Goal: Task Accomplishment & Management: Complete application form

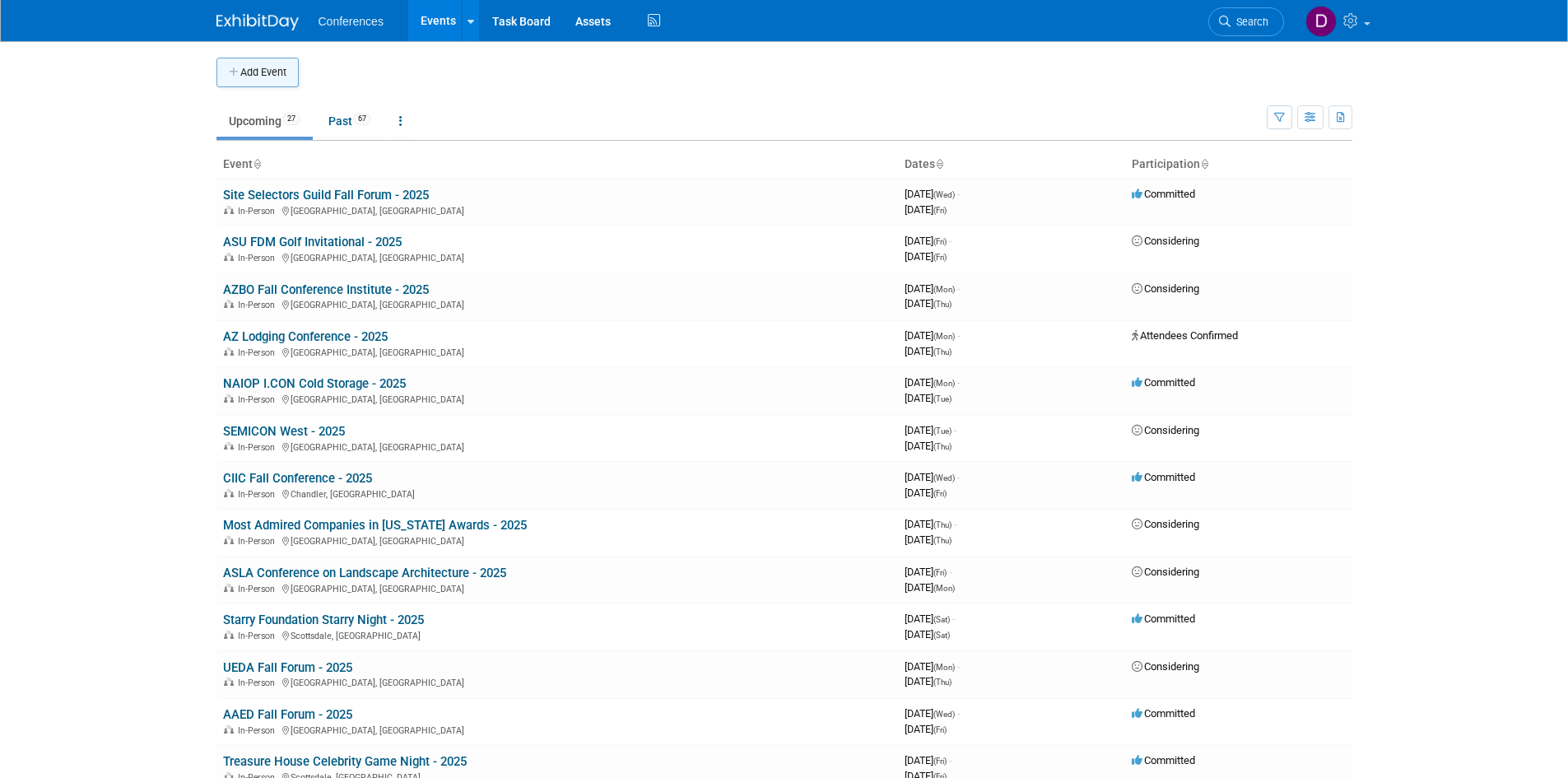
click at [259, 69] on button "Add Event" at bounding box center [257, 72] width 82 height 30
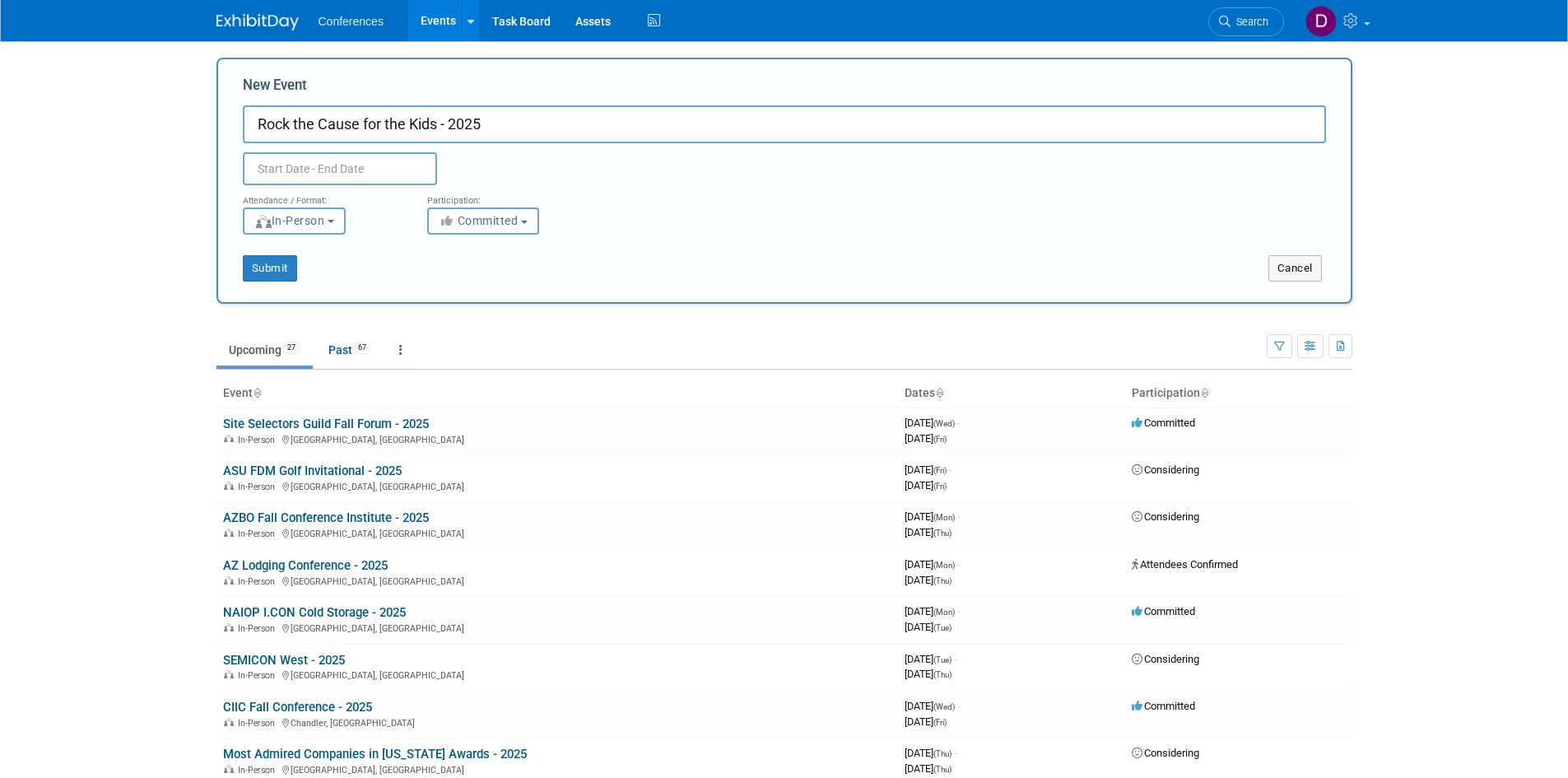
click at [258, 125] on input "Rock the Cause for the Kids - 2025" at bounding box center [784, 125] width 1083 height 38
type input "[PERSON_NAME] Compadres Rock the Cause for the Kids - 2025"
click at [327, 169] on input "text" at bounding box center [340, 168] width 194 height 33
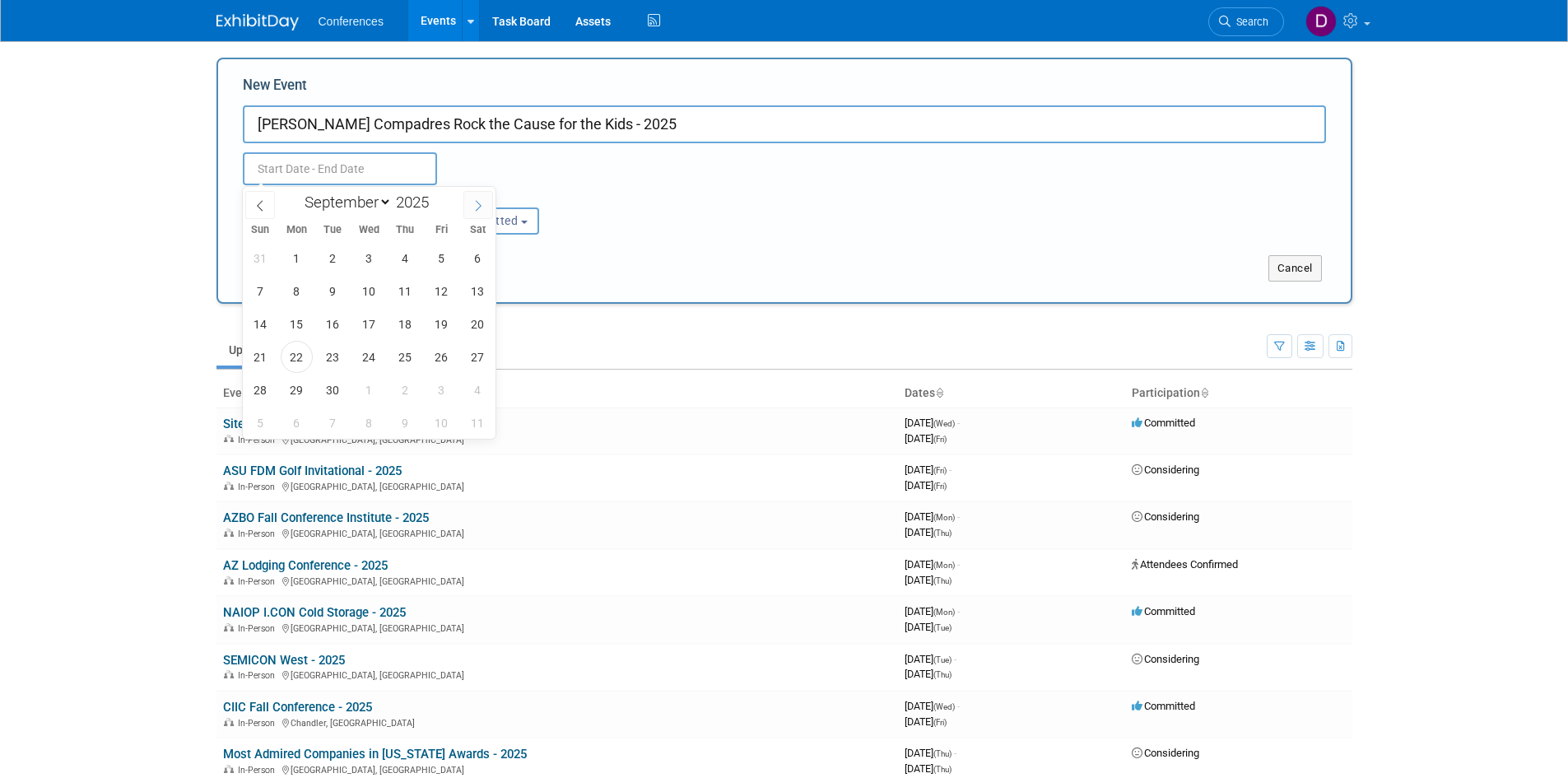
click at [474, 206] on icon at bounding box center [478, 205] width 12 height 12
select select "10"
click at [482, 323] on span "15" at bounding box center [478, 324] width 33 height 33
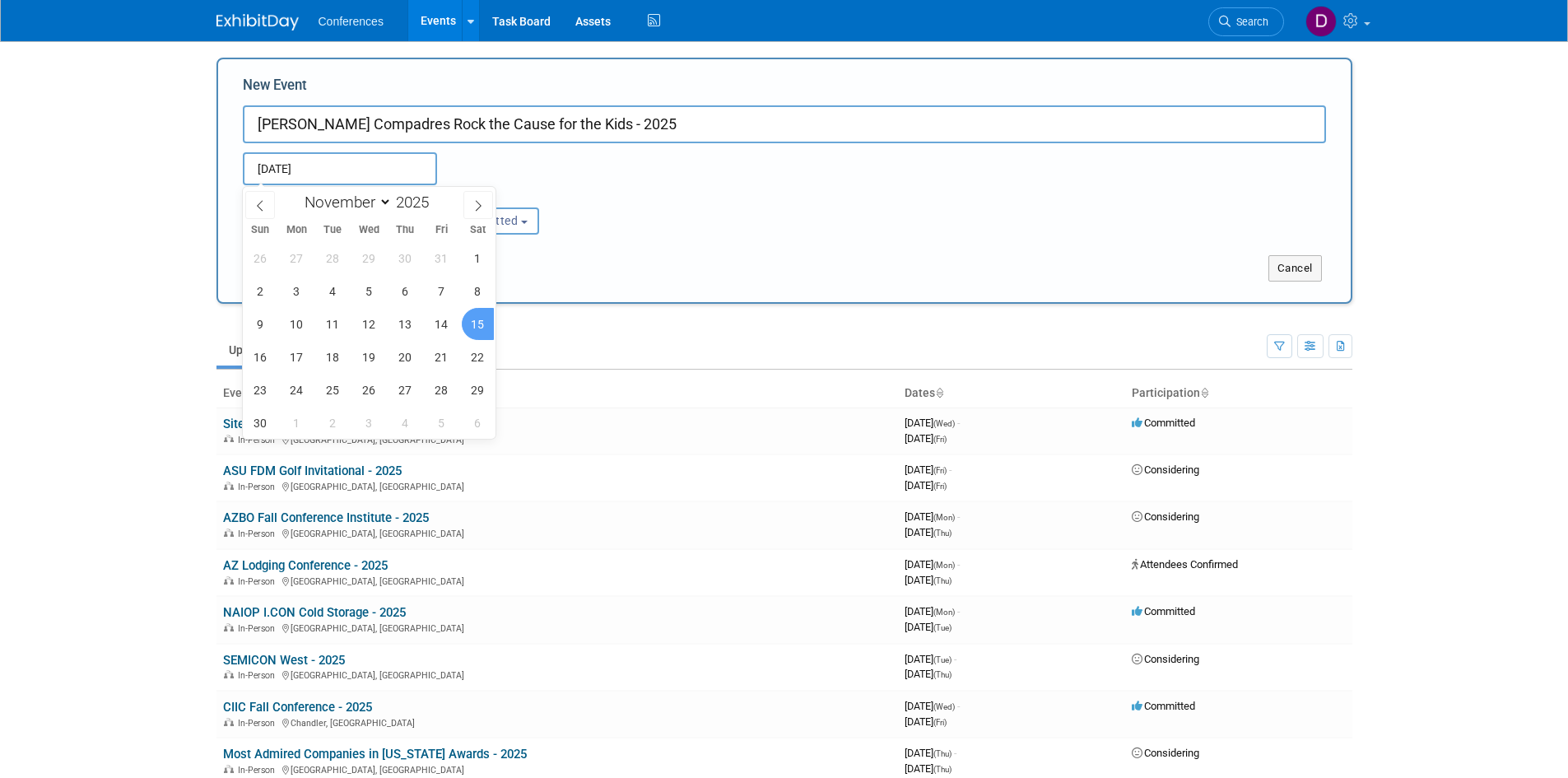
type input "[DATE] to [DATE]"
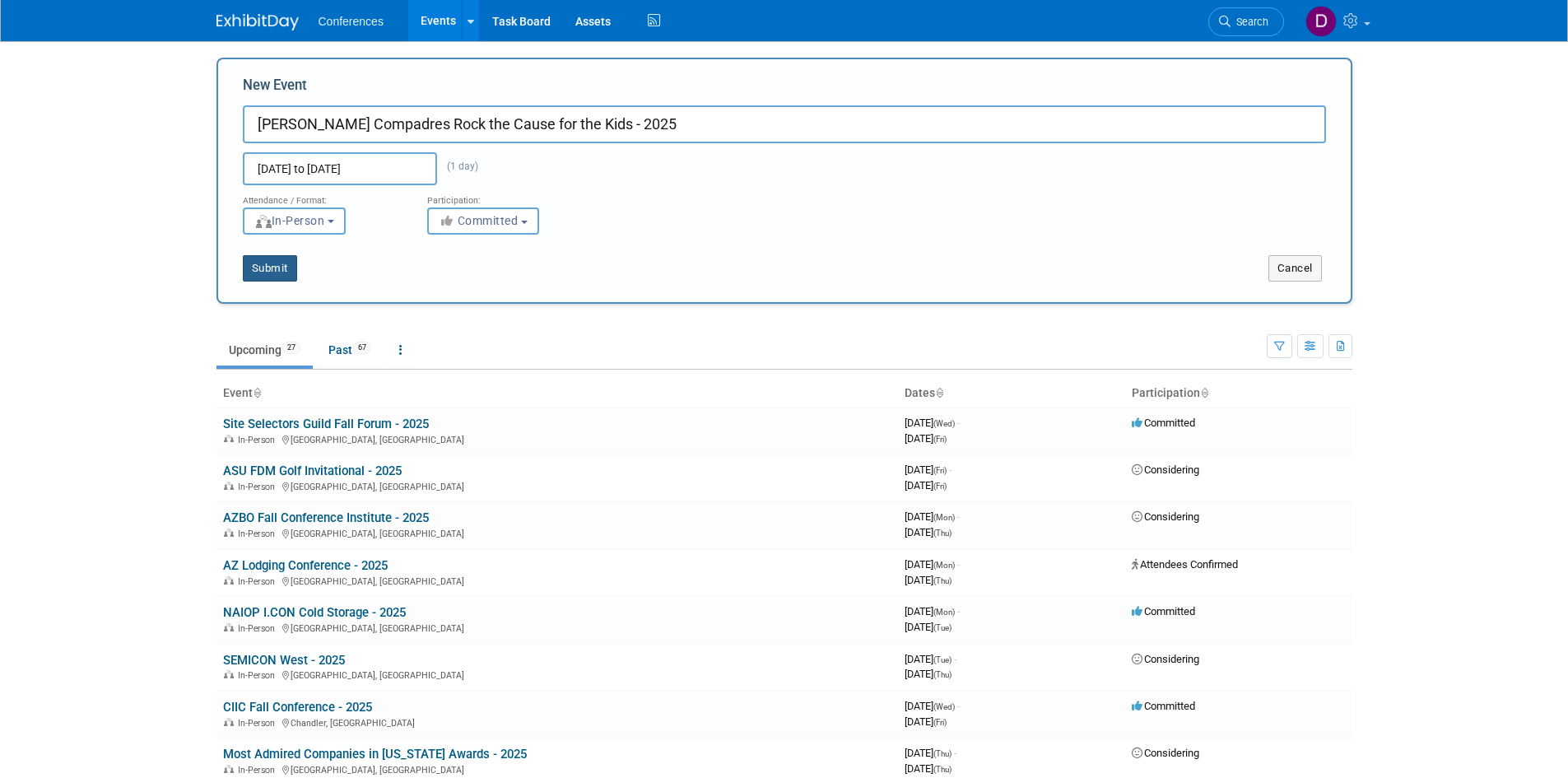
click at [276, 269] on button "Submit" at bounding box center [270, 267] width 54 height 26
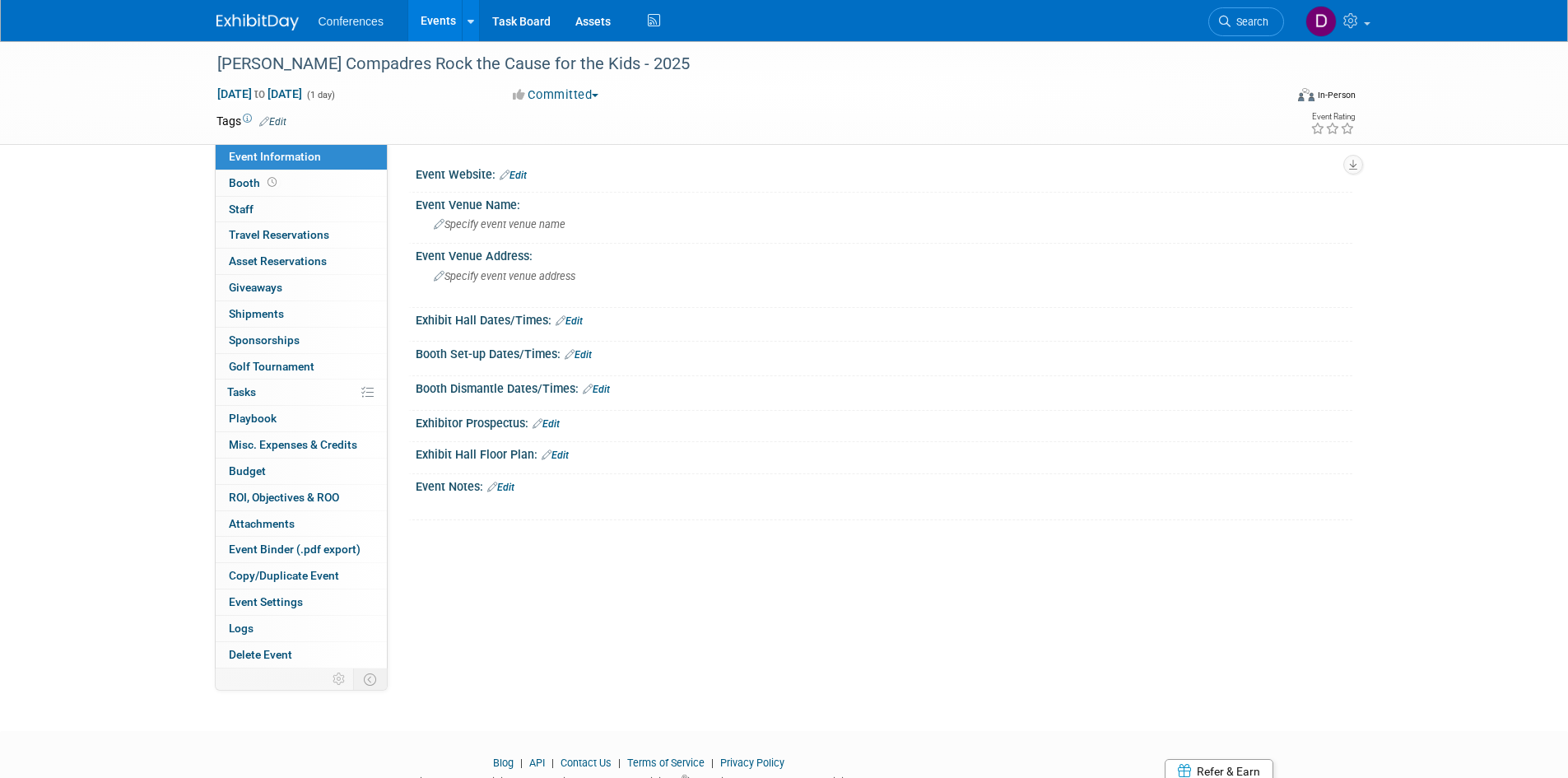
click at [523, 174] on link "Edit" at bounding box center [513, 175] width 27 height 12
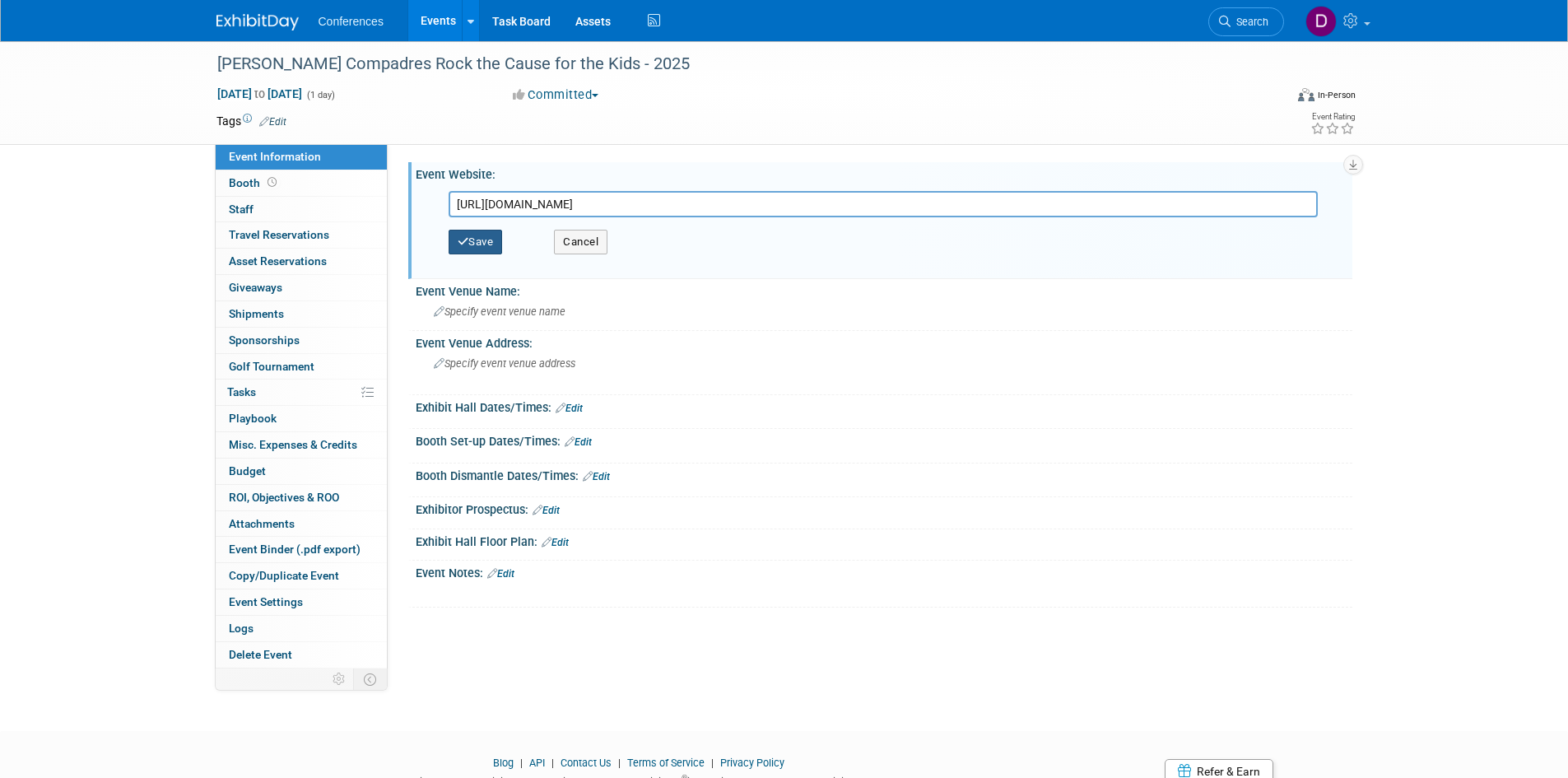
type input "[URL][DOMAIN_NAME]"
click at [491, 238] on button "Save" at bounding box center [475, 241] width 54 height 24
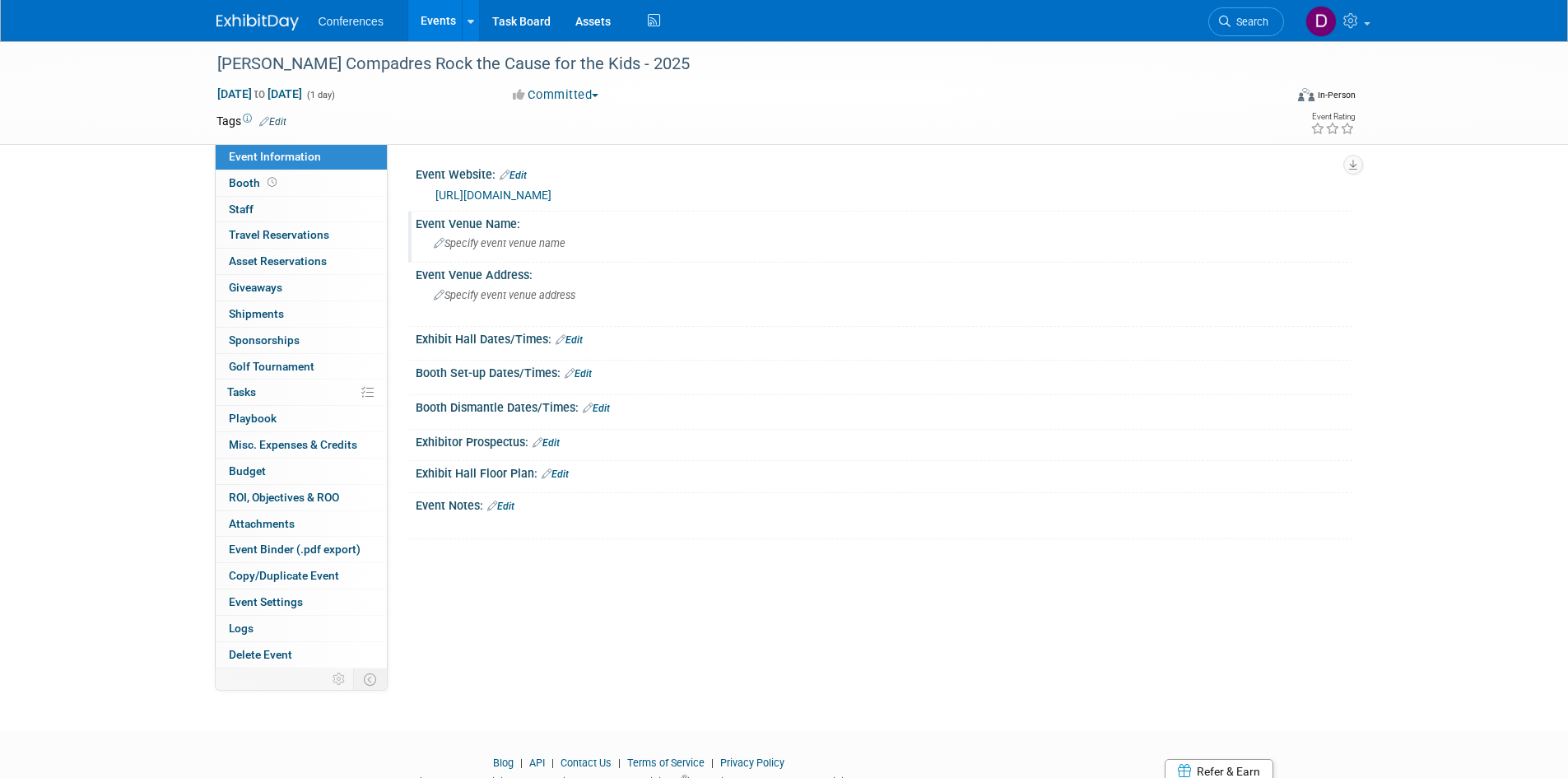
click at [516, 246] on span "Specify event venue name" at bounding box center [500, 243] width 132 height 13
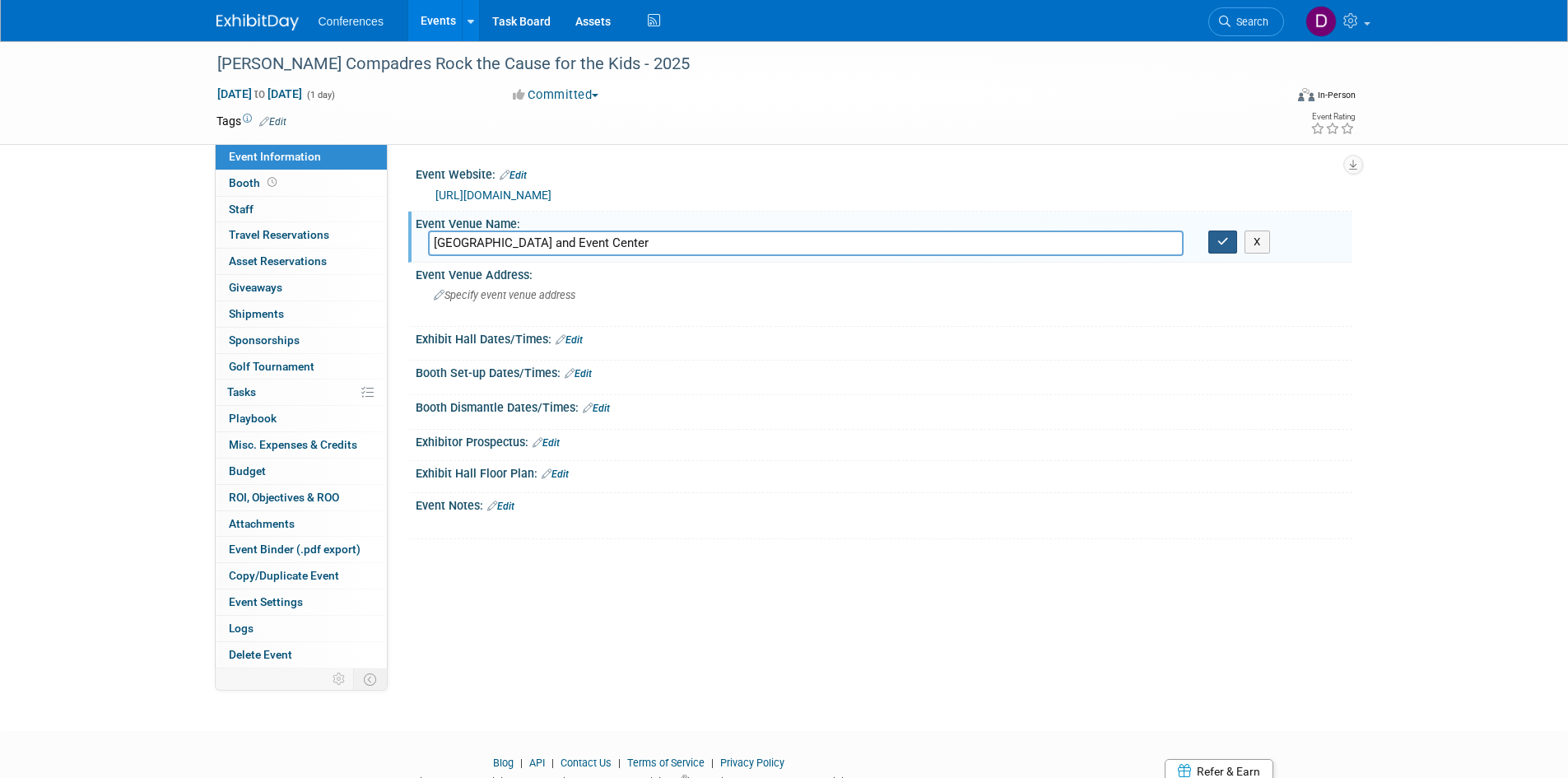
type input "[GEOGRAPHIC_DATA] and Event Center"
click at [1222, 244] on icon "button" at bounding box center [1223, 241] width 12 height 11
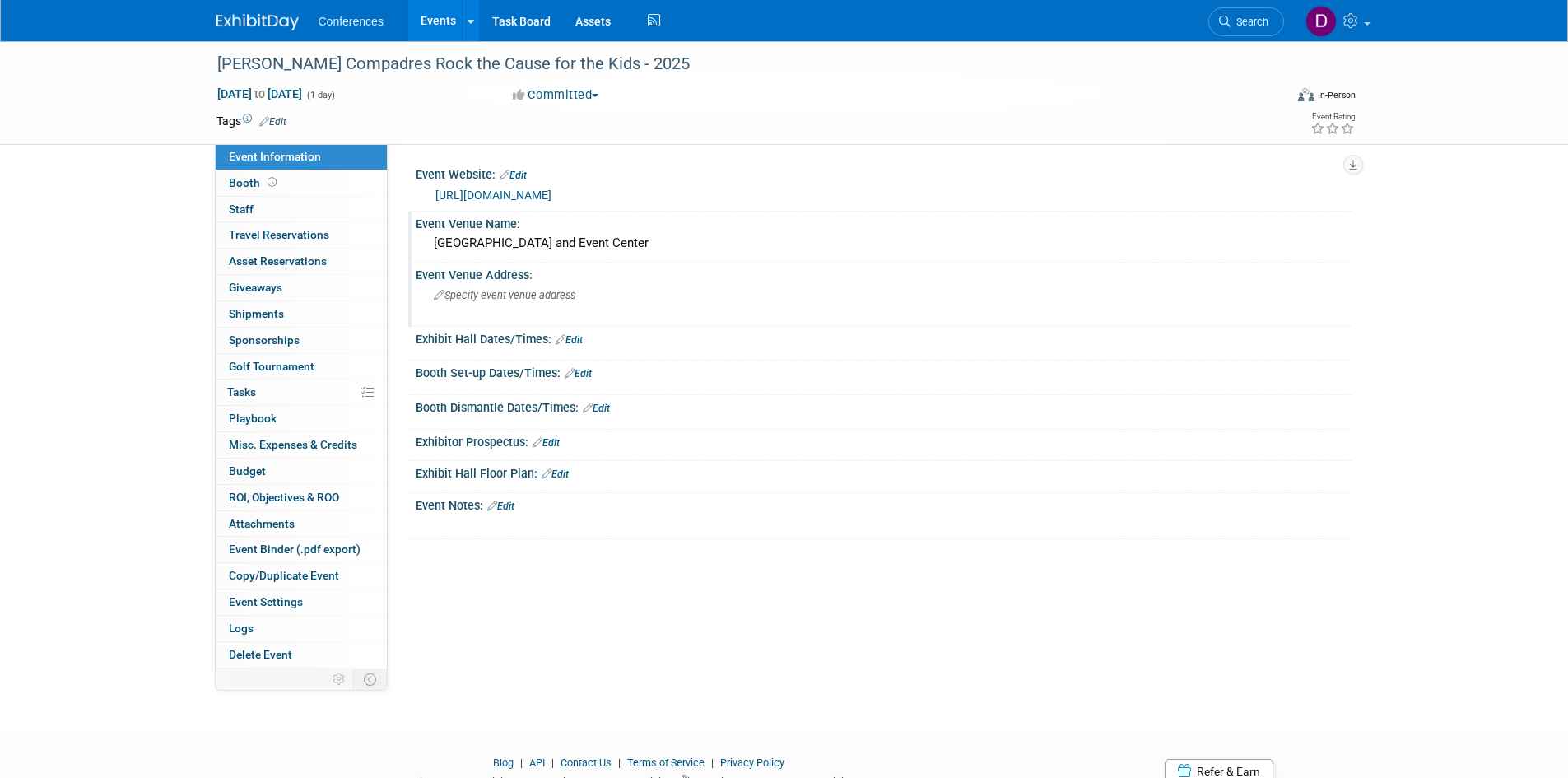
click at [528, 304] on div "Specify event venue address" at bounding box center [611, 301] width 365 height 38
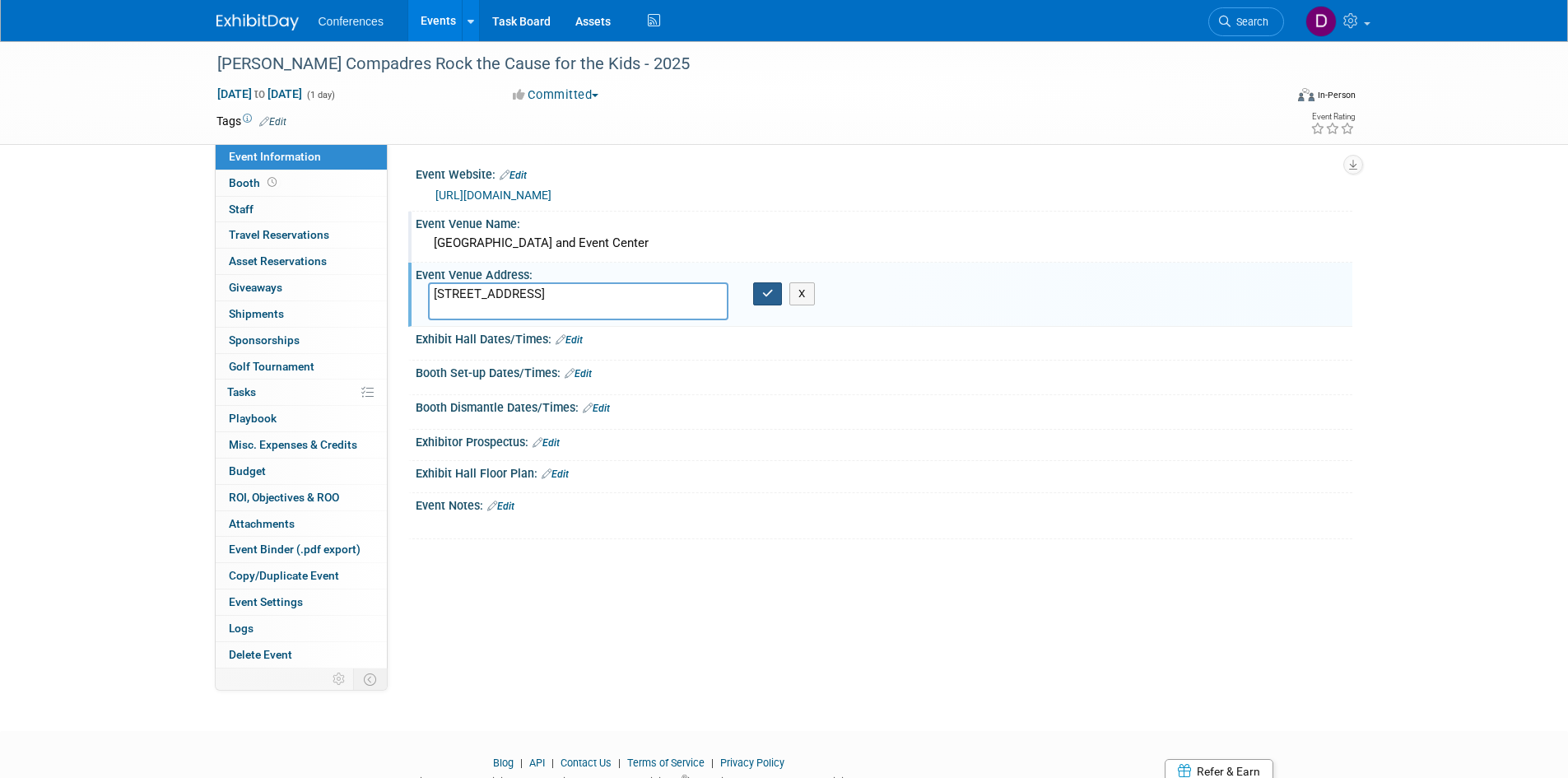
type textarea "5700 W North Loop Rd, Chandler, AZ 85226"
click at [769, 296] on icon "button" at bounding box center [767, 294] width 12 height 11
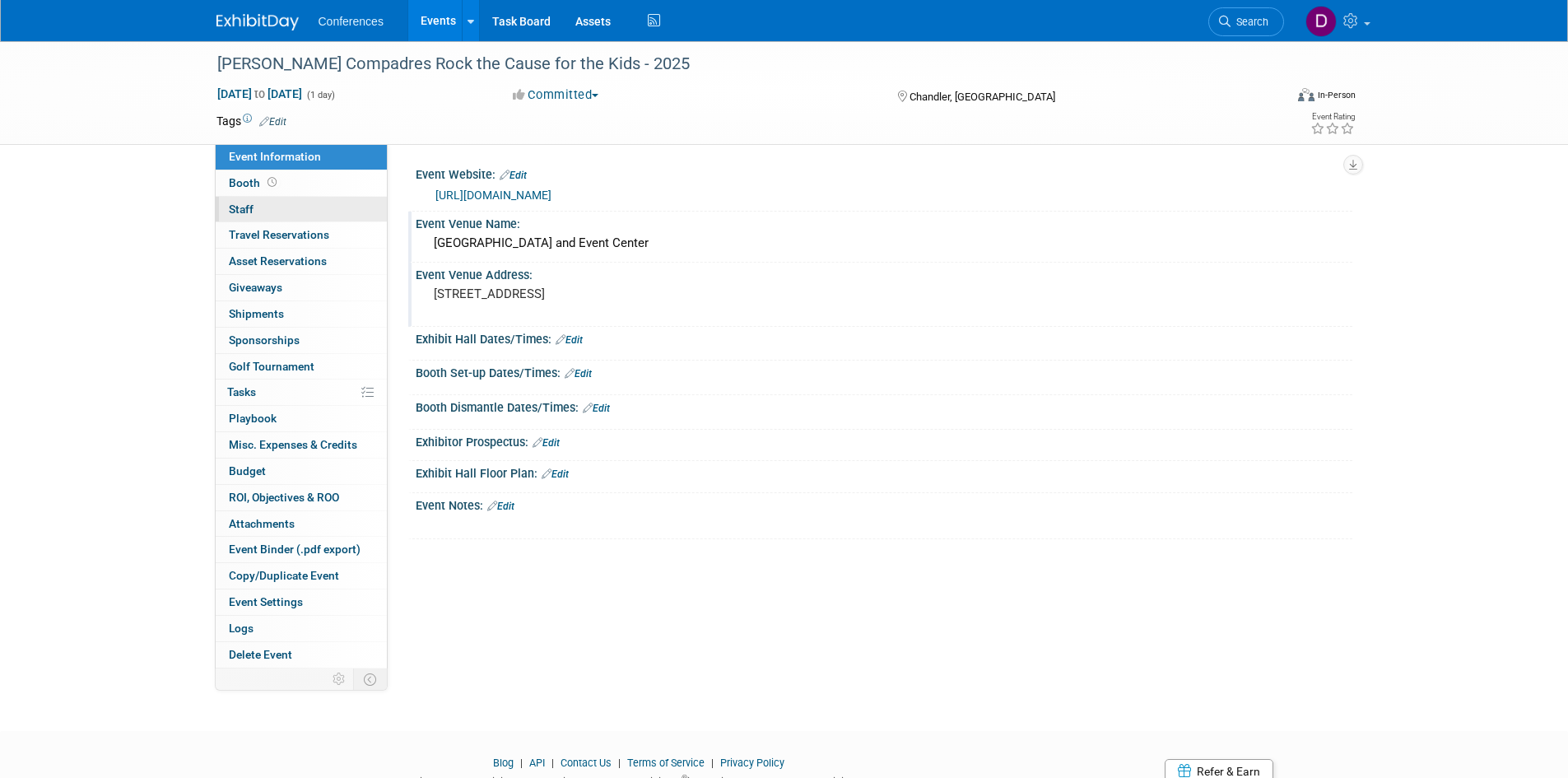
click at [244, 212] on span "Staff 0" at bounding box center [240, 209] width 24 height 14
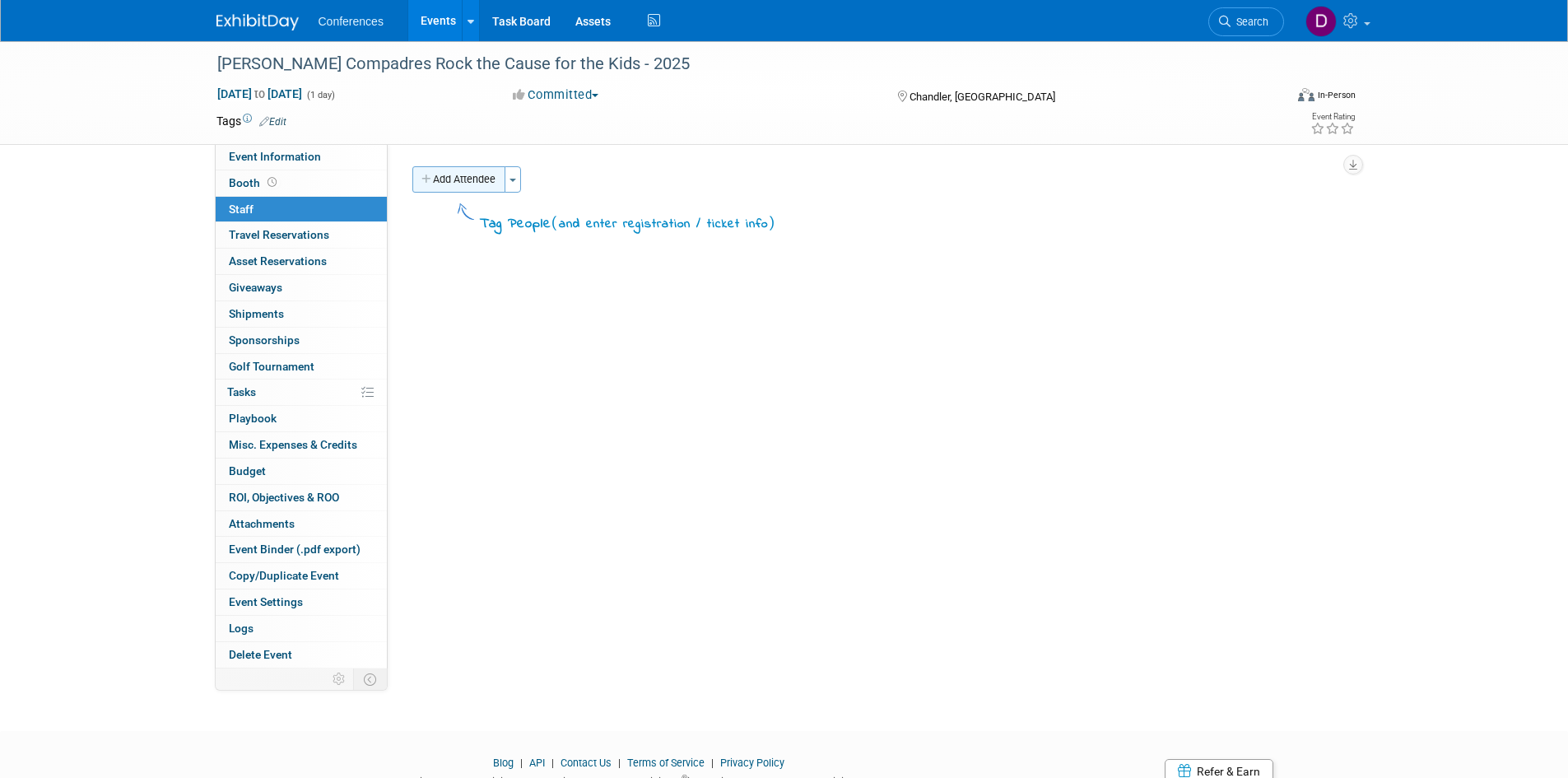
click at [455, 180] on button "Add Attendee" at bounding box center [458, 179] width 93 height 26
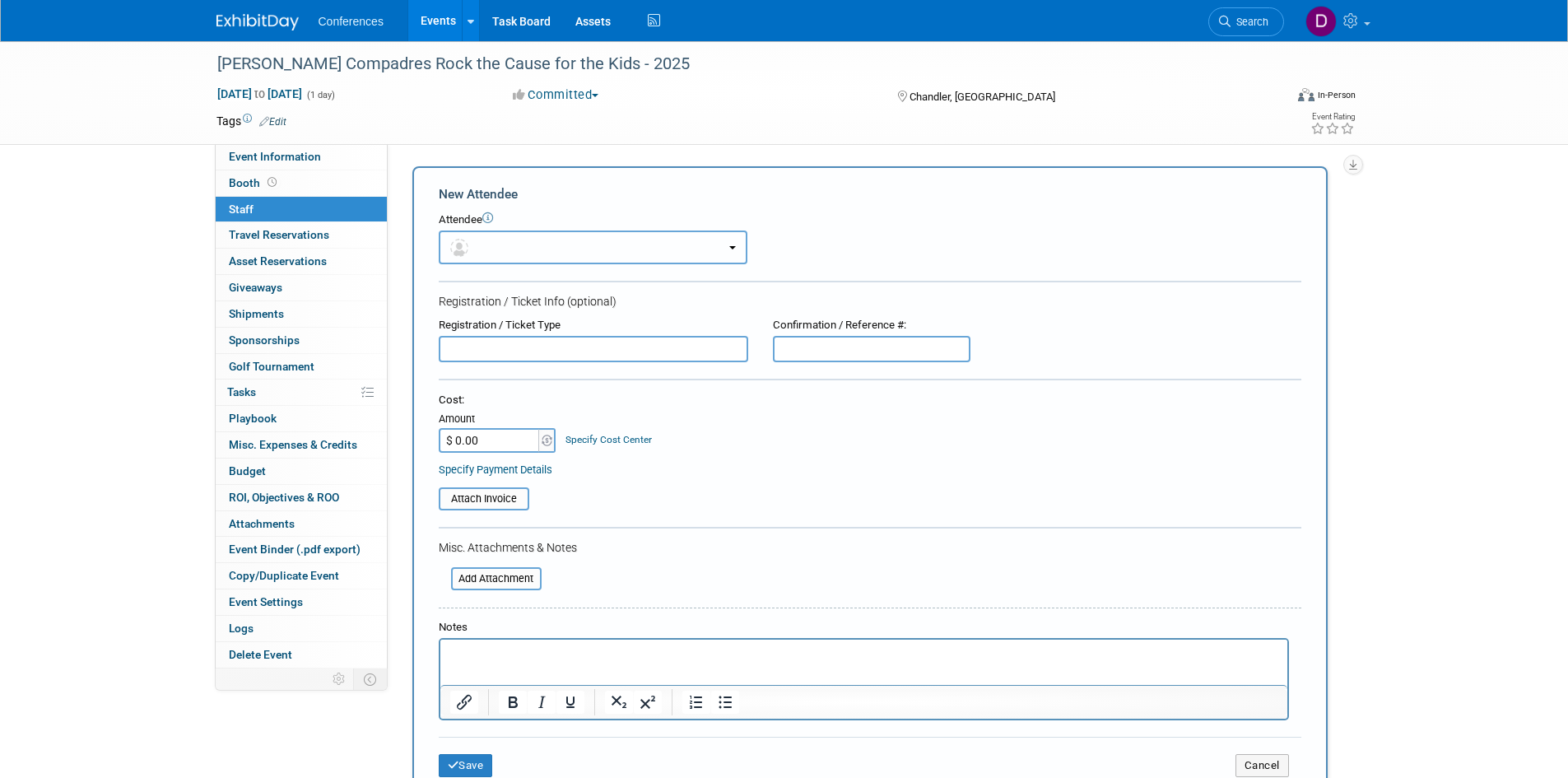
click at [511, 251] on button "button" at bounding box center [592, 247] width 308 height 33
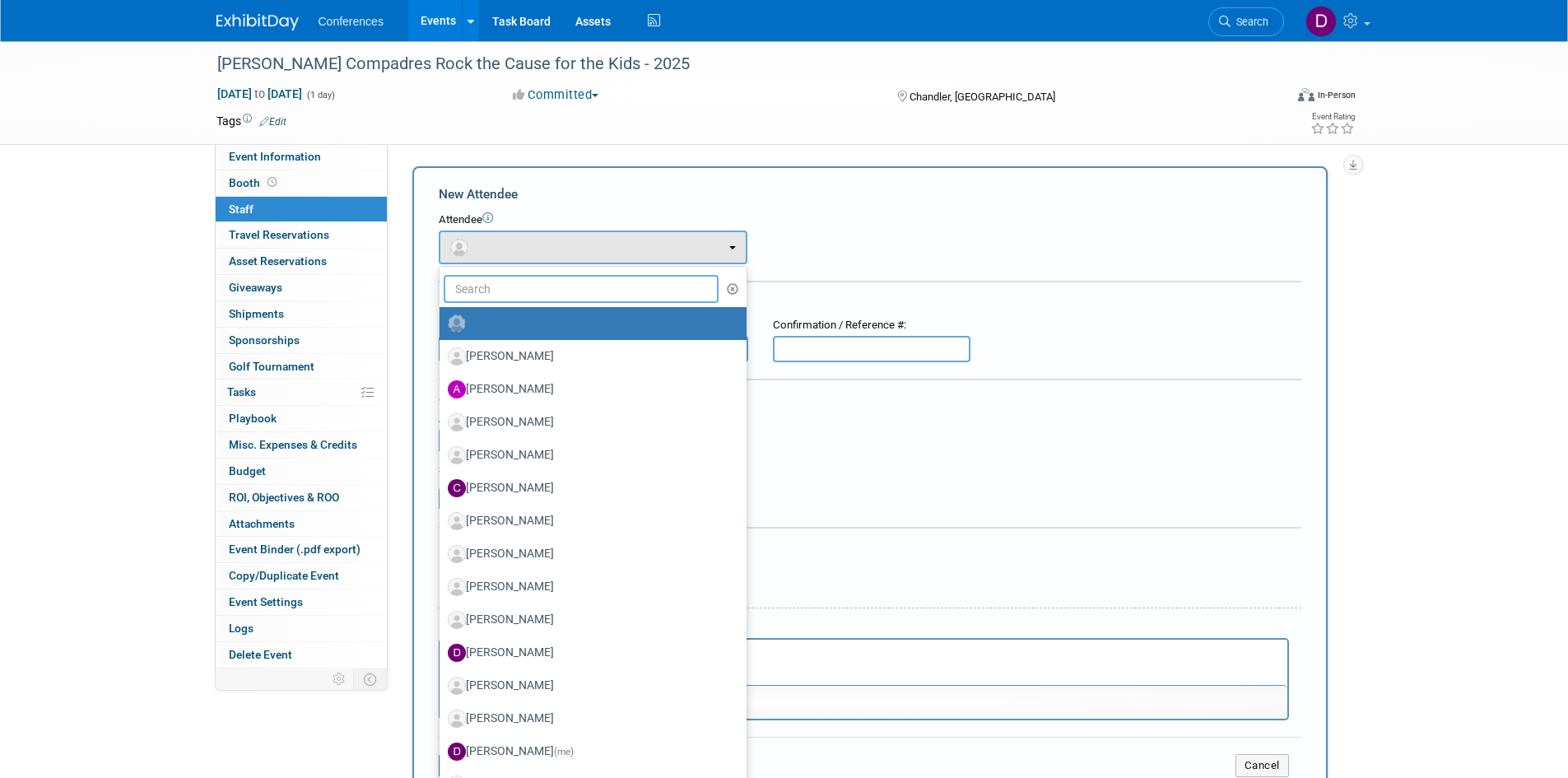
click at [512, 290] on input "text" at bounding box center [581, 288] width 276 height 28
click at [559, 214] on div "Attendee" at bounding box center [869, 220] width 862 height 15
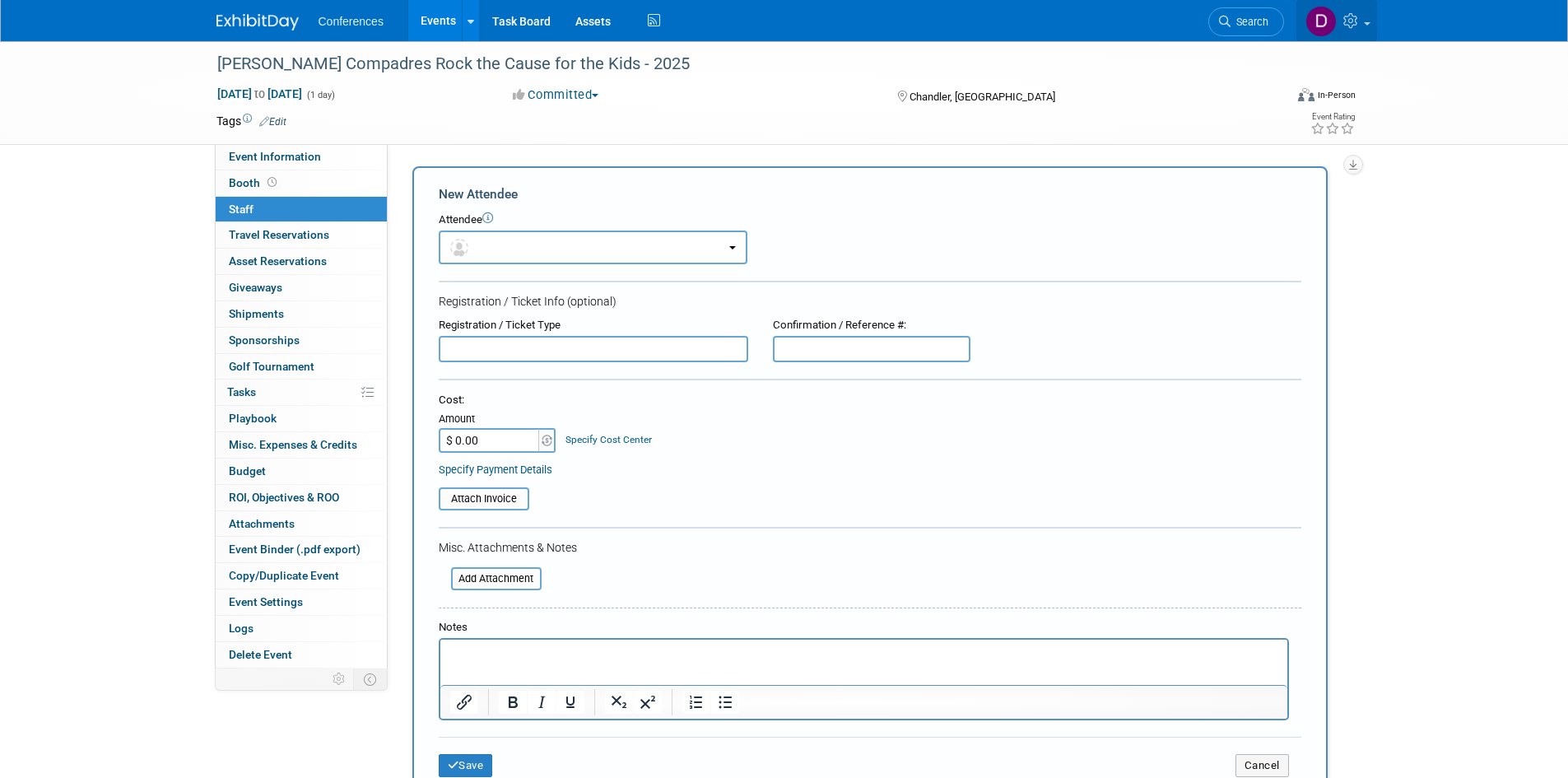
click at [1358, 15] on icon at bounding box center [1352, 21] width 19 height 14
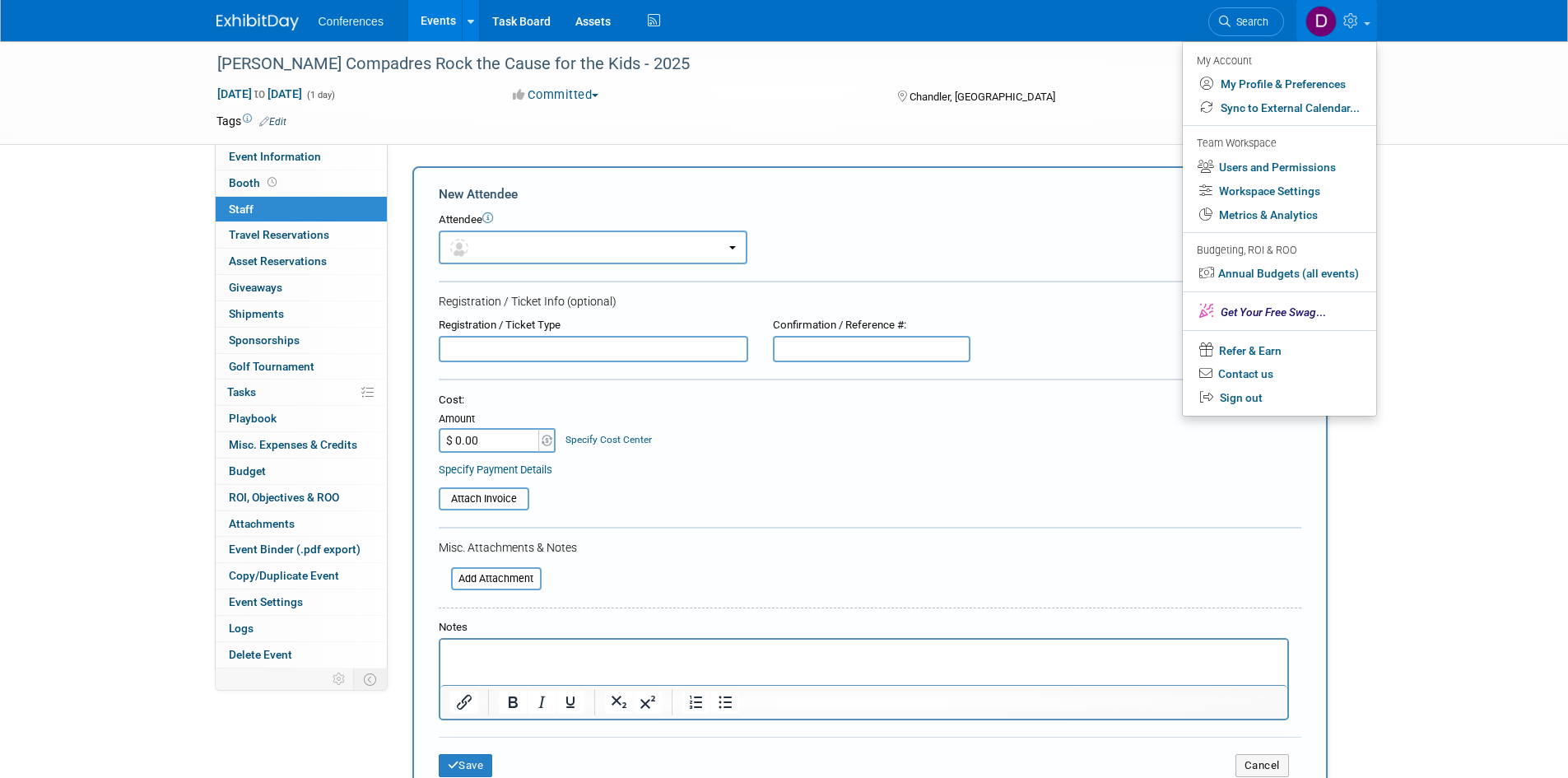
click at [255, 206] on link "0 Staff 0" at bounding box center [301, 210] width 171 height 25
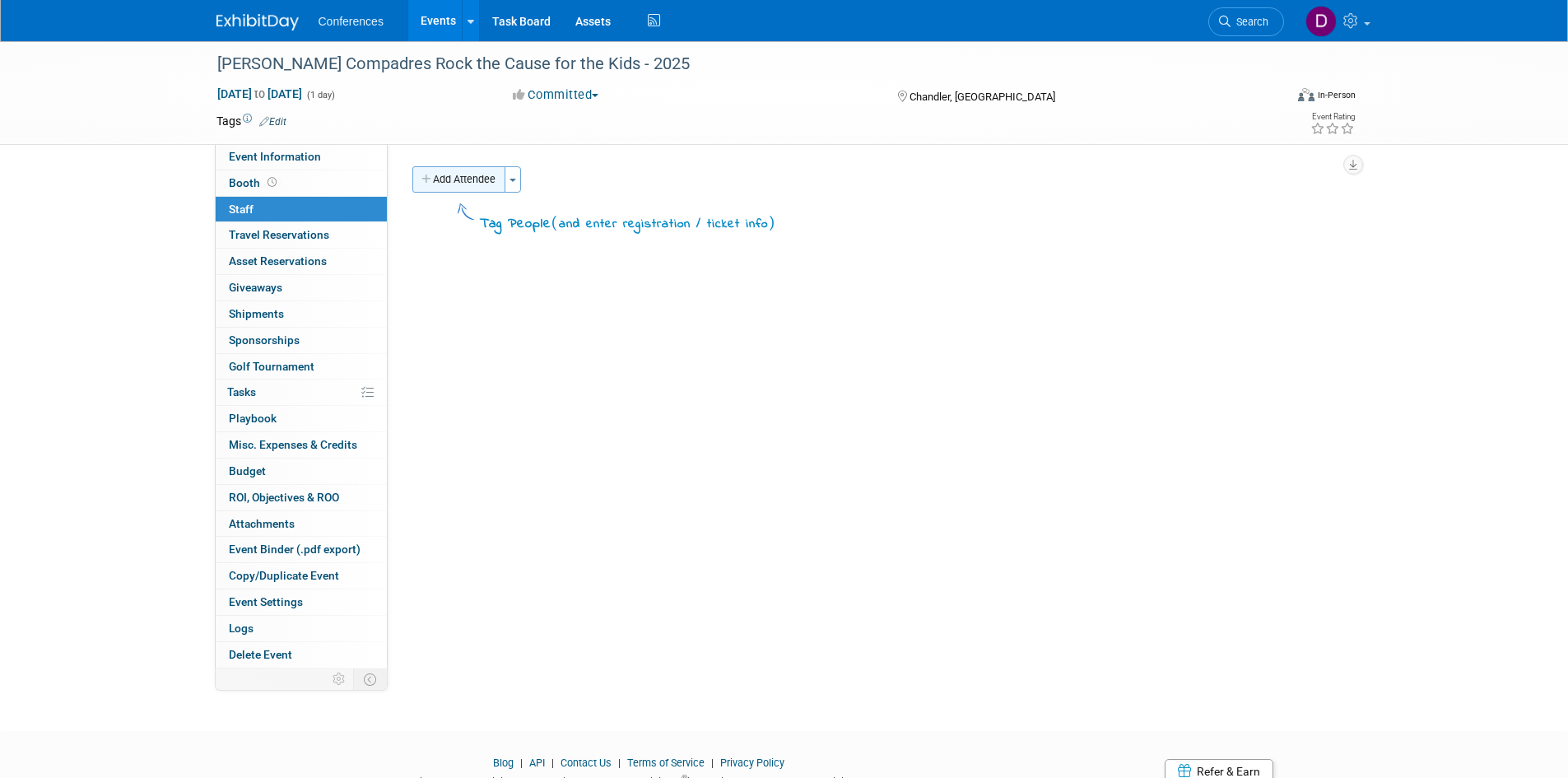
click at [465, 170] on button "Add Attendee" at bounding box center [458, 179] width 93 height 26
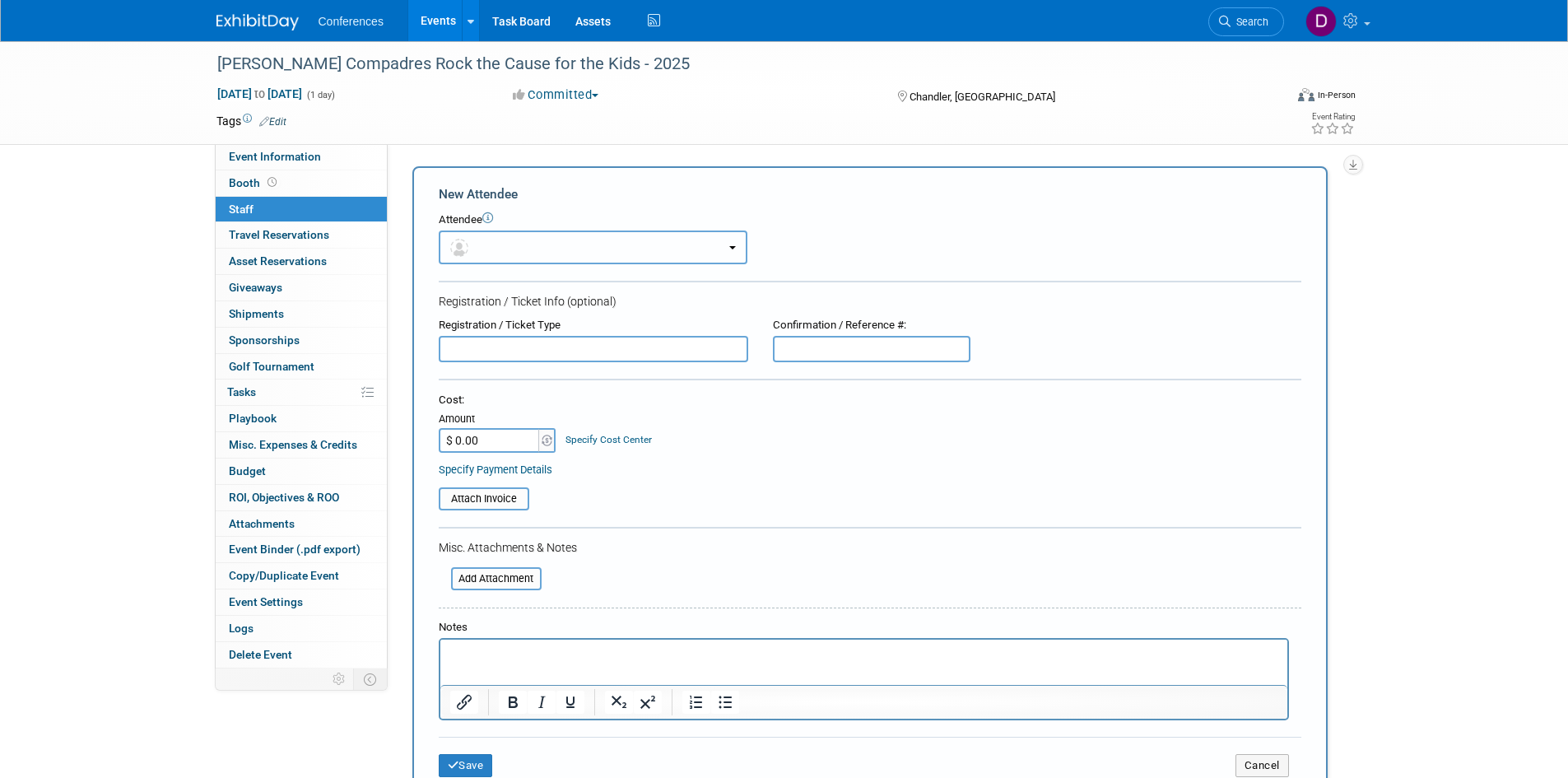
click at [546, 254] on button "button" at bounding box center [592, 247] width 308 height 33
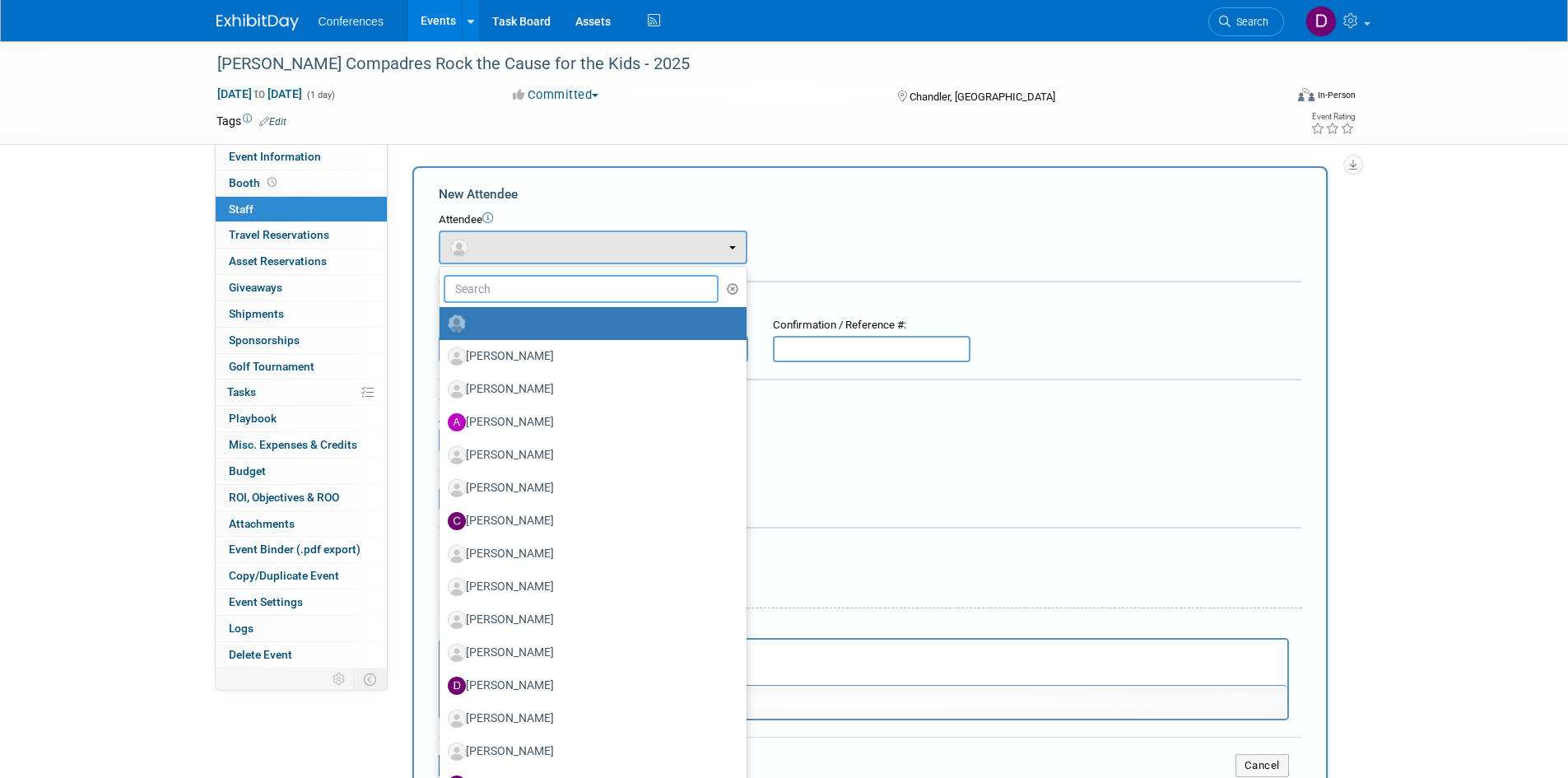
click at [542, 280] on input "text" at bounding box center [581, 288] width 276 height 28
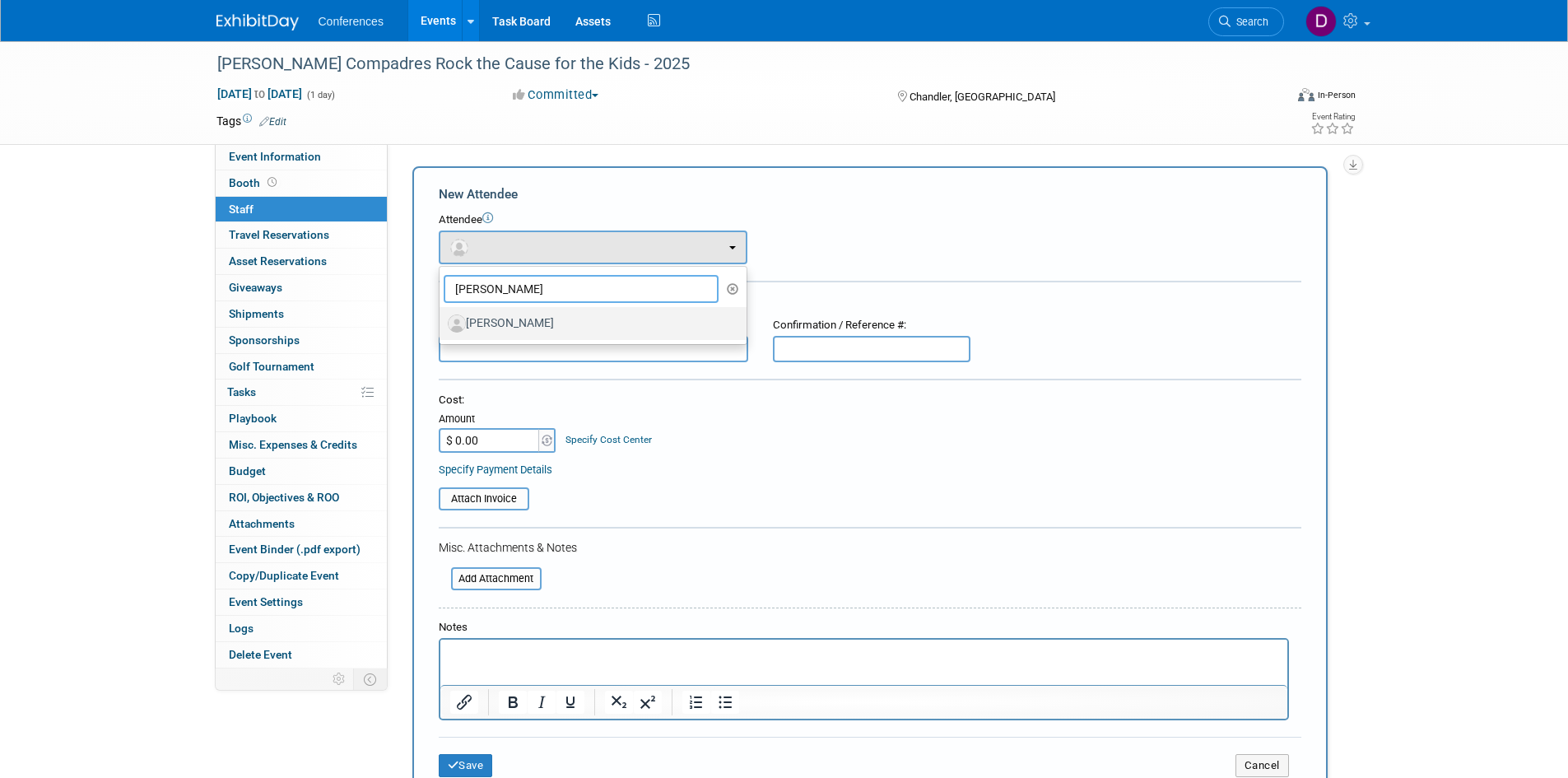
type input "alex"
click at [505, 326] on label "Alex Anstey" at bounding box center [588, 323] width 282 height 26
click at [442, 326] on input "Alex Anstey" at bounding box center [437, 322] width 11 height 11
select select "923b5739-faa2-41d0-a4d0-3bce8e5d379f"
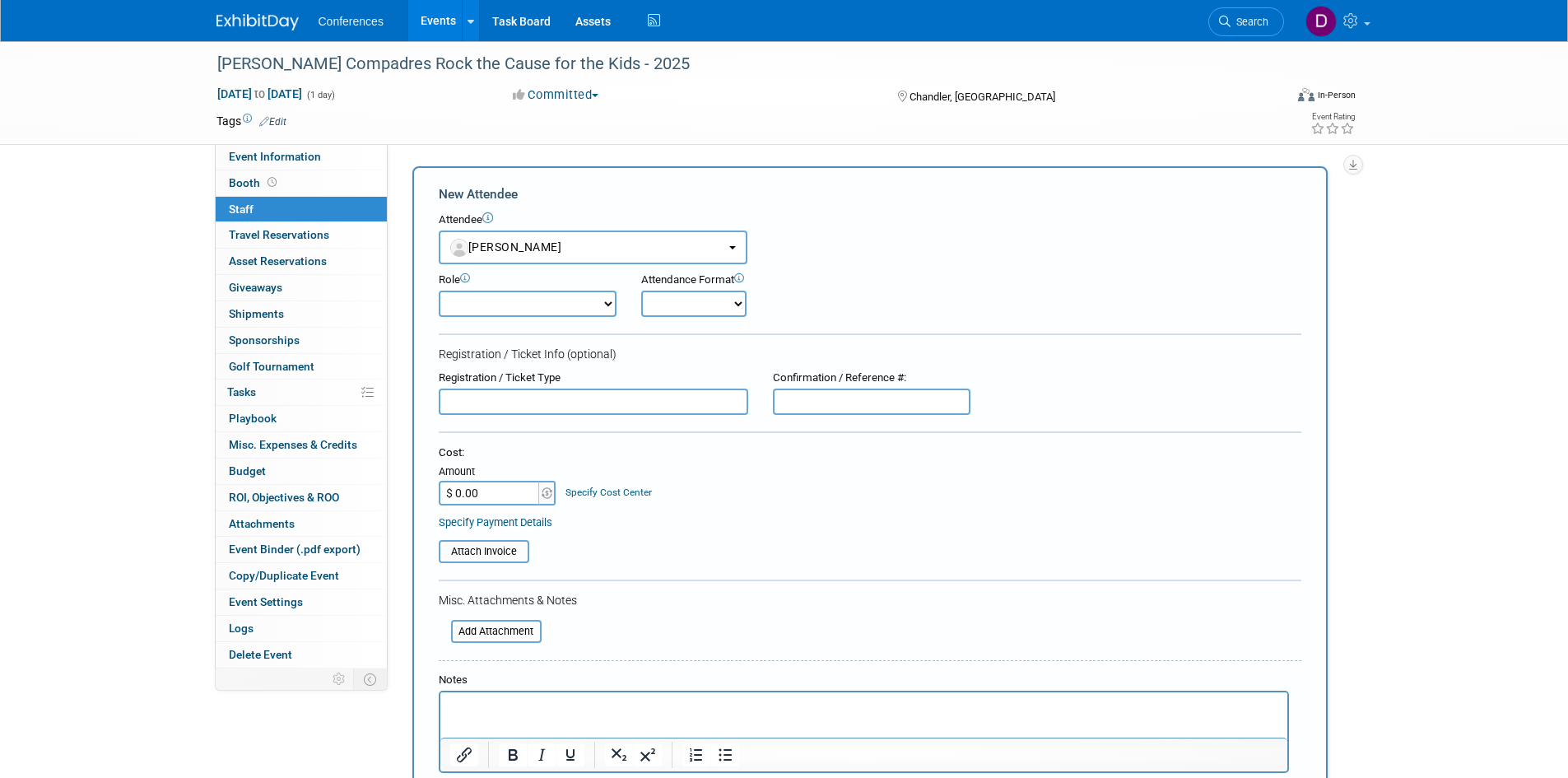
click at [502, 311] on select "Attending Booth Exhibitor Demonstrator Host Invited Planner Presenter" at bounding box center [527, 303] width 178 height 26
select select "2"
click at [438, 290] on select "Attending Booth Exhibitor Demonstrator Host Invited Planner Presenter" at bounding box center [527, 303] width 178 height 26
click at [681, 304] on select "Onsite Remote" at bounding box center [693, 303] width 106 height 26
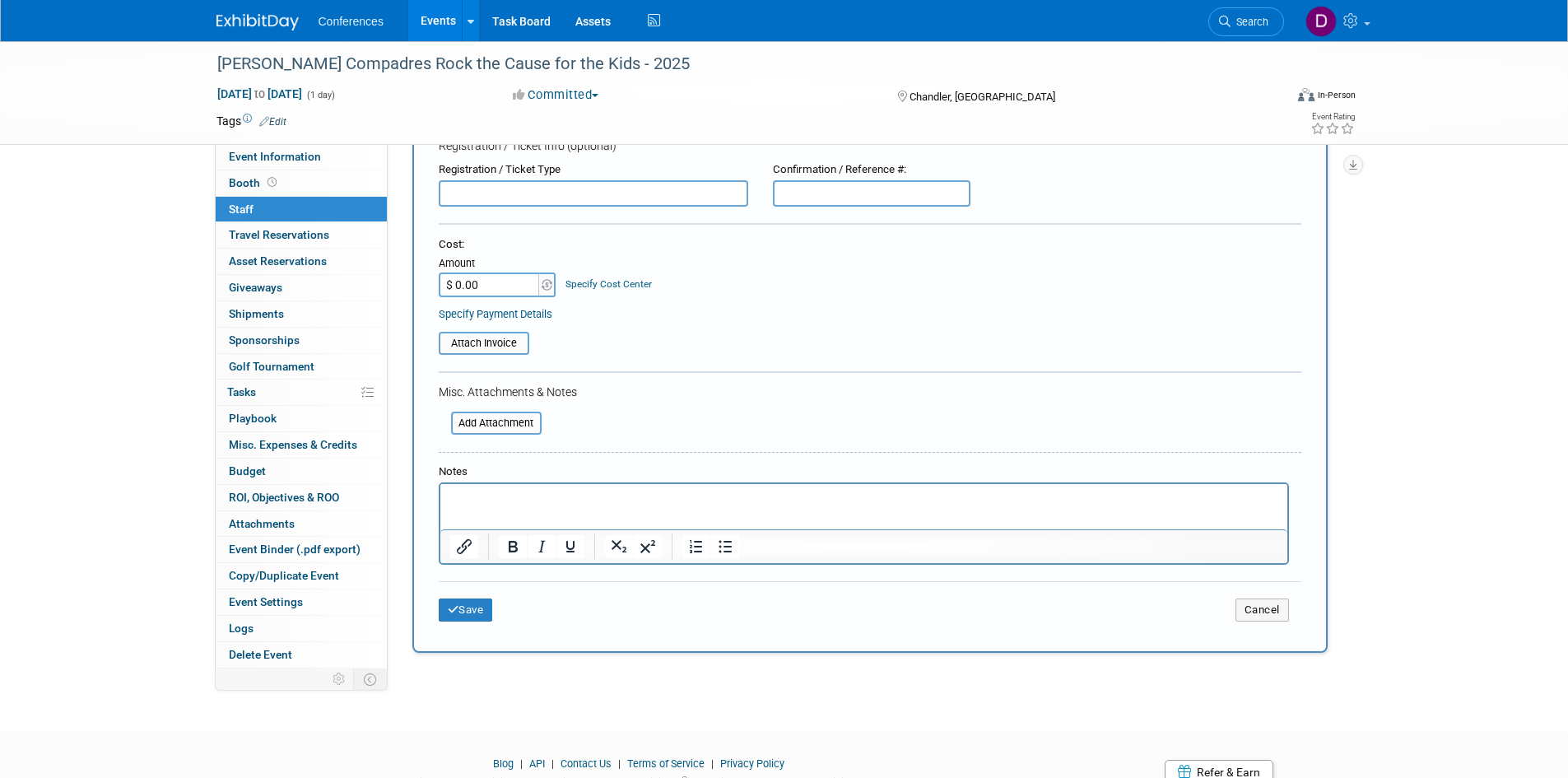
scroll to position [247, 0]
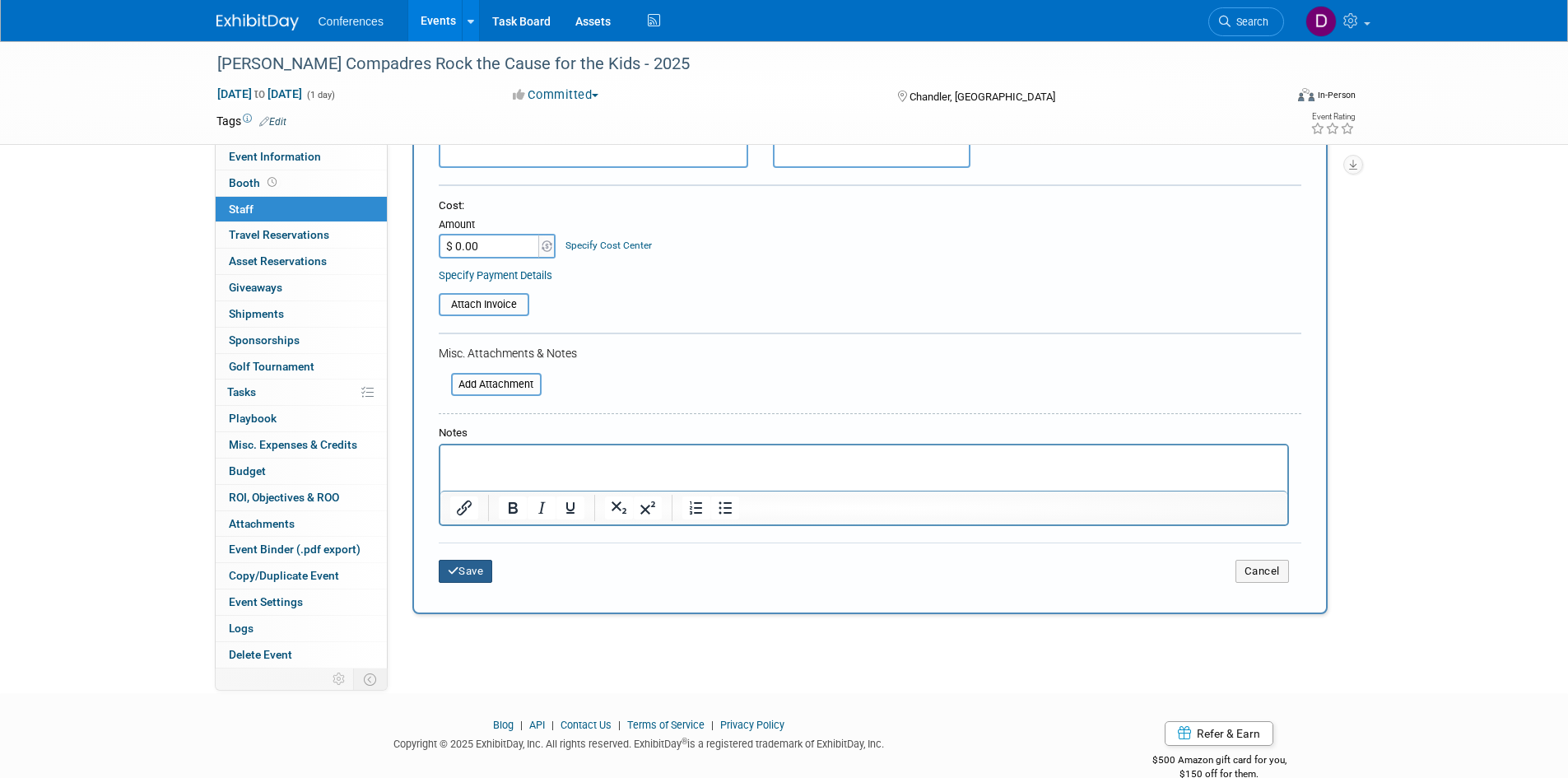
click at [476, 576] on button "Save" at bounding box center [465, 570] width 54 height 23
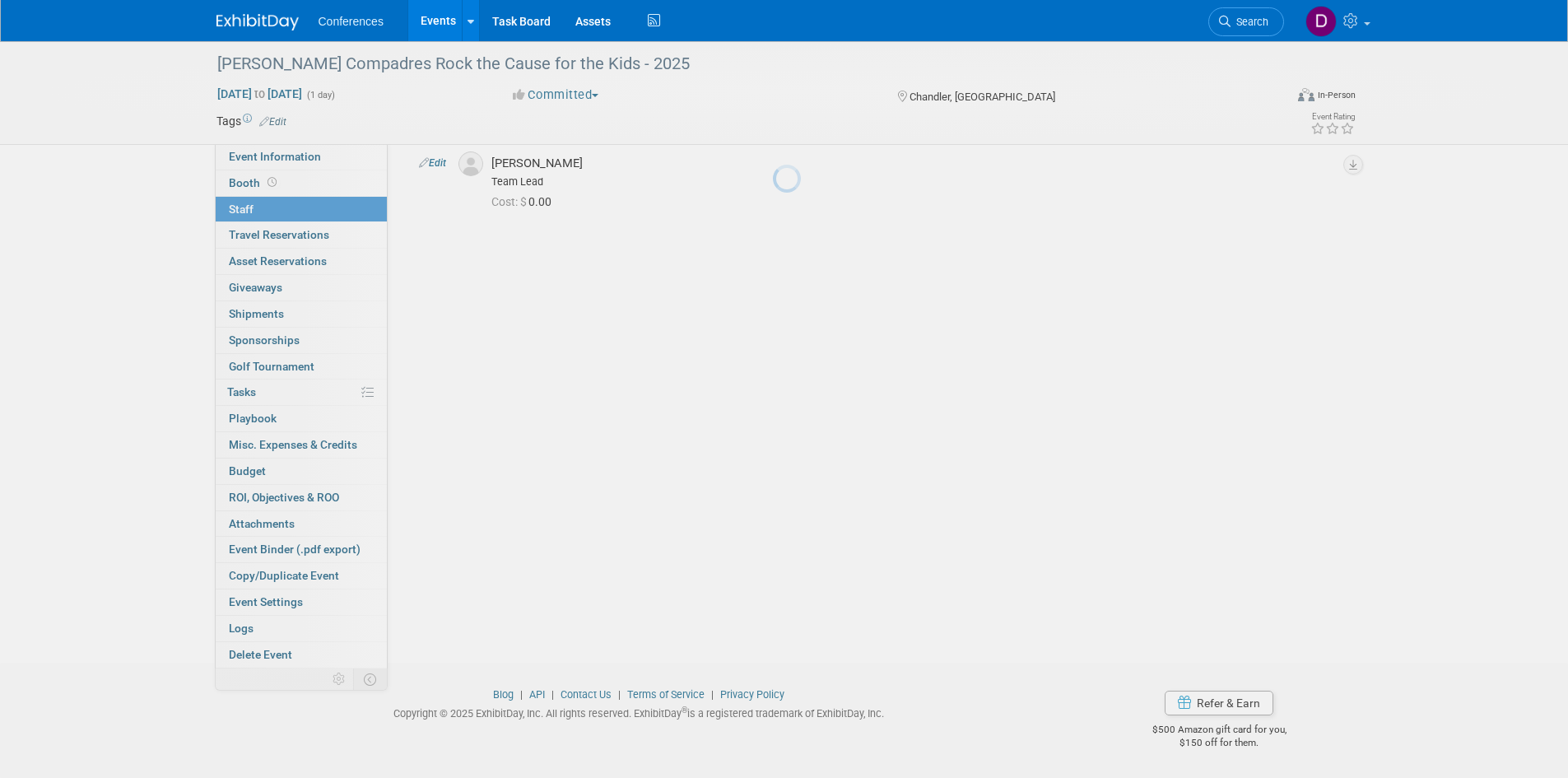
scroll to position [69, 0]
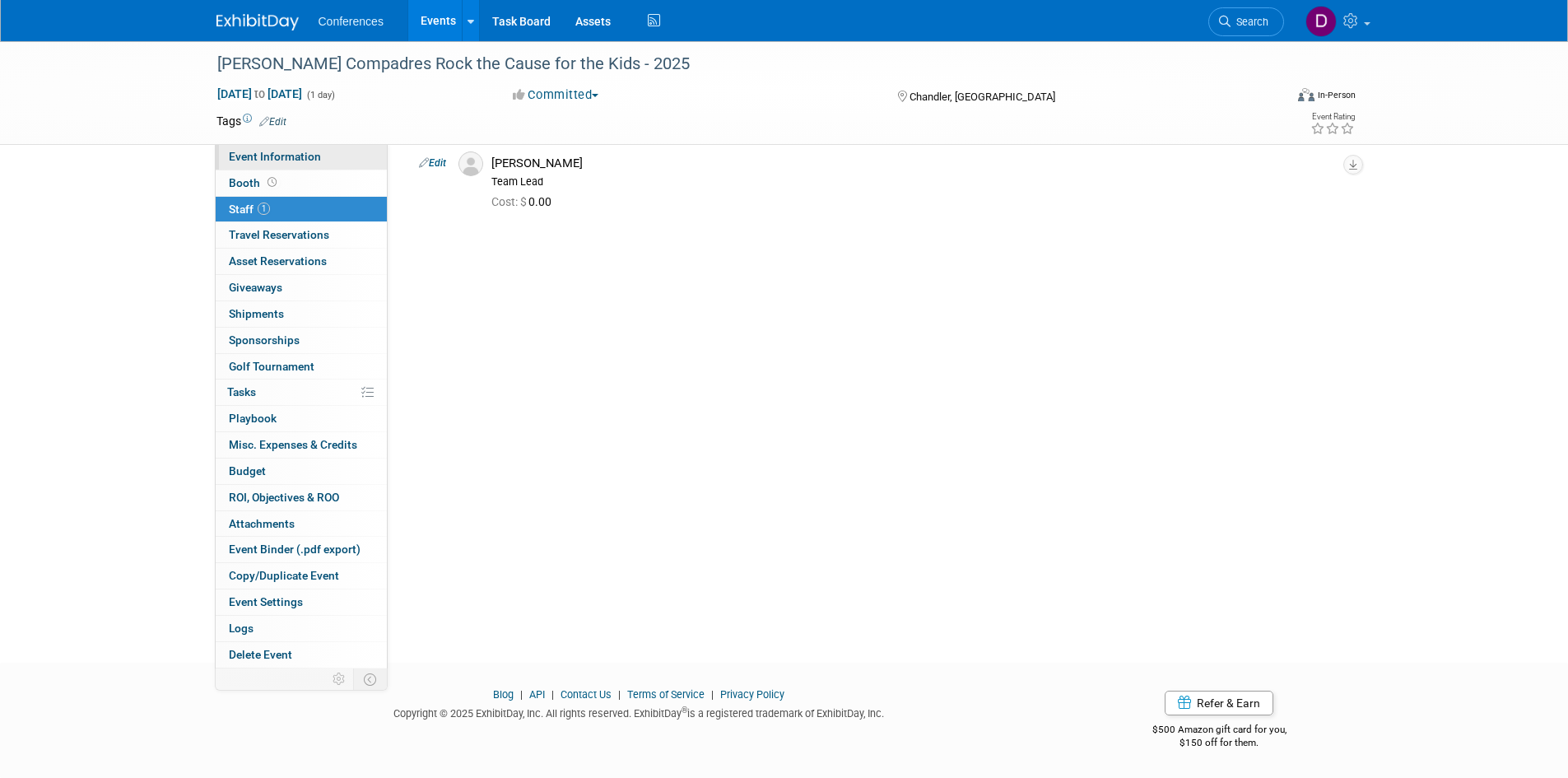
click at [270, 159] on span "Event Information" at bounding box center [275, 156] width 92 height 14
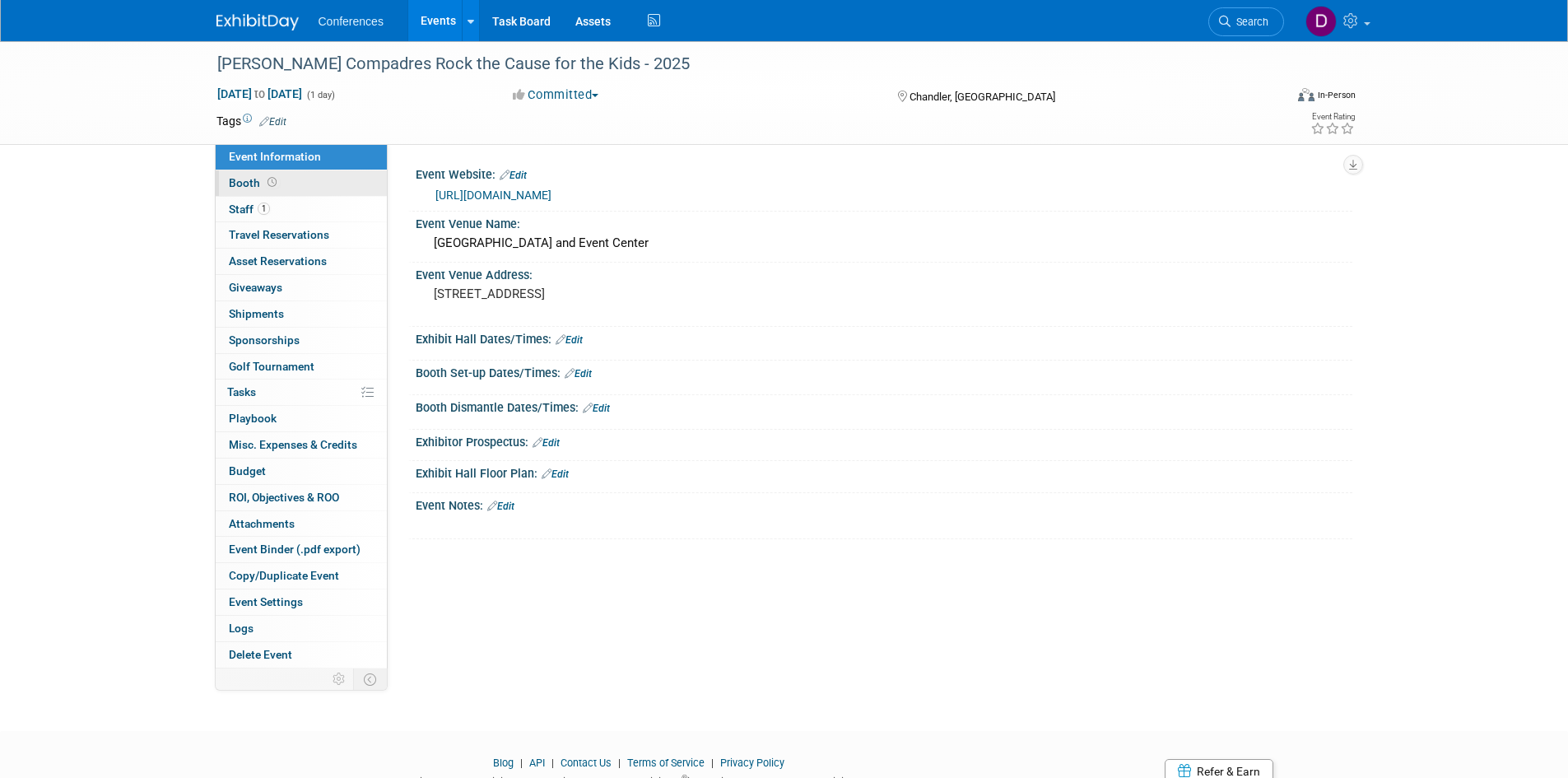
click at [242, 188] on span "Booth" at bounding box center [254, 183] width 51 height 14
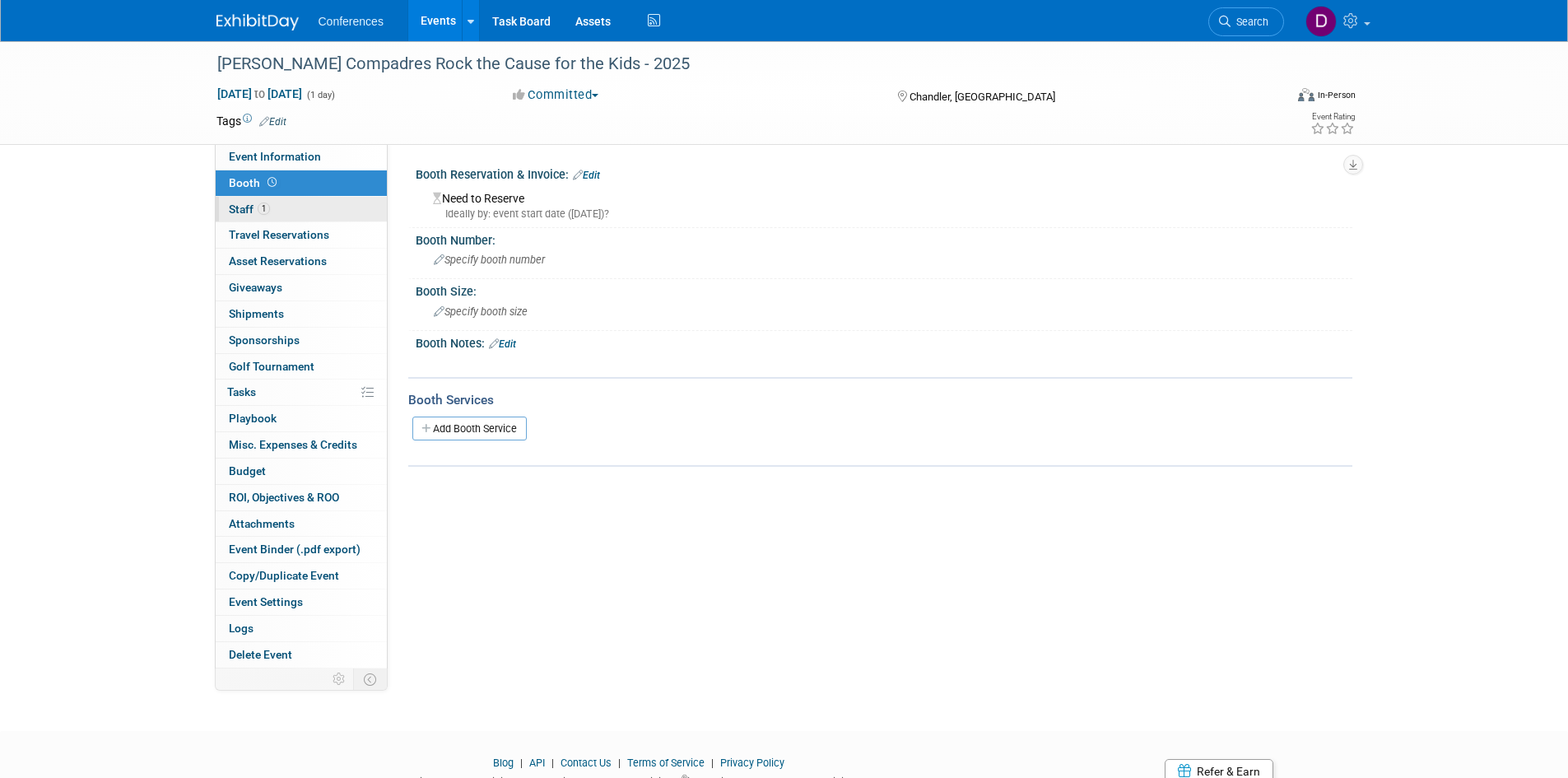
click at [245, 202] on span "Staff 1" at bounding box center [249, 209] width 42 height 14
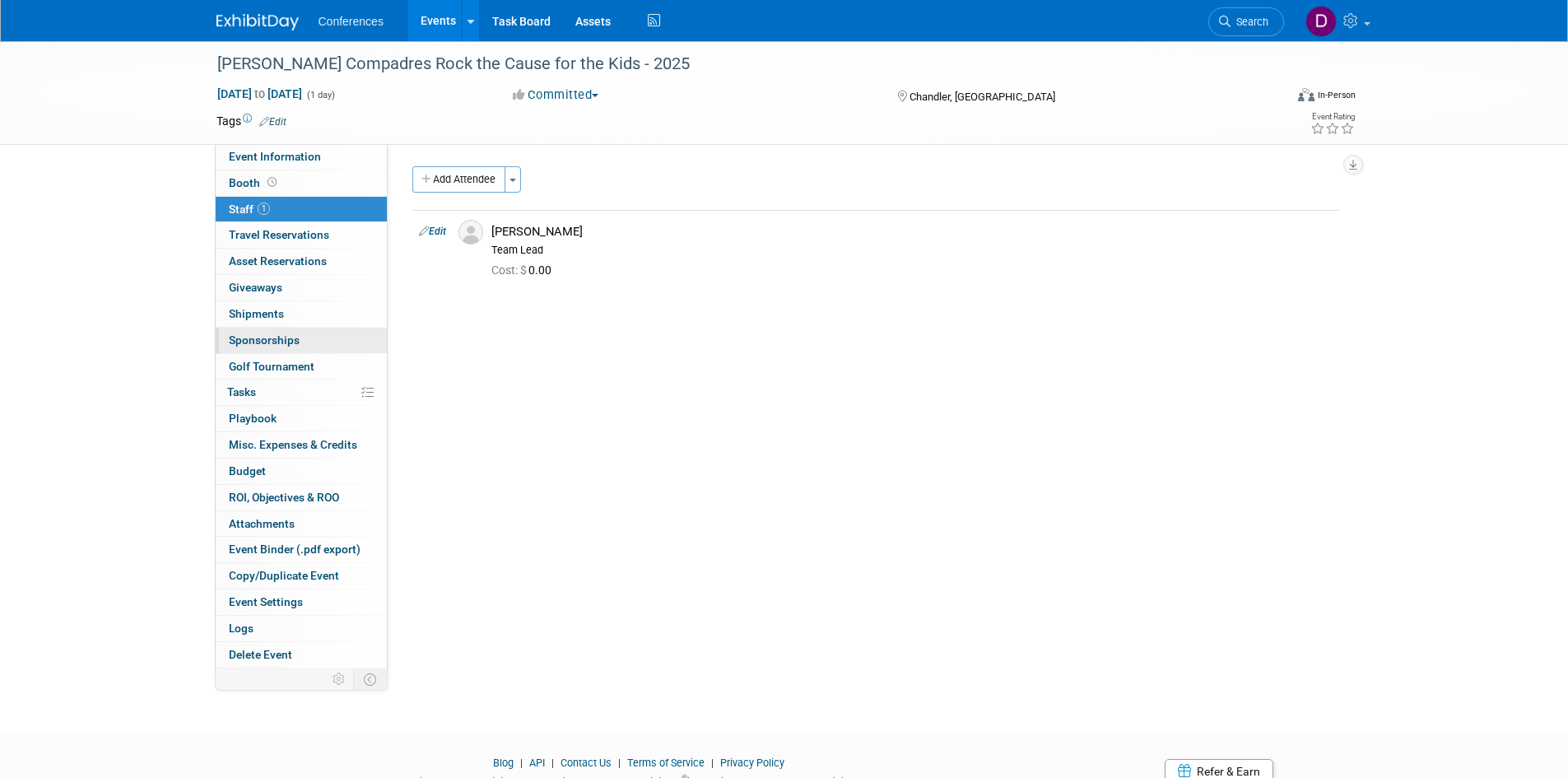
click at [253, 340] on span "Sponsorships 0" at bounding box center [264, 340] width 70 height 14
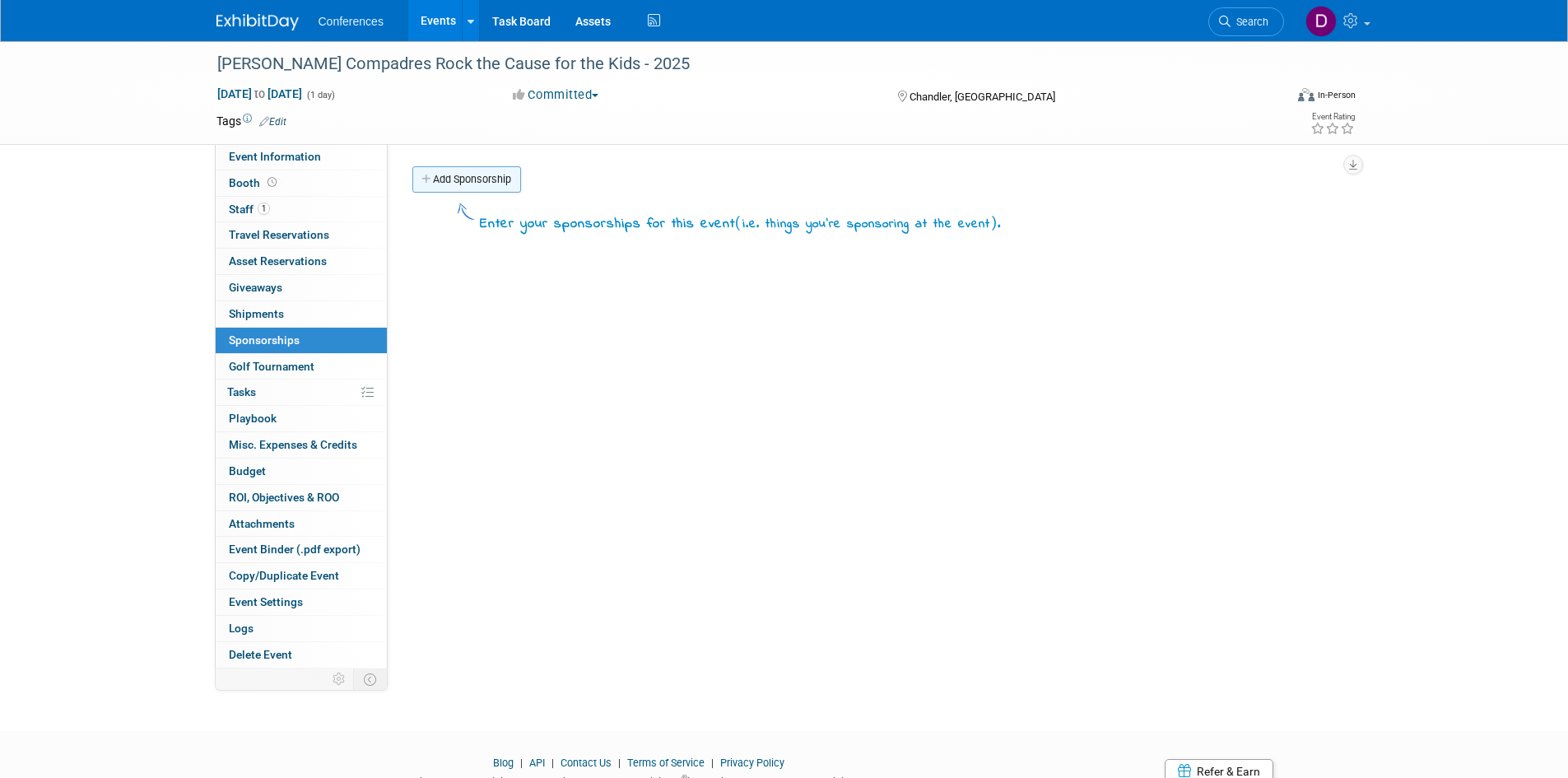
click at [456, 175] on link "Add Sponsorship" at bounding box center [466, 179] width 108 height 26
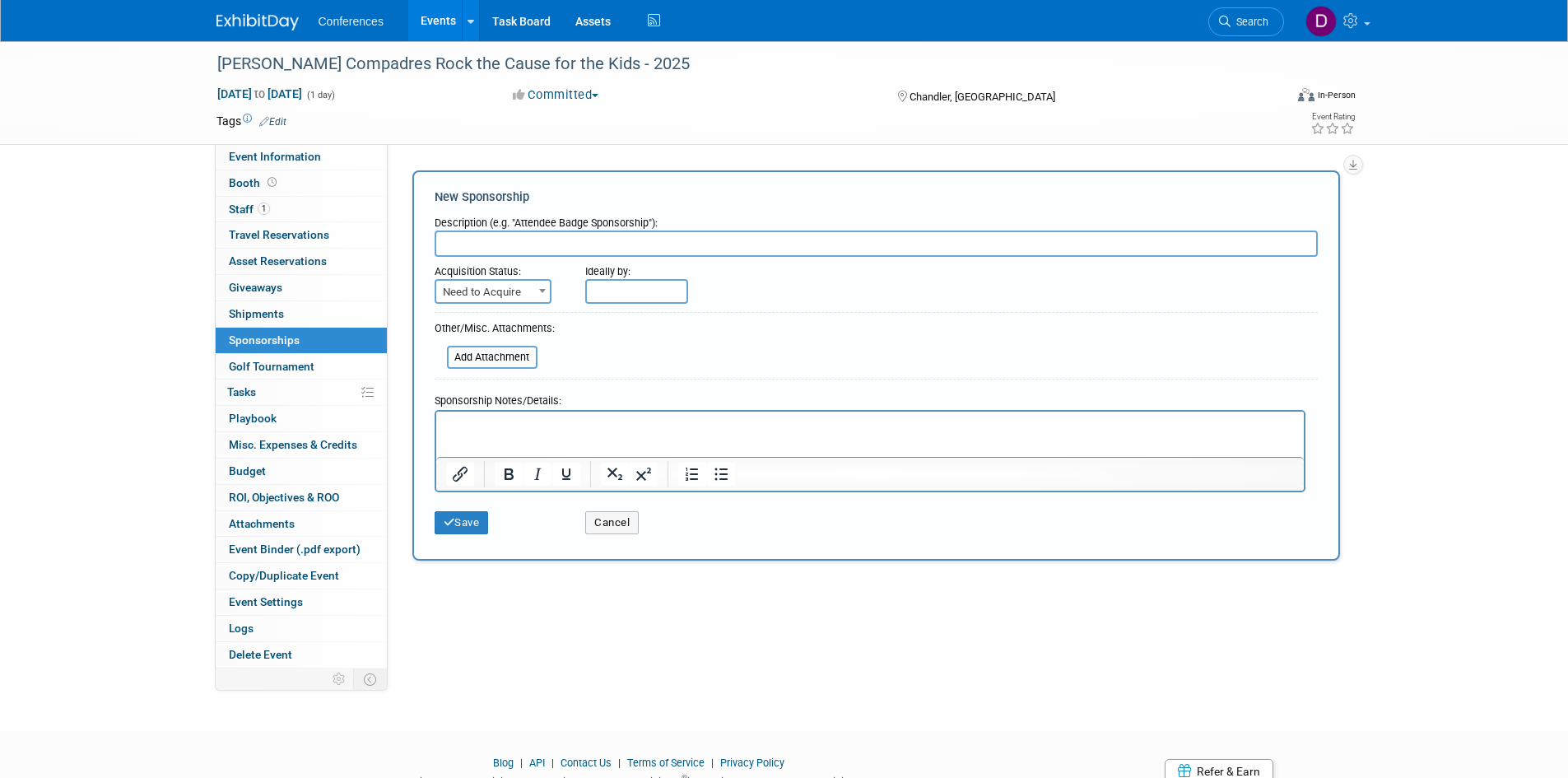
click at [627, 250] on input "text" at bounding box center [876, 243] width 883 height 26
type input "Title Sponsor"
click at [516, 284] on span "Need to Acquire" at bounding box center [493, 292] width 114 height 23
select select "2"
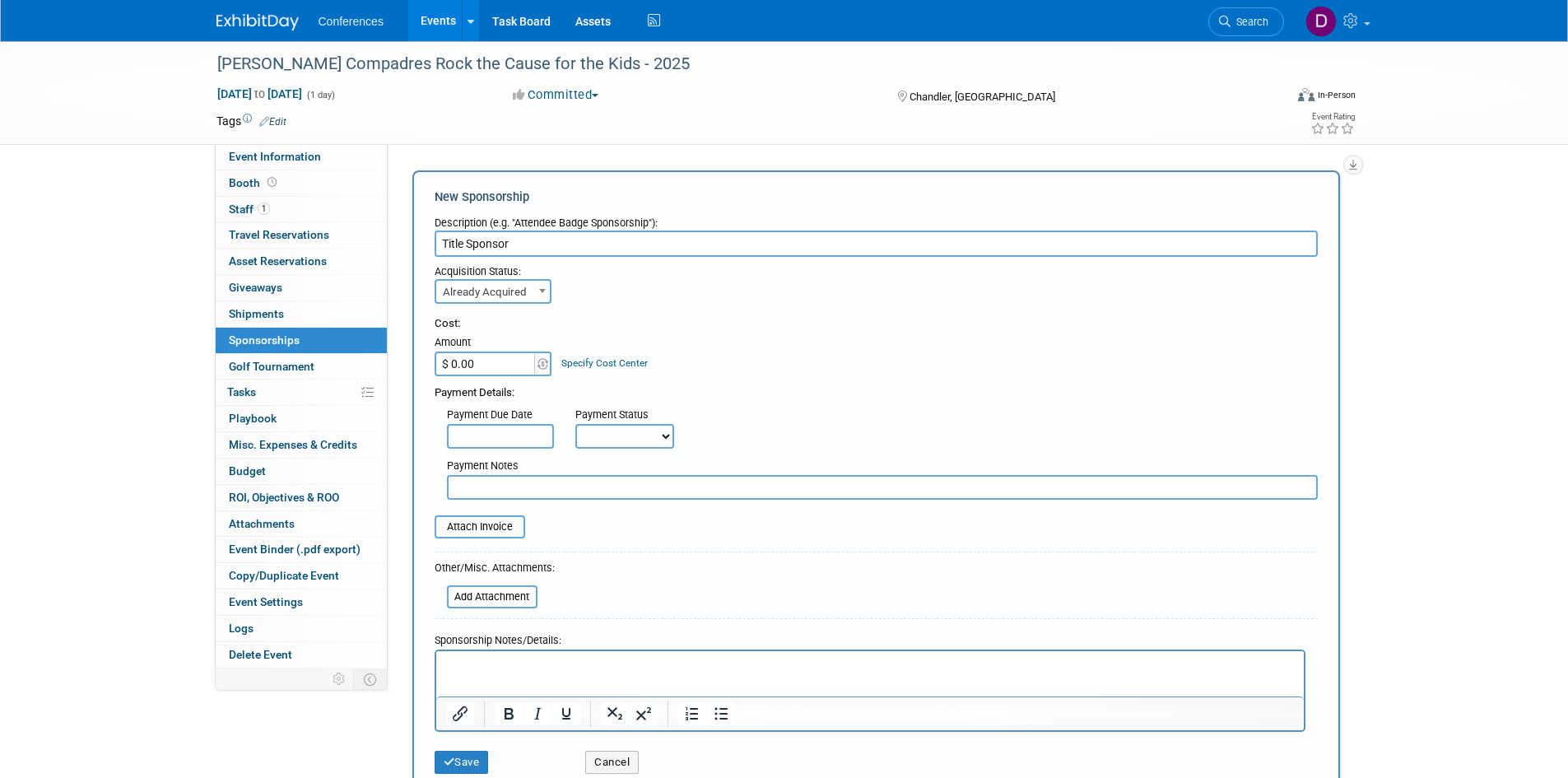
click at [501, 364] on input "$ 0.00" at bounding box center [486, 363] width 103 height 24
type input "$ 35,000.00"
click at [736, 306] on div "Cost: Amount $ 35,000.00 Specify Cost Center Cost Center -- Not Specified -- No…" at bounding box center [876, 401] width 883 height 196
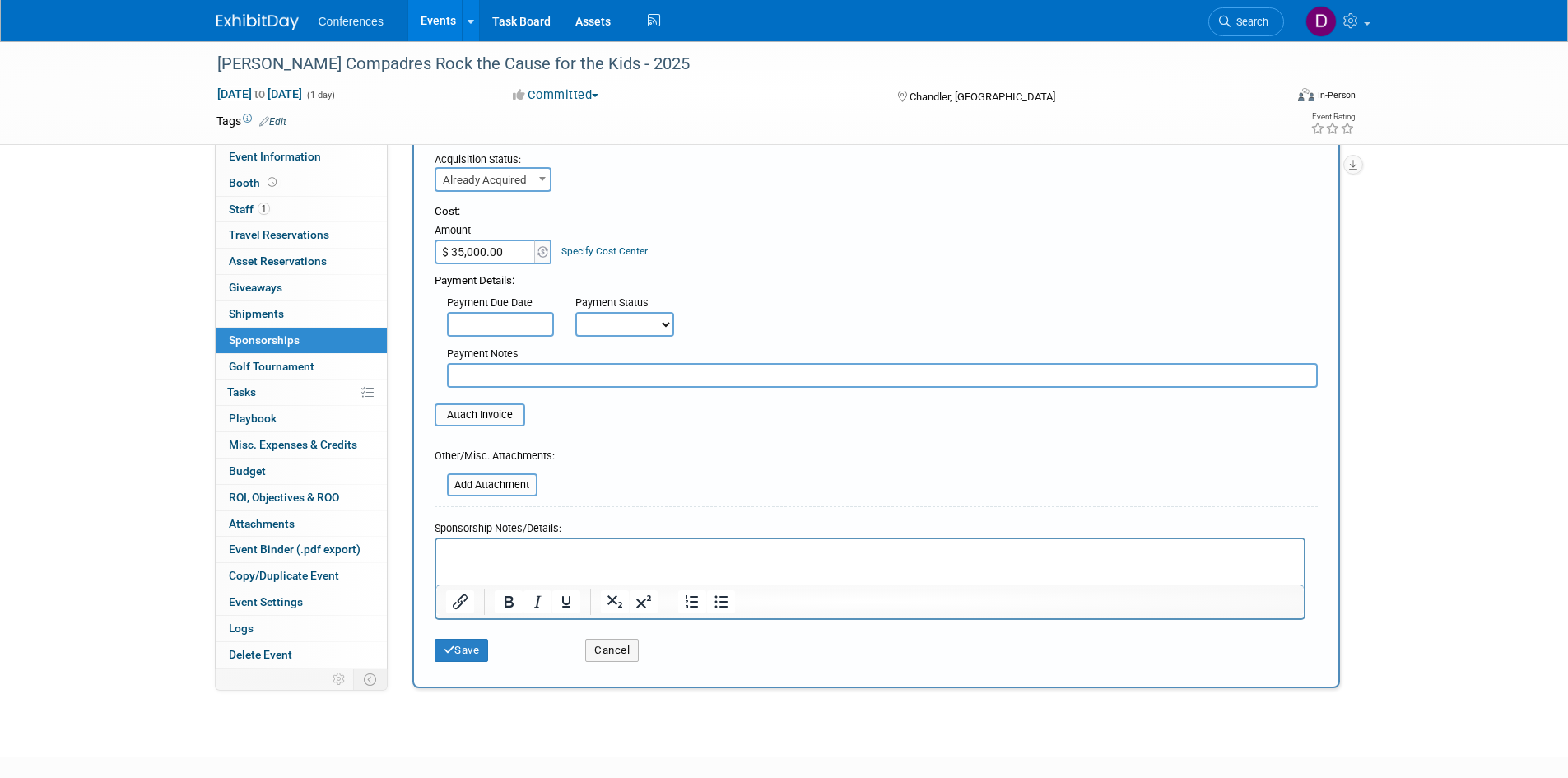
scroll to position [164, 0]
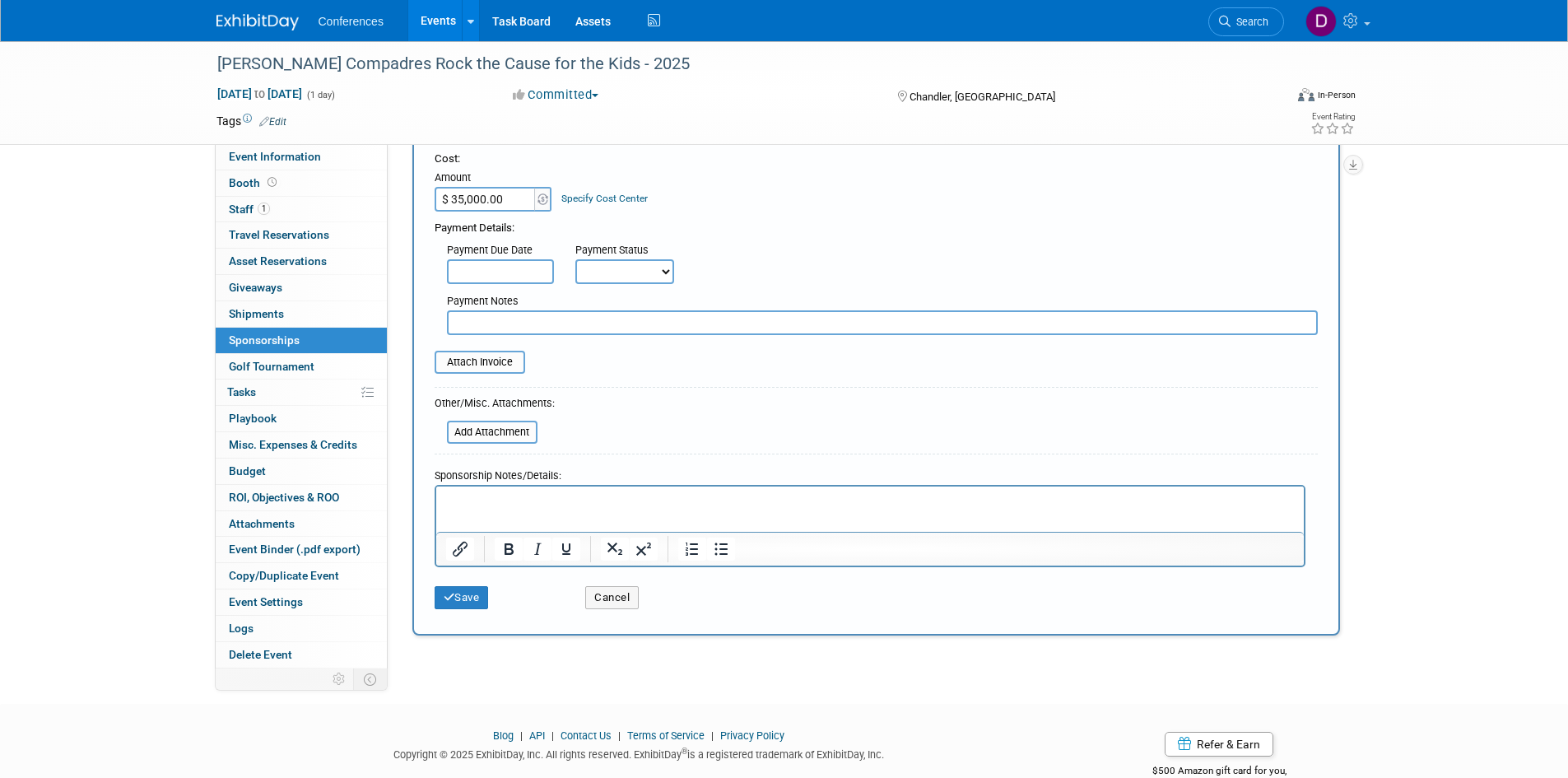
click at [701, 504] on p "Rich Text Area. Press ALT-0 for help." at bounding box center [869, 501] width 849 height 16
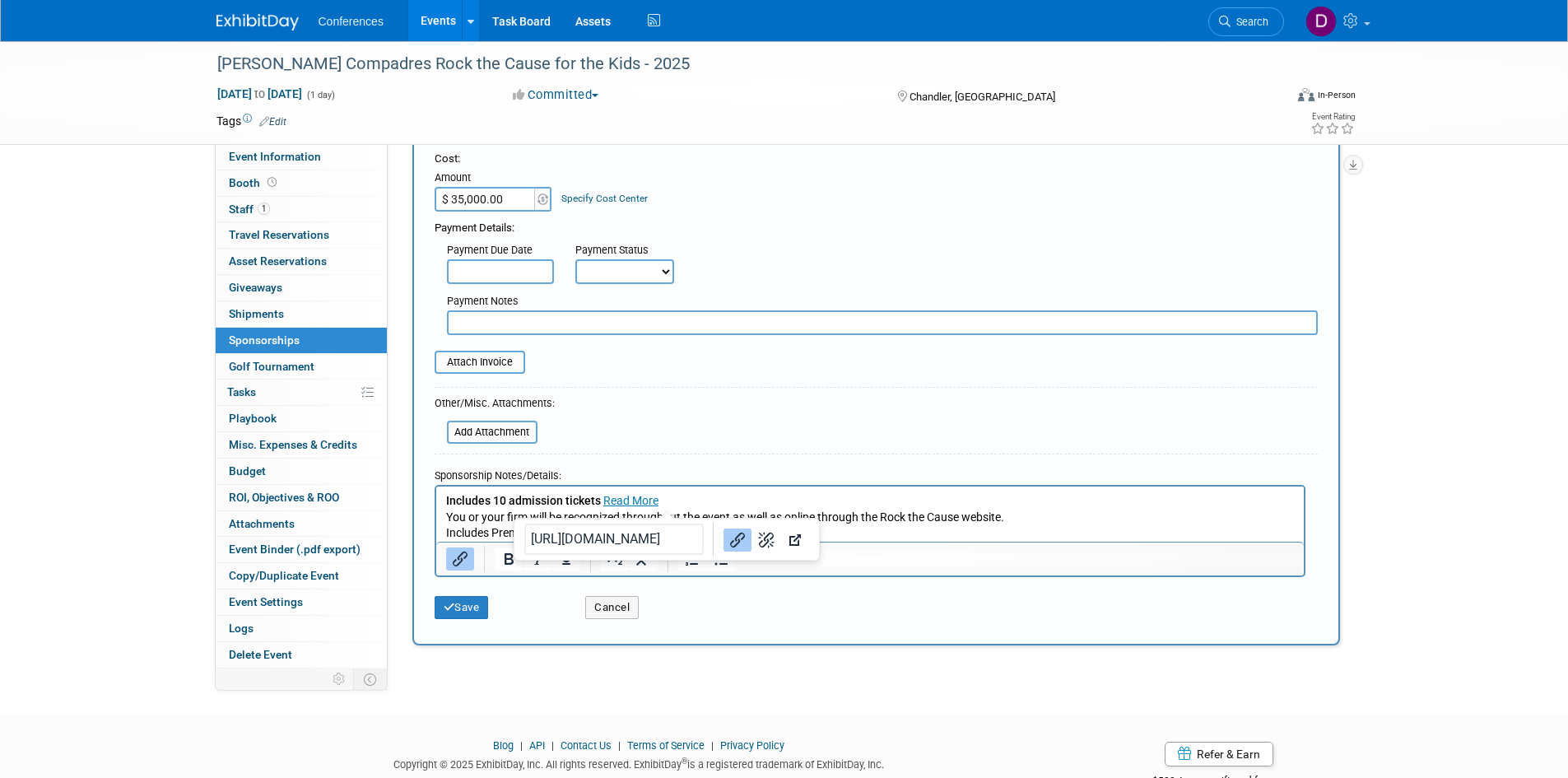
click at [668, 501] on p "Includes 10 admission tickets Read More" at bounding box center [869, 501] width 849 height 16
drag, startPoint x: 668, startPoint y: 501, endPoint x: 603, endPoint y: 496, distance: 65.2
click at [603, 496] on p "Includes 10 admission tickets Read More﻿" at bounding box center [869, 501] width 849 height 16
click at [445, 607] on icon "submit" at bounding box center [449, 607] width 12 height 11
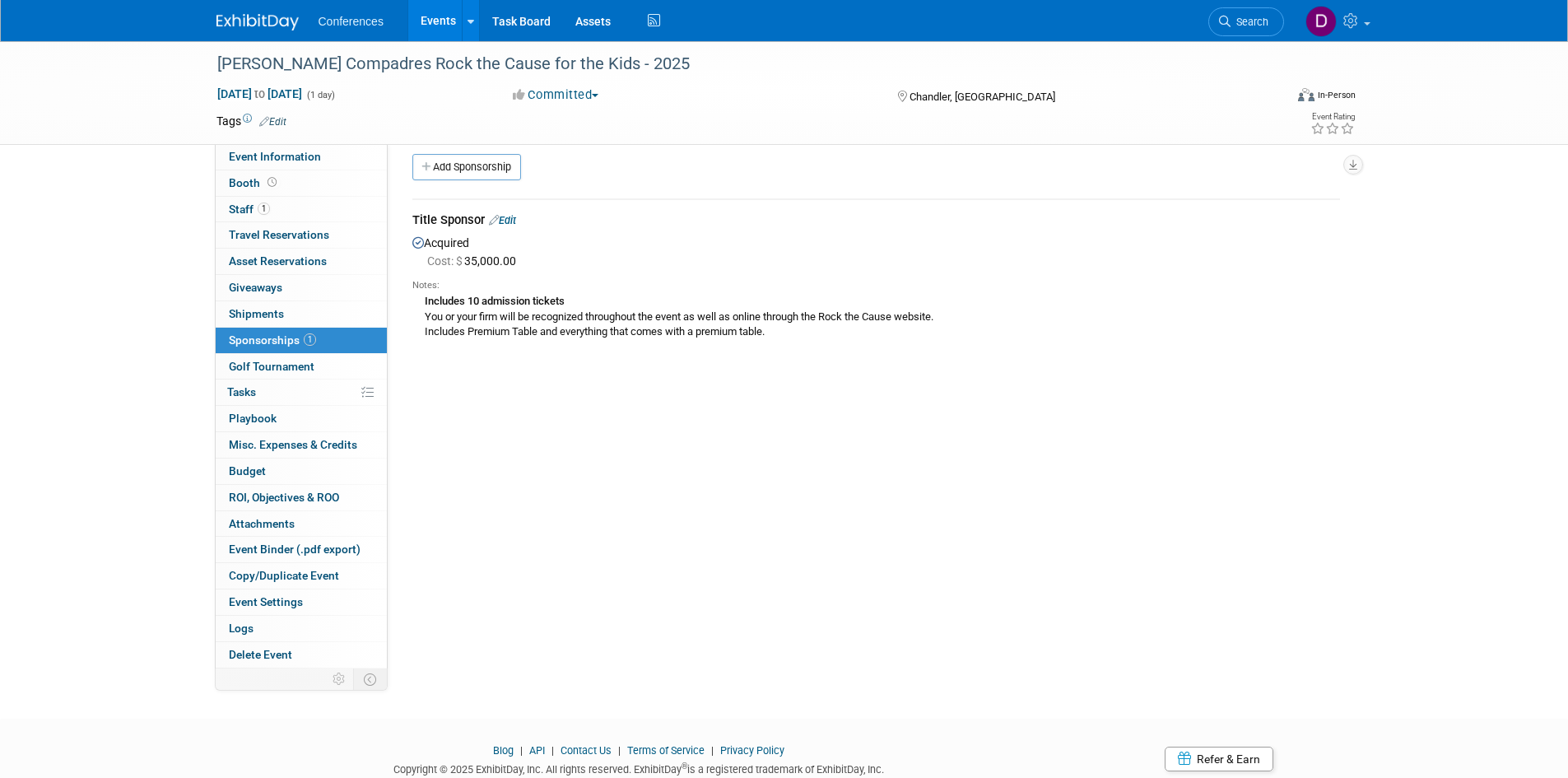
scroll to position [0, 0]
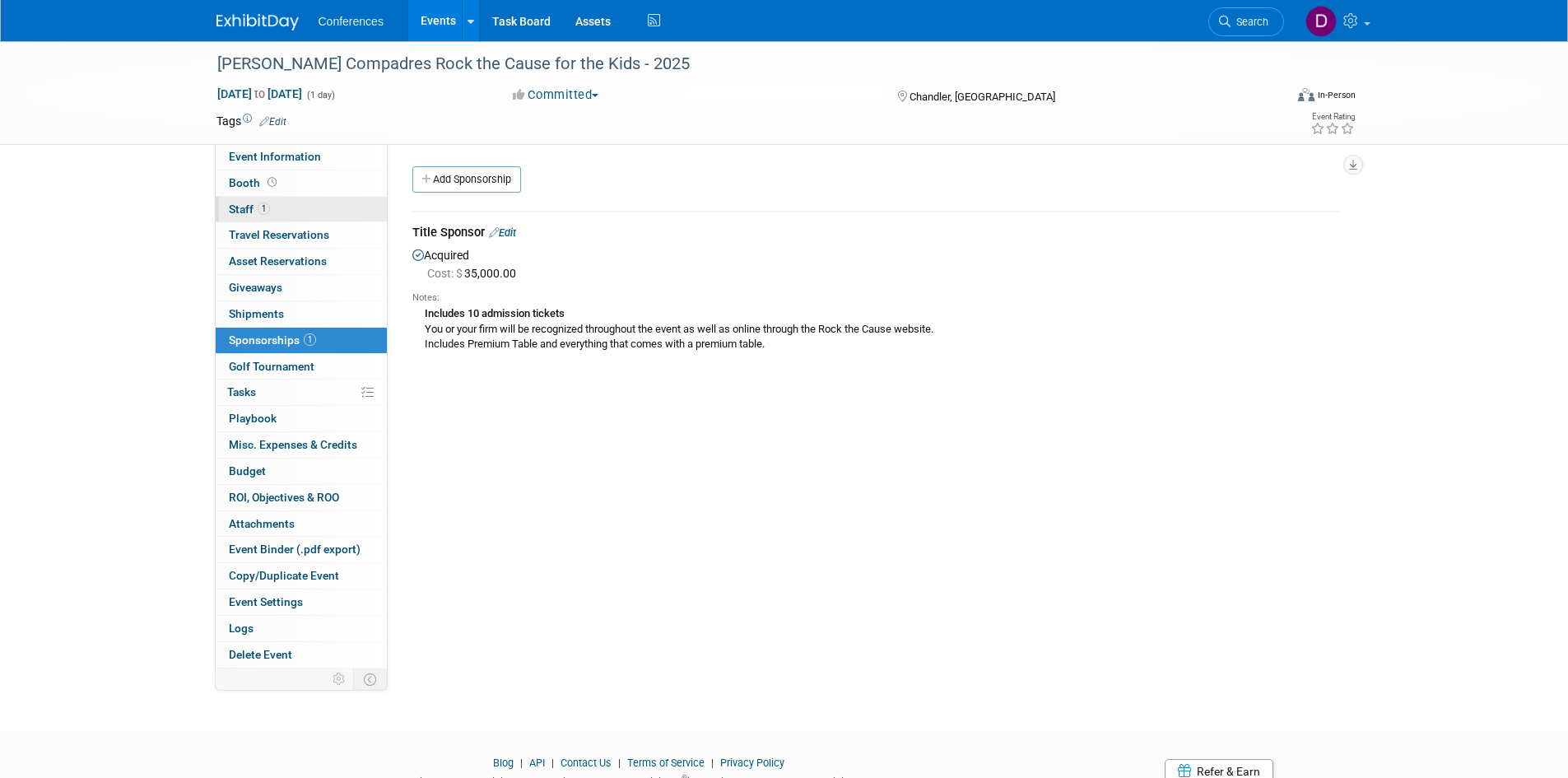
click at [243, 202] on span "Staff 1" at bounding box center [249, 209] width 42 height 14
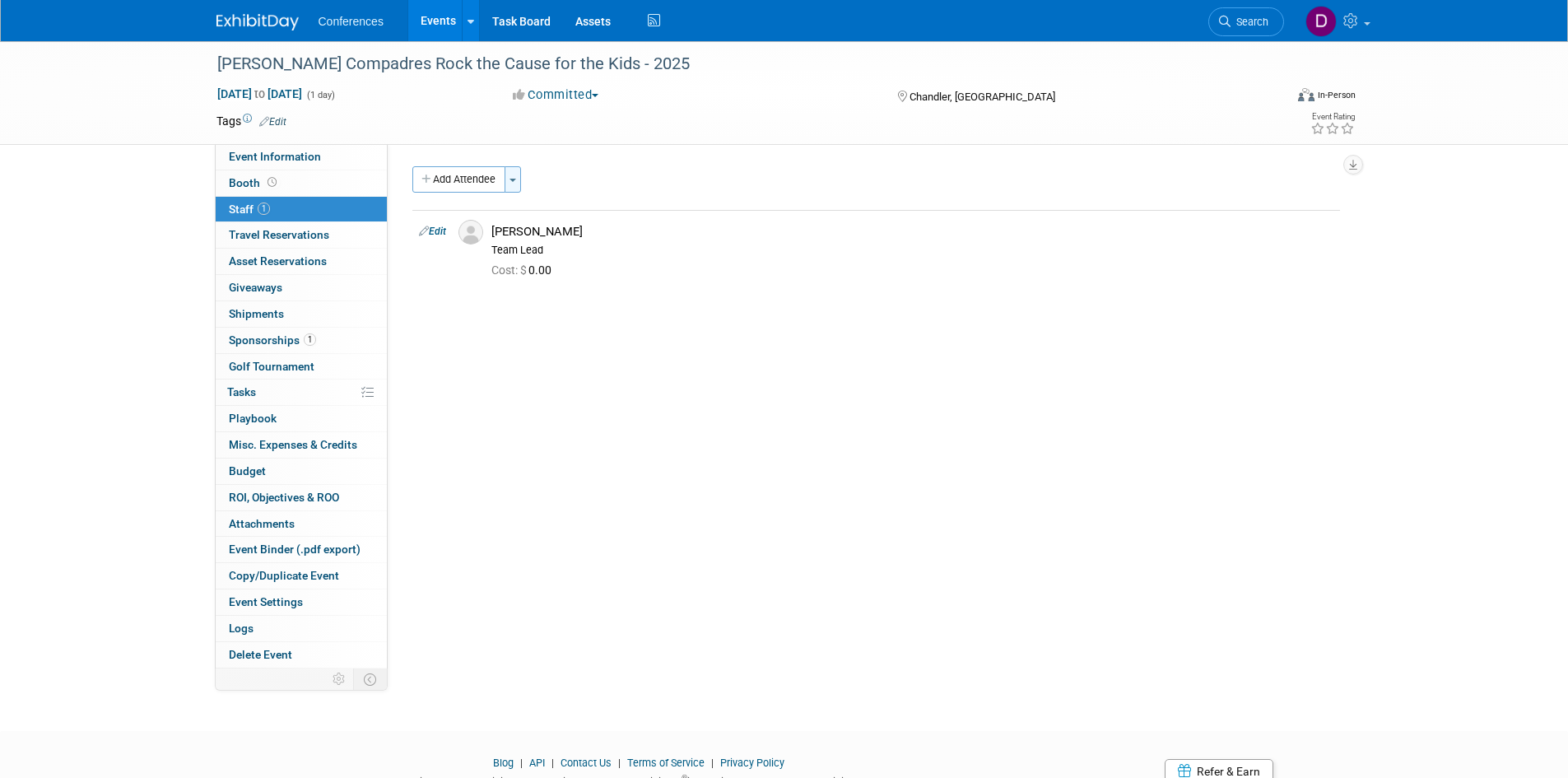
click at [518, 186] on button "Toggle Dropdown" at bounding box center [512, 179] width 16 height 26
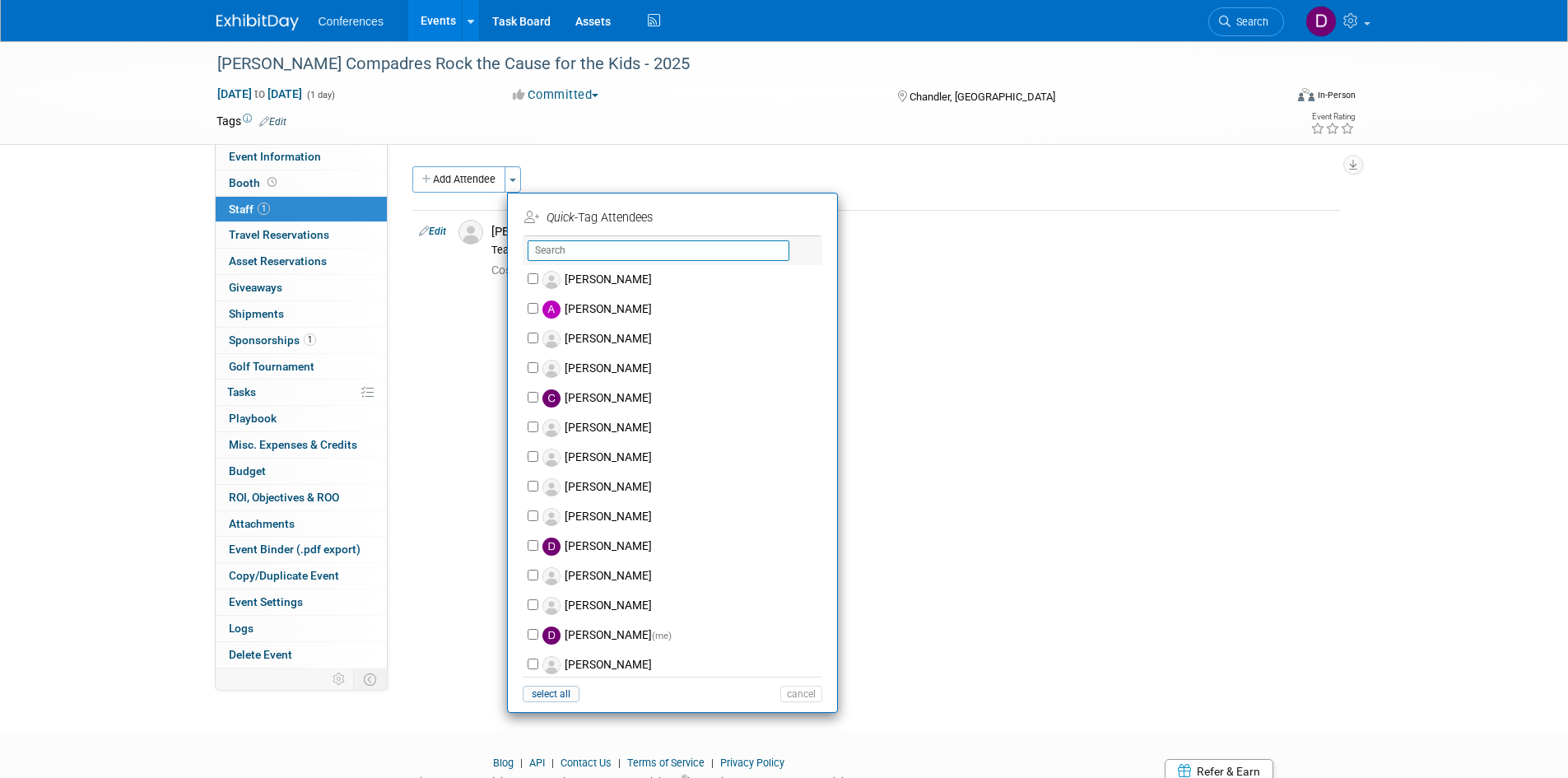
click at [586, 246] on input "text" at bounding box center [659, 250] width 262 height 21
click at [259, 210] on span "1" at bounding box center [264, 209] width 13 height 13
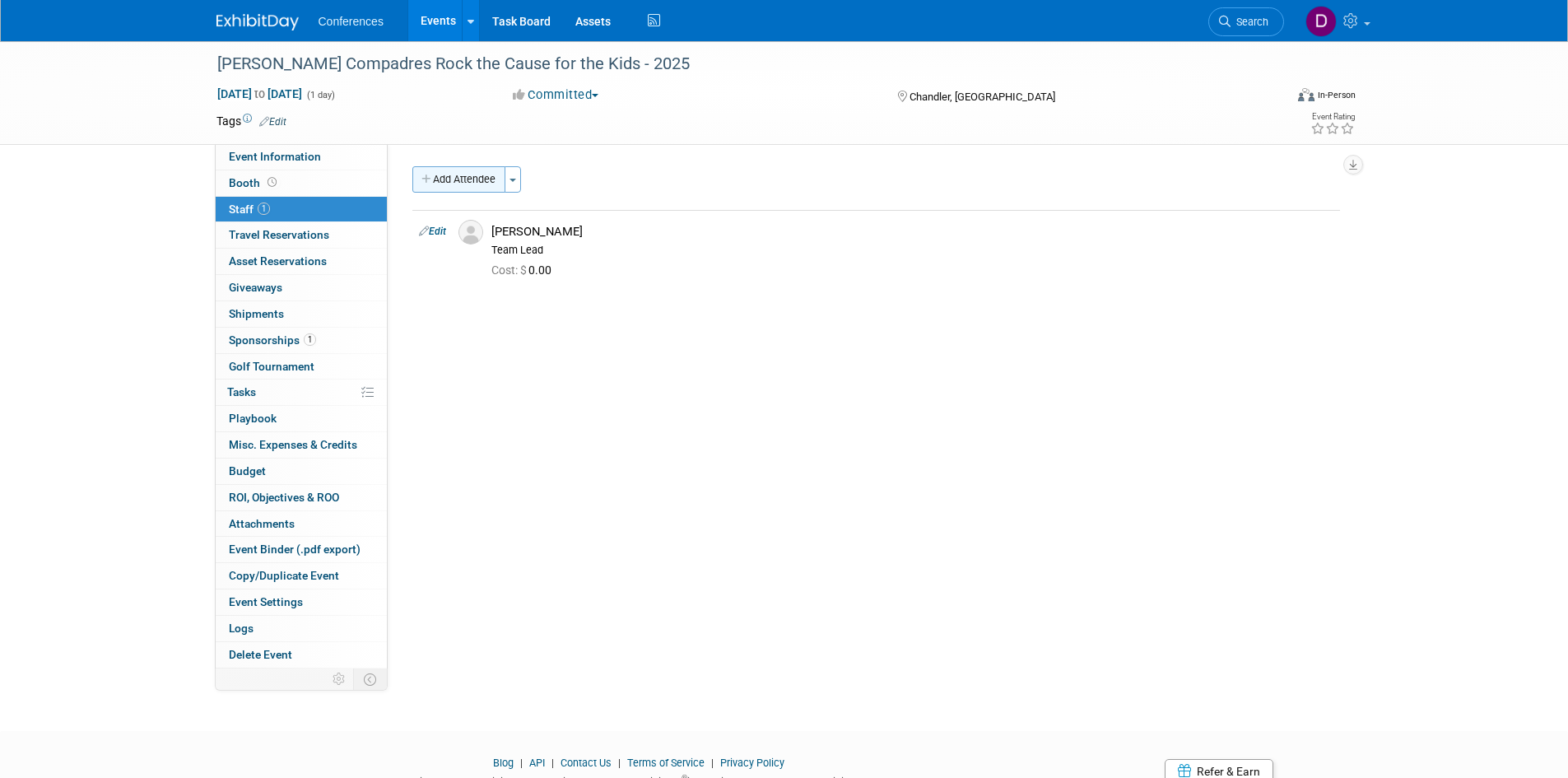
click at [454, 187] on button "Add Attendee" at bounding box center [458, 179] width 93 height 26
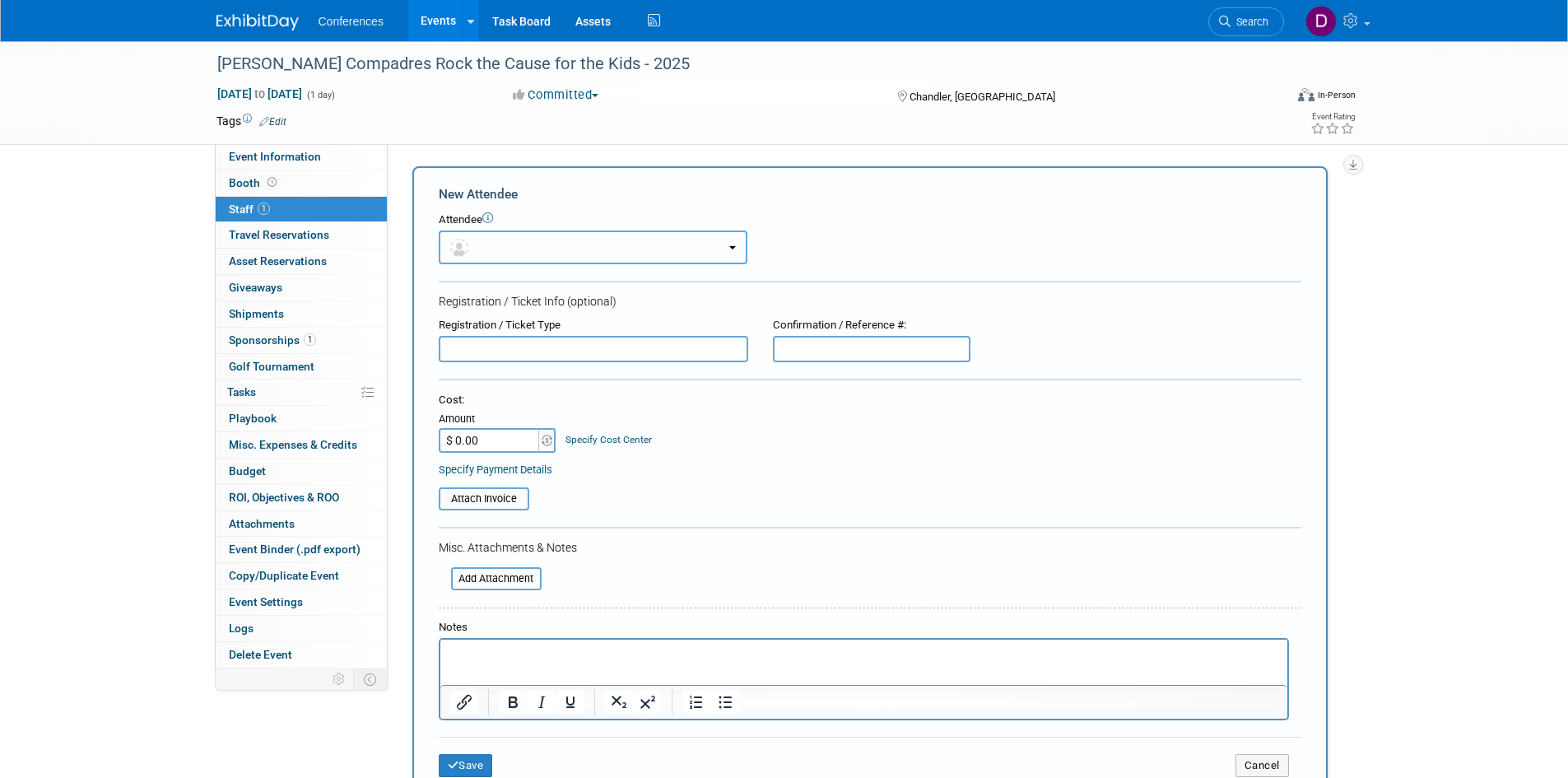
click at [512, 256] on button "button" at bounding box center [592, 247] width 308 height 33
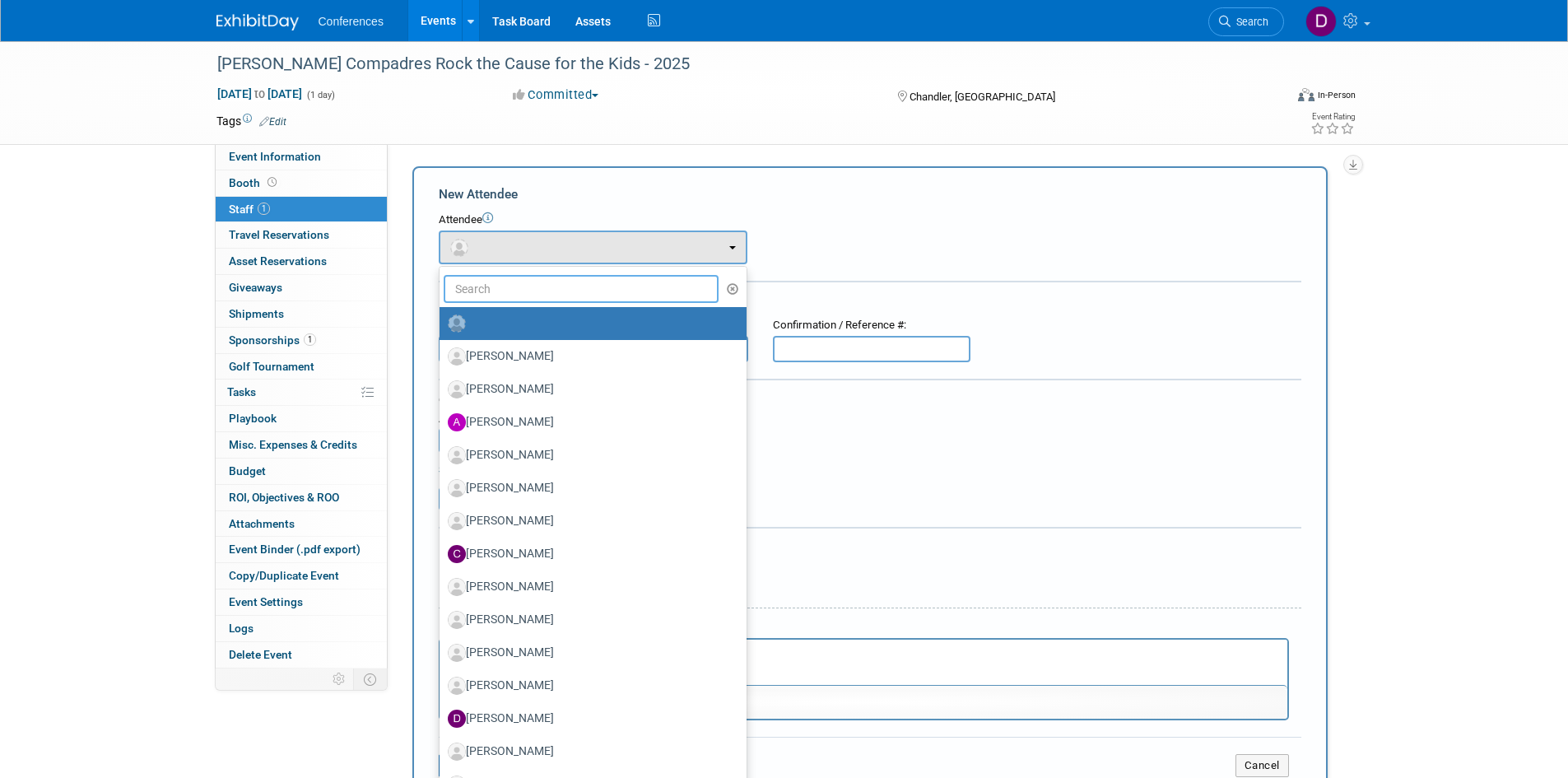
click at [517, 284] on input "text" at bounding box center [581, 288] width 276 height 28
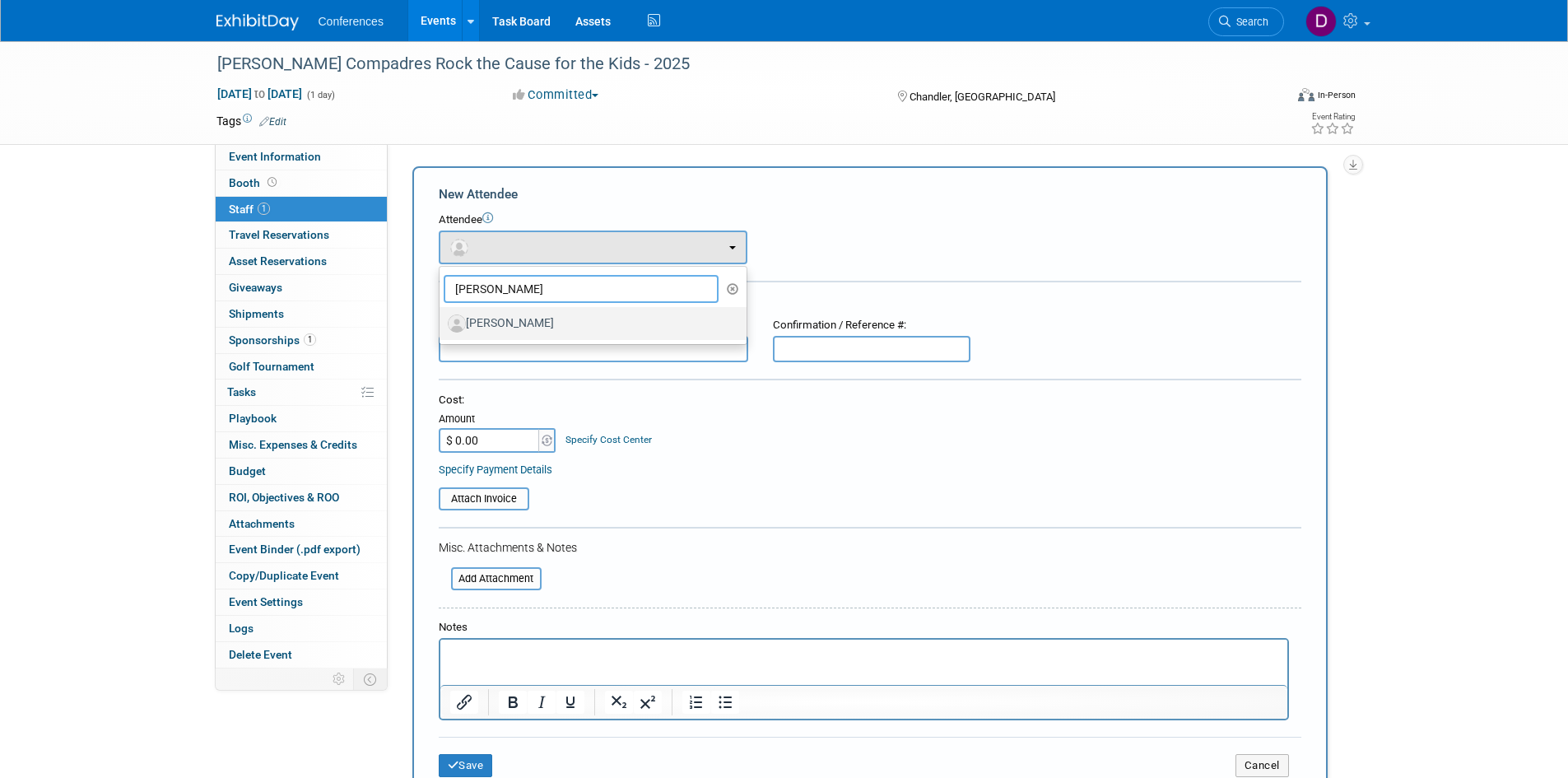
type input "alex"
click at [508, 318] on label "Alex Boles" at bounding box center [588, 323] width 282 height 26
click at [442, 318] on input "Alex Boles" at bounding box center [437, 322] width 11 height 11
select select "b5b5d932-59ac-4a6e-8a0b-e4dca6767b7e"
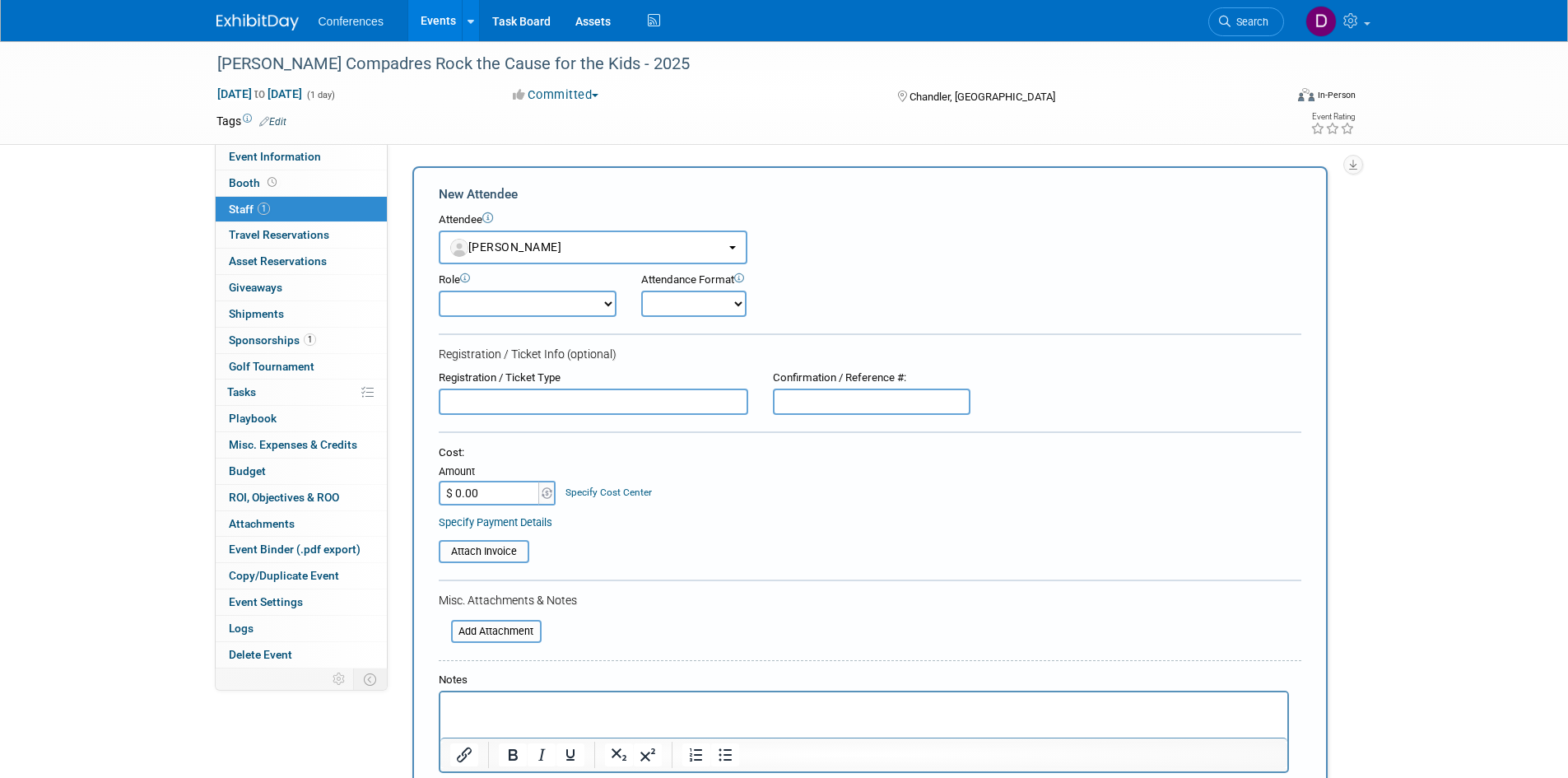
click at [504, 309] on select "Attending Booth Exhibitor Demonstrator Host Invited Planner Presenter" at bounding box center [527, 303] width 178 height 26
select select "300"
click at [438, 290] on select "Attending Booth Exhibitor Demonstrator Host Invited Planner Presenter" at bounding box center [527, 303] width 178 height 26
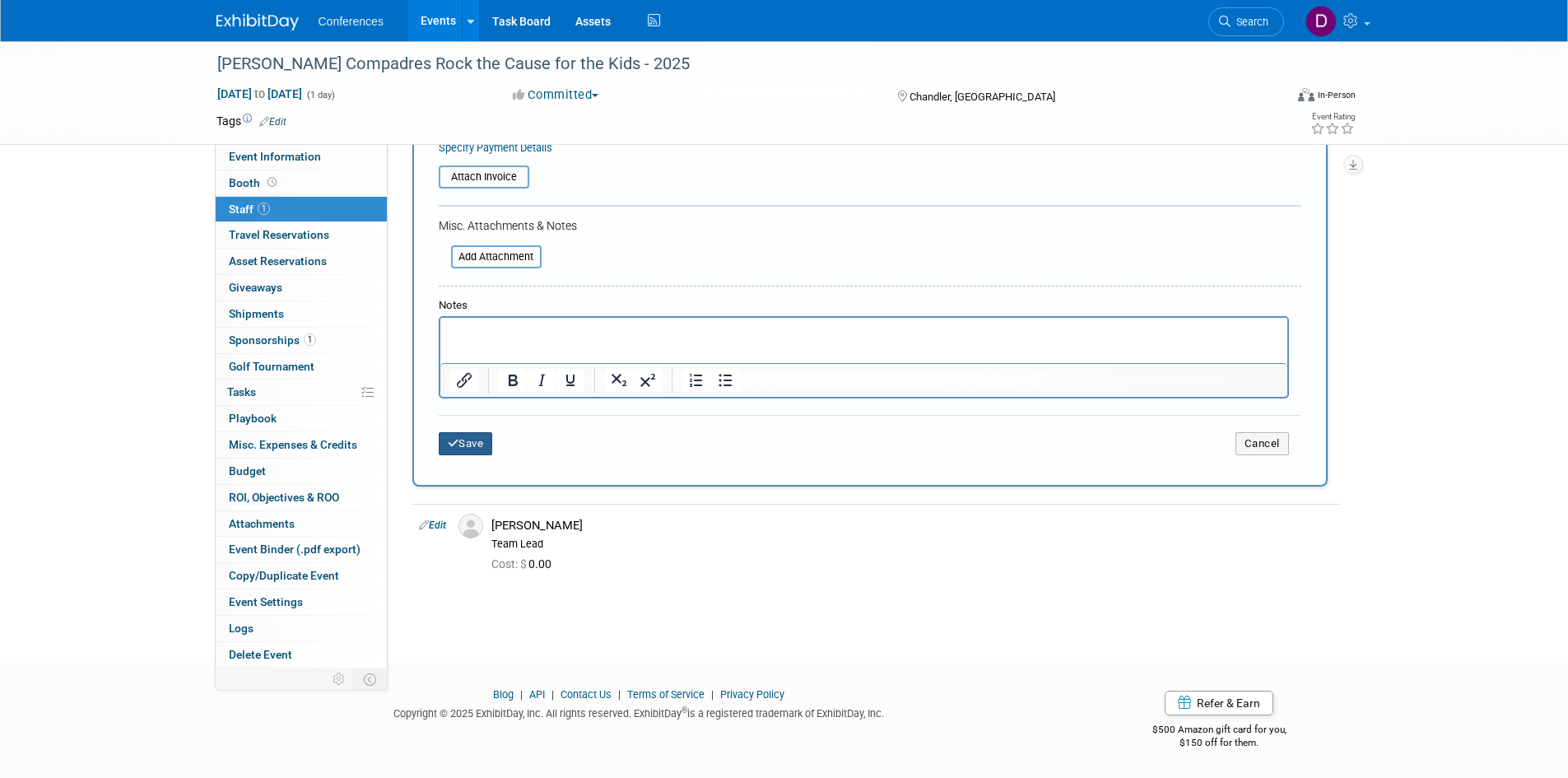
click at [478, 437] on button "Save" at bounding box center [465, 443] width 54 height 23
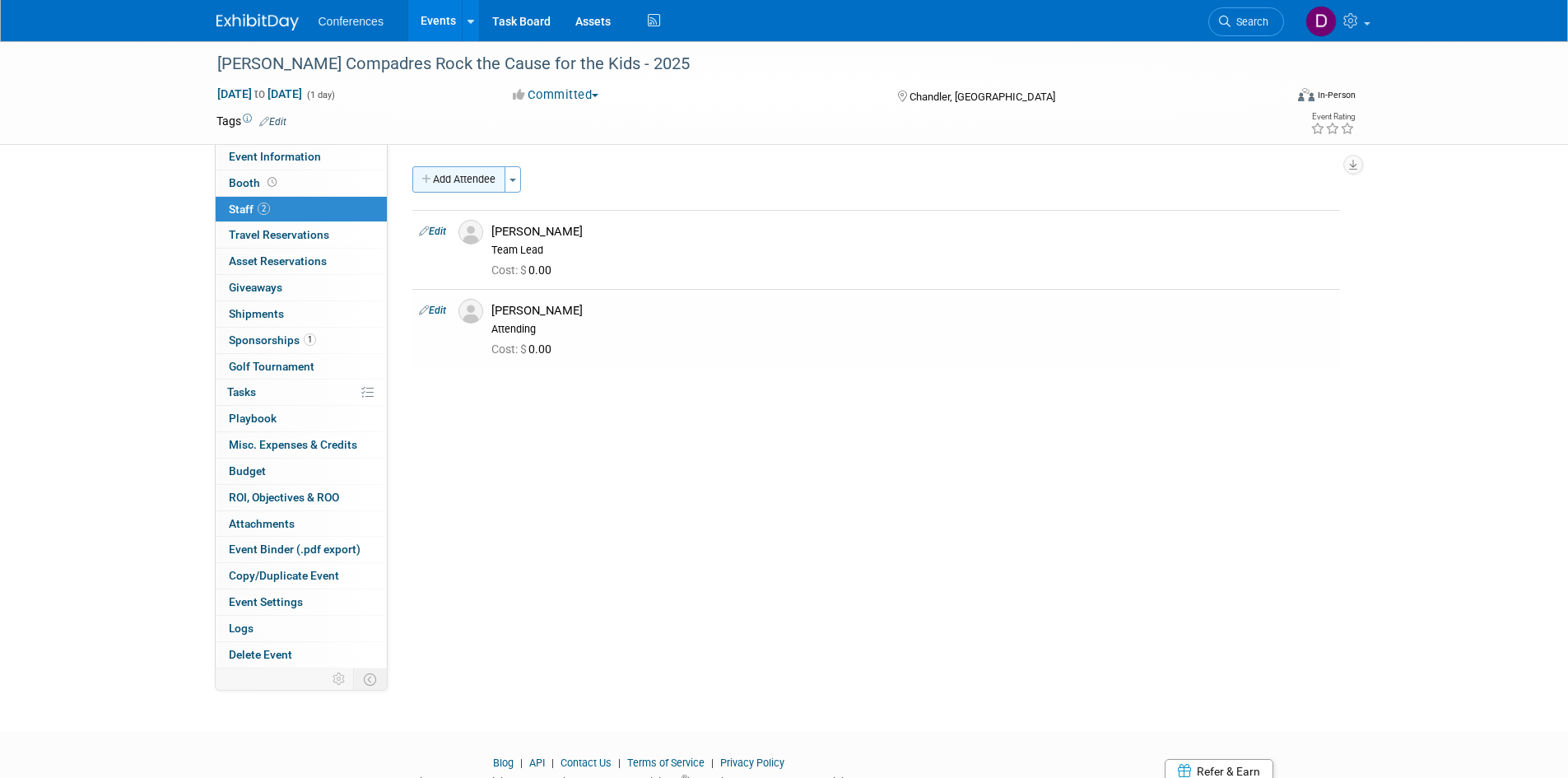
click at [474, 170] on button "Add Attendee" at bounding box center [458, 179] width 93 height 26
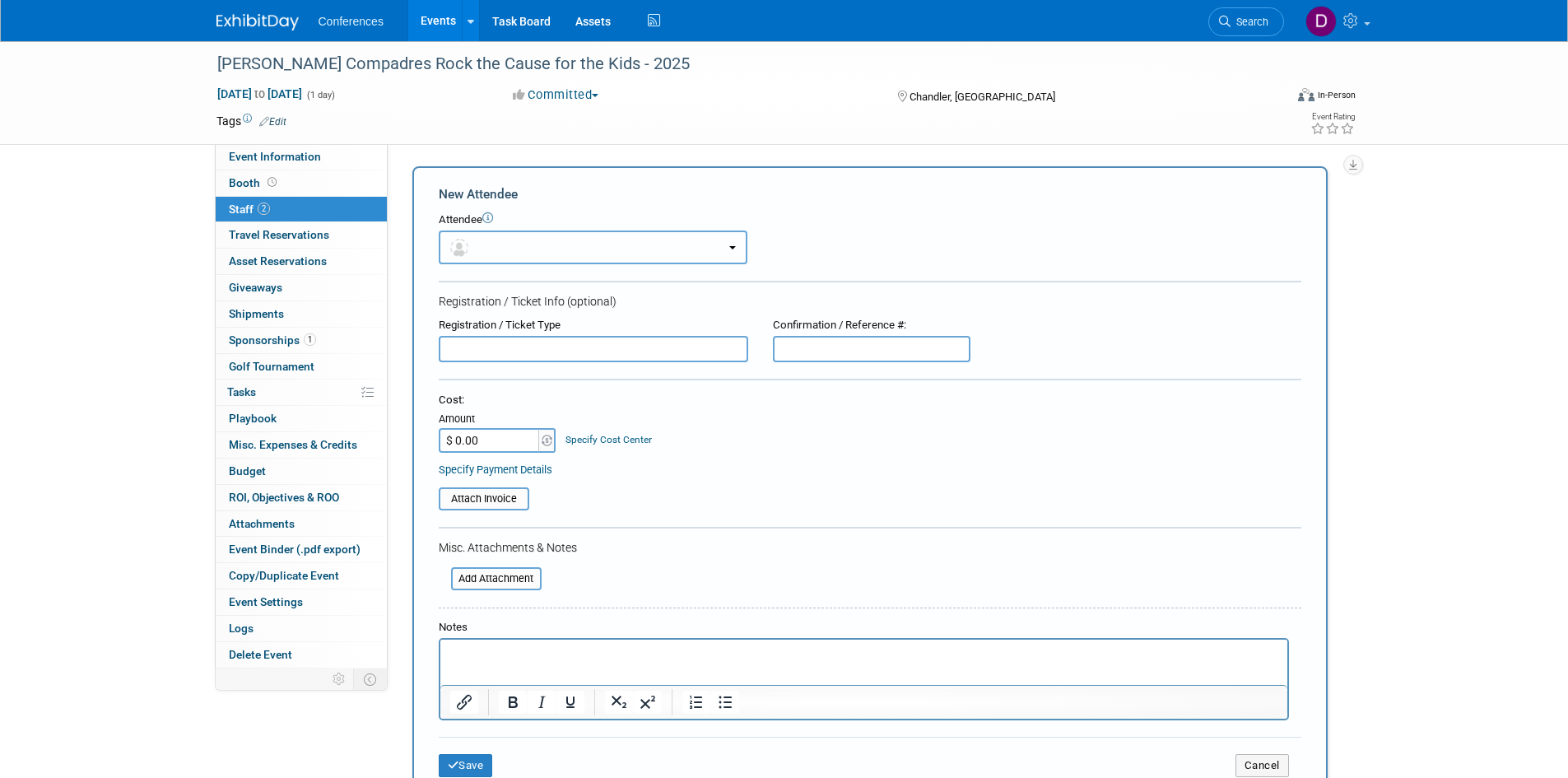
click at [530, 246] on button "button" at bounding box center [592, 247] width 308 height 33
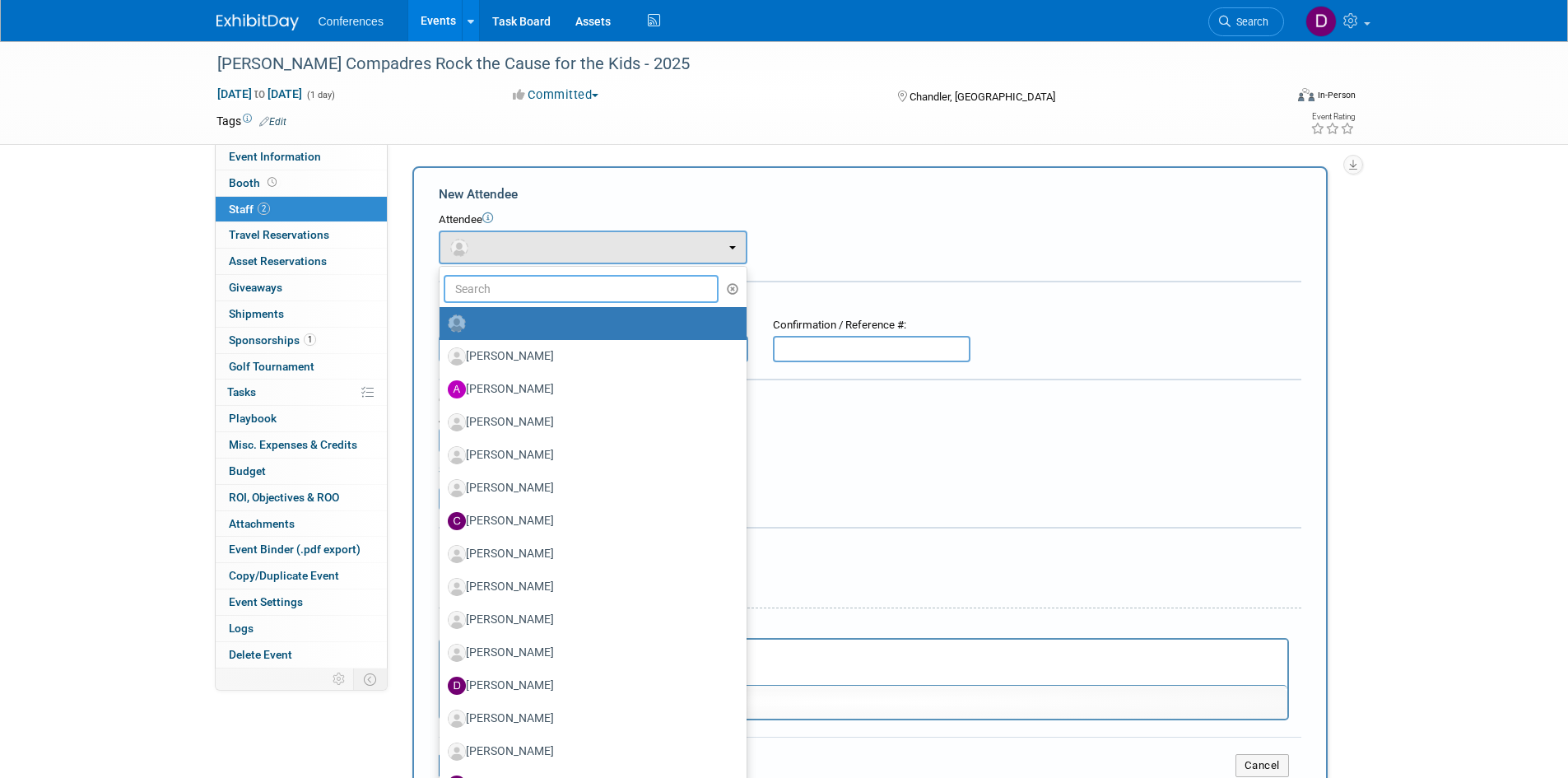
click at [532, 289] on input "text" at bounding box center [581, 288] width 276 height 28
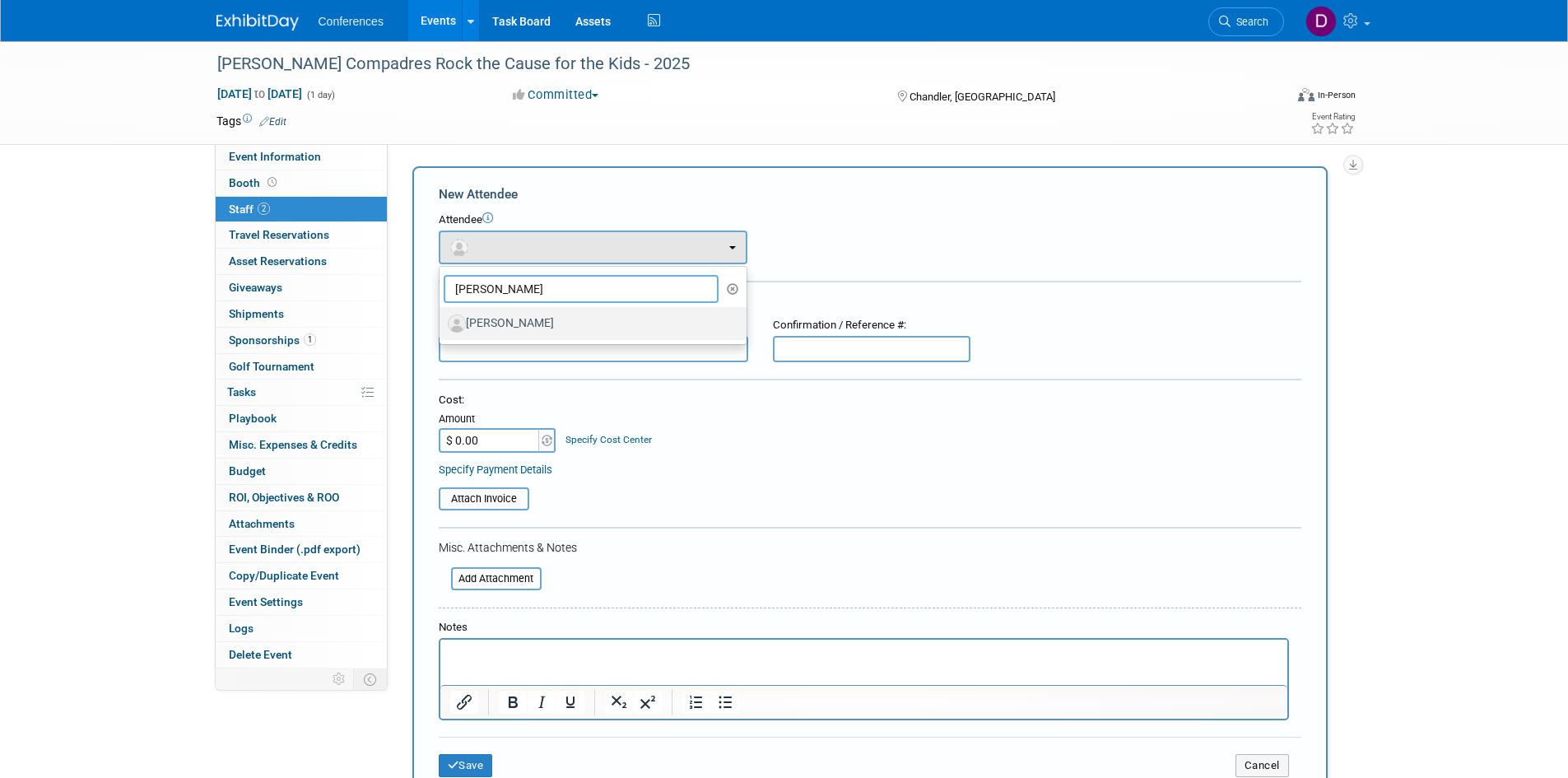
type input "brad"
click at [524, 323] on label "Brad Libey" at bounding box center [588, 323] width 282 height 26
click at [442, 323] on input "Brad Libey" at bounding box center [437, 322] width 11 height 11
select select "c55f618d-9002-4bbe-96a8-064219cd7a78"
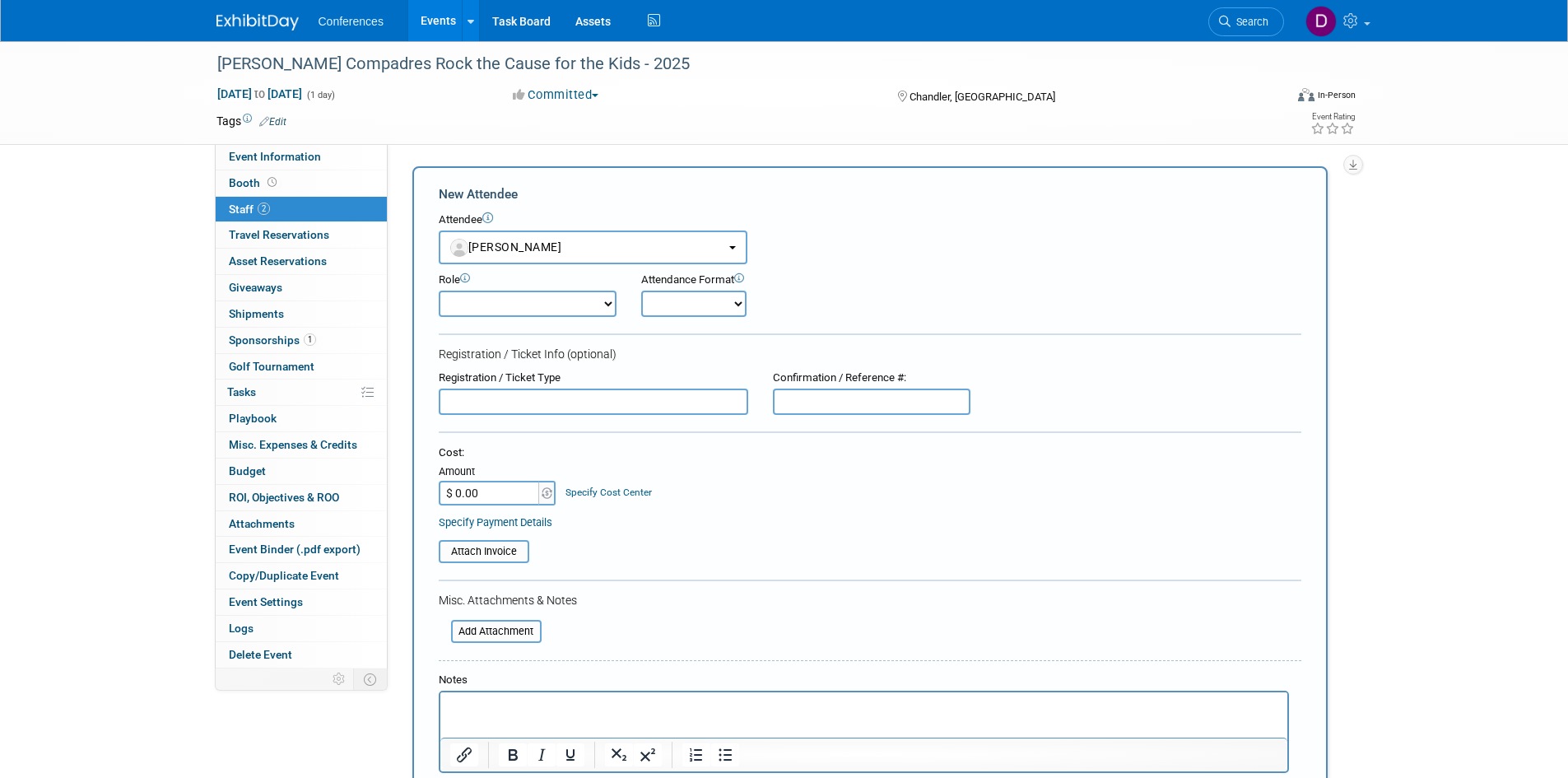
click at [494, 307] on select "Attending Booth Exhibitor Demonstrator Host Invited Planner Presenter" at bounding box center [527, 303] width 178 height 26
click at [438, 290] on select "Attending Booth Exhibitor Demonstrator Host Invited Planner Presenter" at bounding box center [527, 303] width 178 height 26
click at [488, 311] on select "Attending Booth Exhibitor Demonstrator Host Invited Planner Presenter" at bounding box center [527, 303] width 178 height 26
select select "200"
click at [438, 290] on select "Attending Booth Exhibitor Demonstrator Host Invited Planner Presenter" at bounding box center [527, 303] width 178 height 26
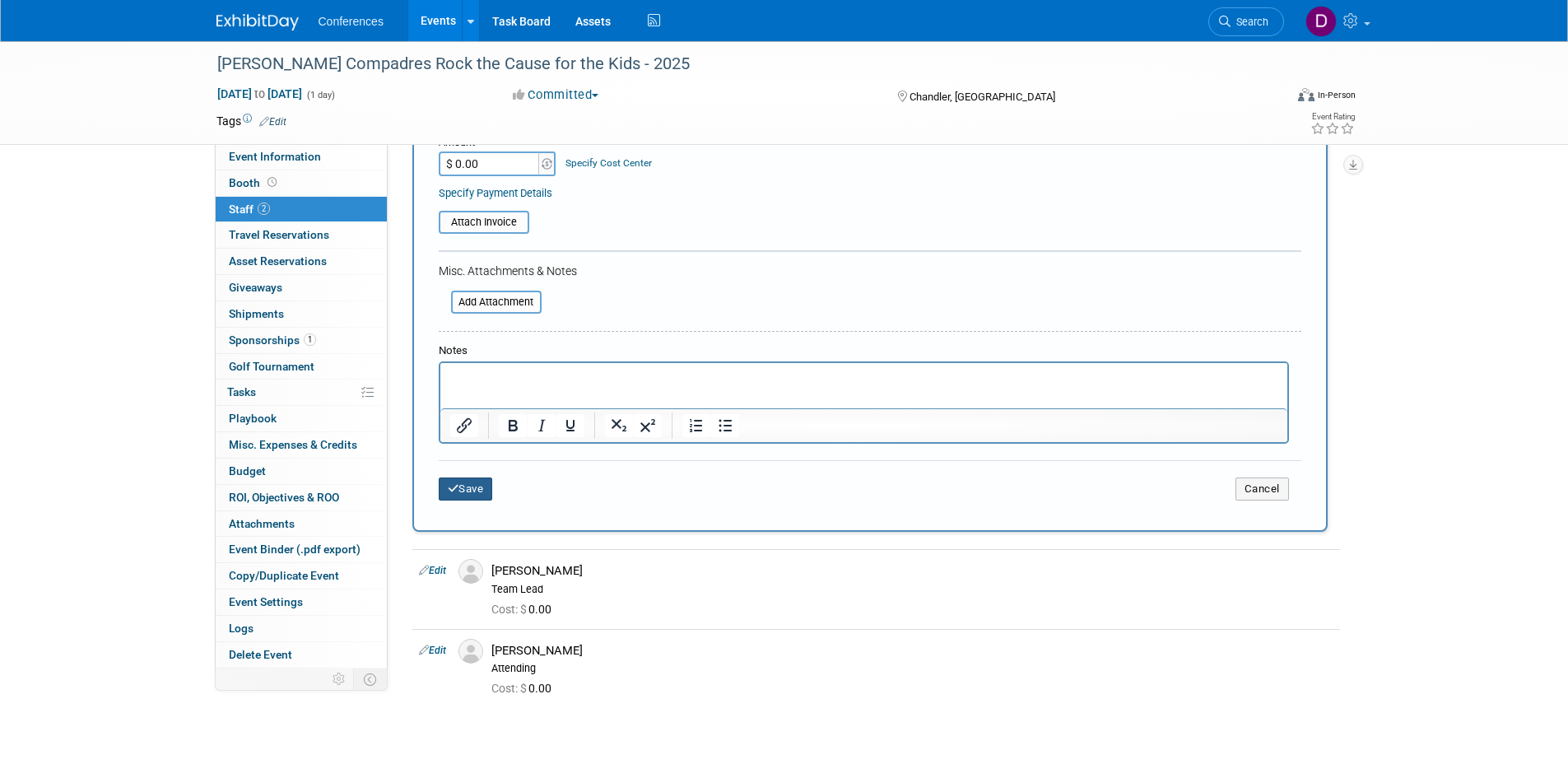
click at [476, 488] on button "Save" at bounding box center [465, 488] width 54 height 23
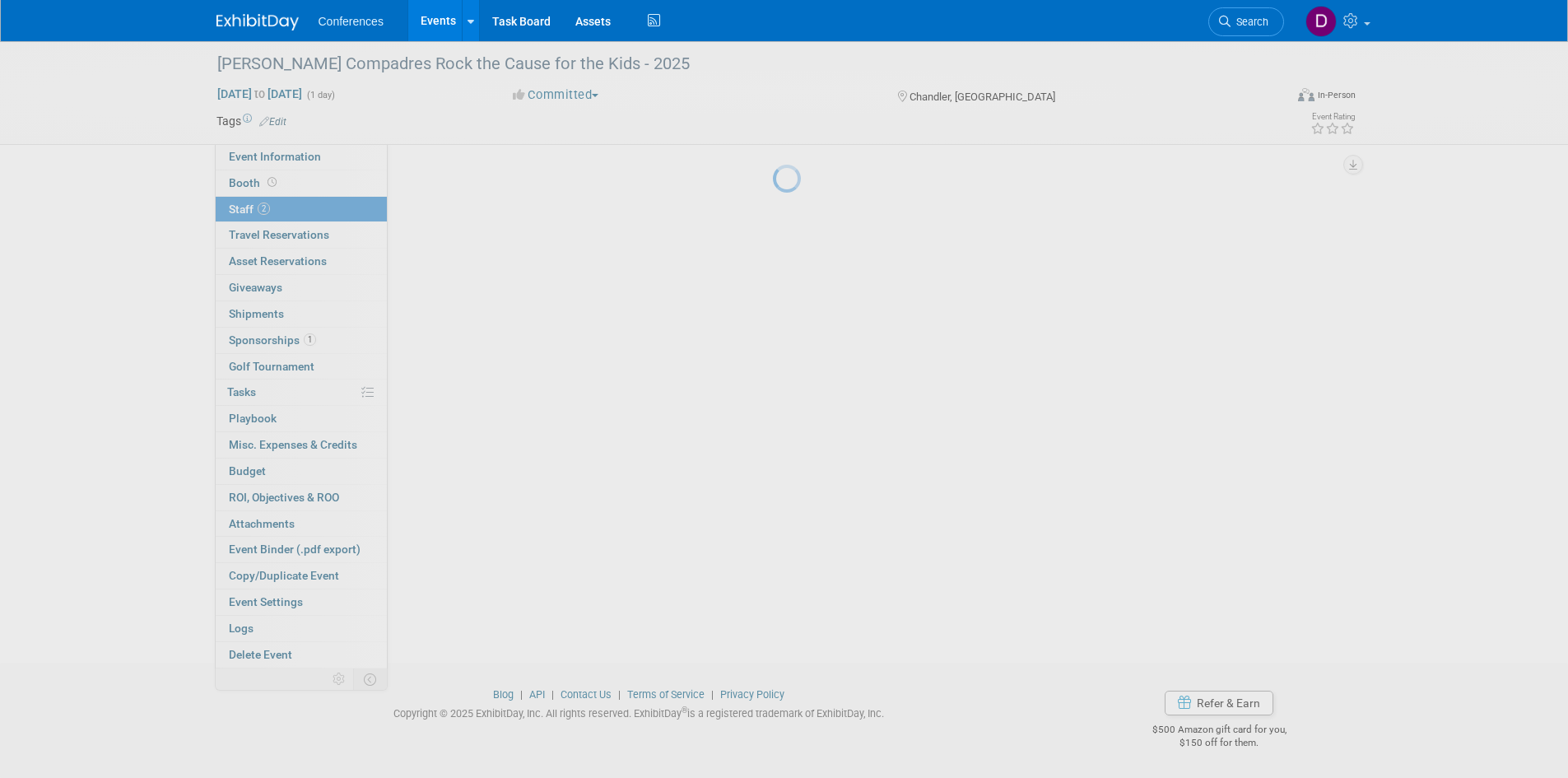
scroll to position [69, 0]
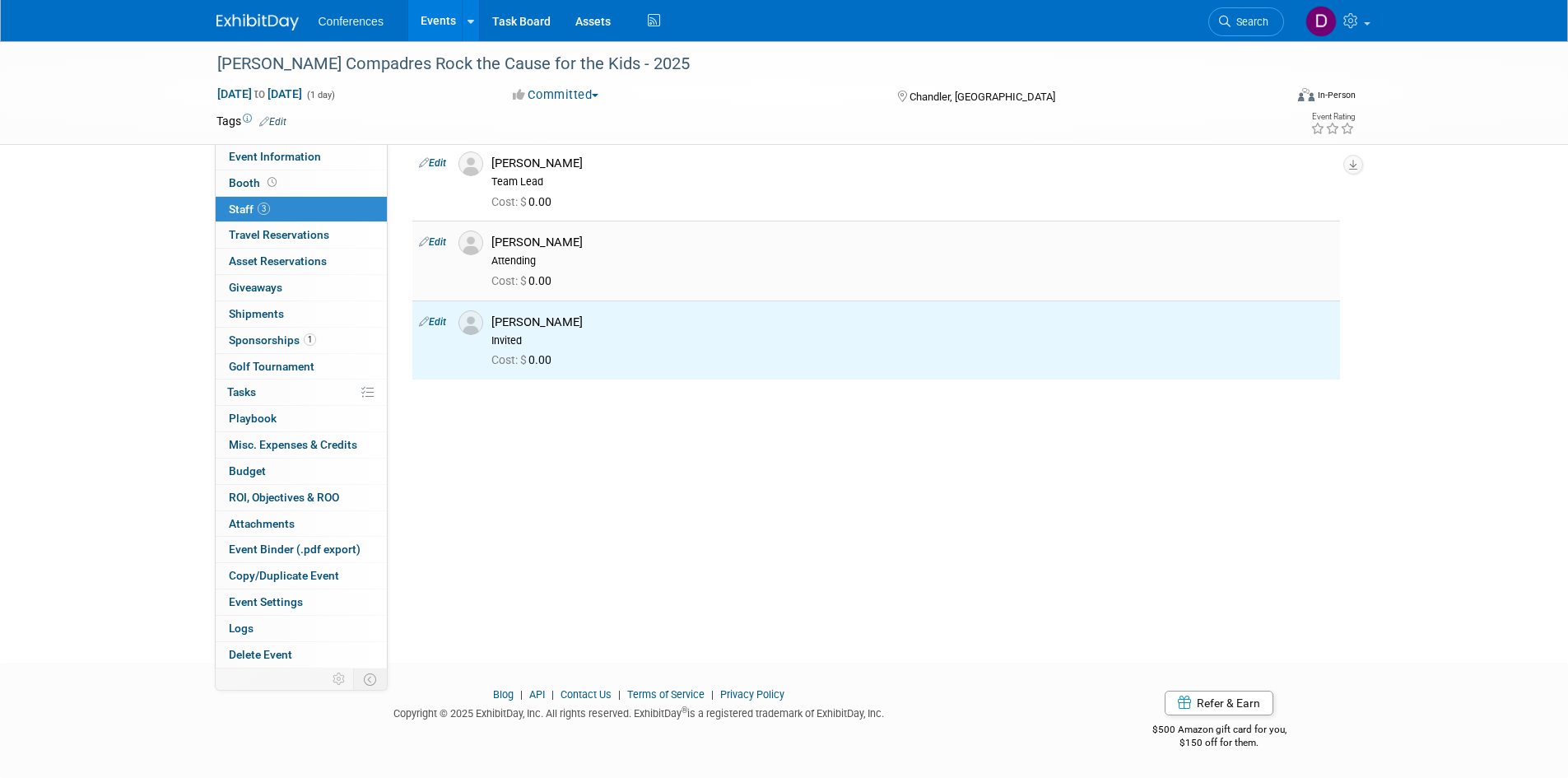
click at [435, 239] on link "Edit" at bounding box center [433, 241] width 27 height 12
select select "b5b5d932-59ac-4a6e-8a0b-e4dca6767b7e"
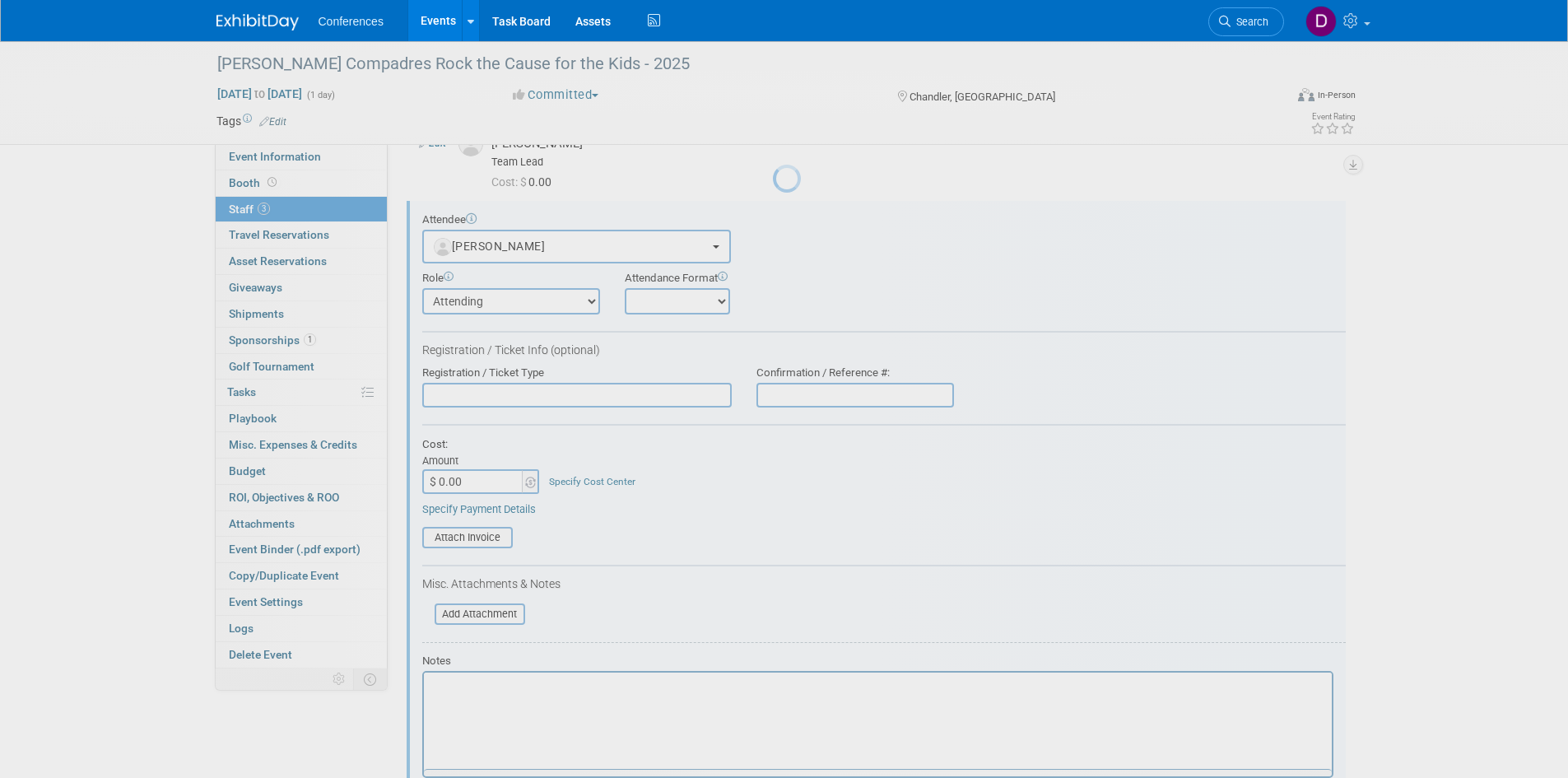
scroll to position [102, 0]
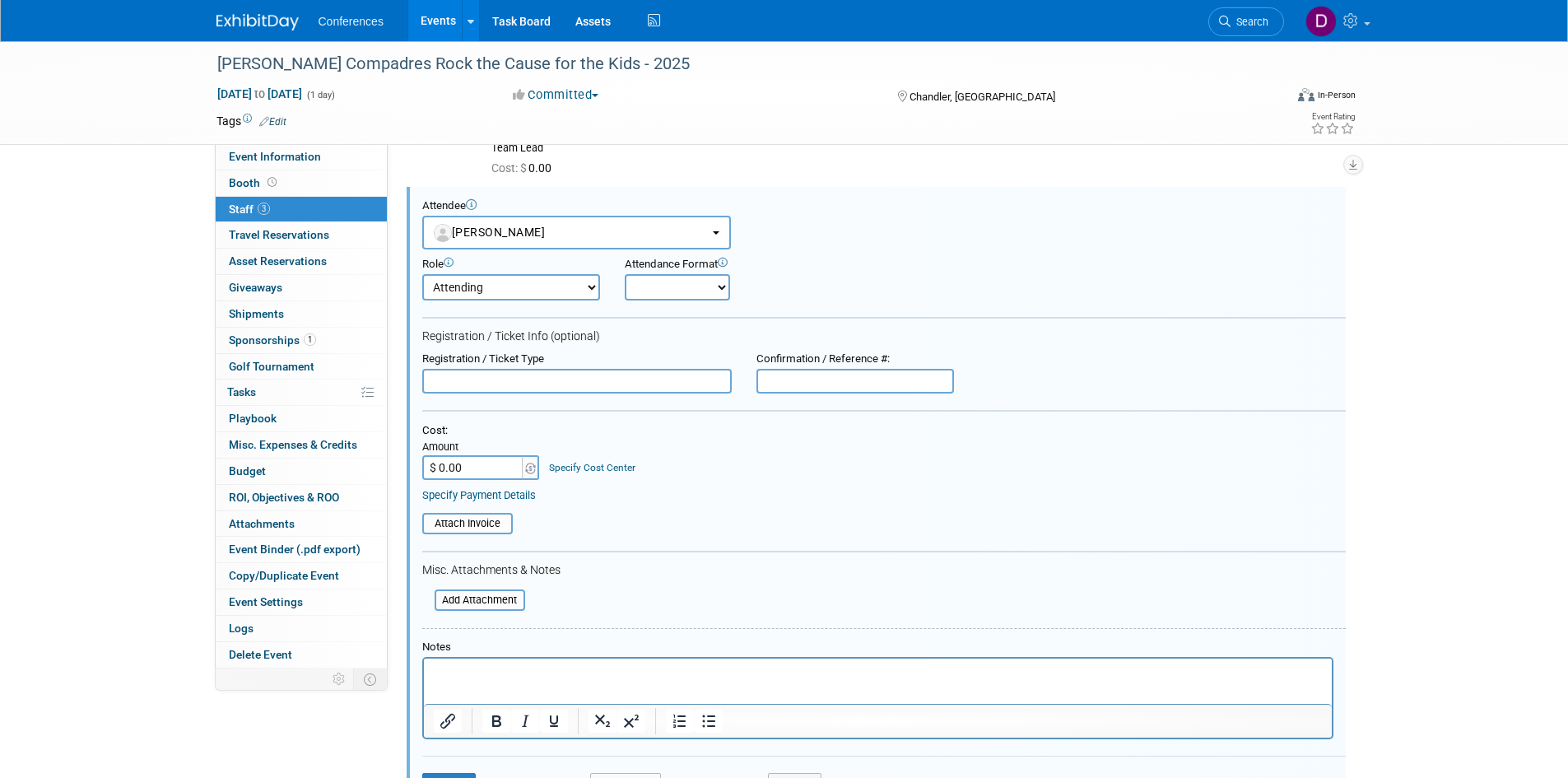
click at [475, 289] on select "Attending Booth Exhibitor Demonstrator Host Invited Planner Presenter" at bounding box center [511, 286] width 178 height 26
select select "200"
click at [422, 274] on select "Attending Booth Exhibitor Demonstrator Host Invited Planner Presenter" at bounding box center [511, 286] width 178 height 26
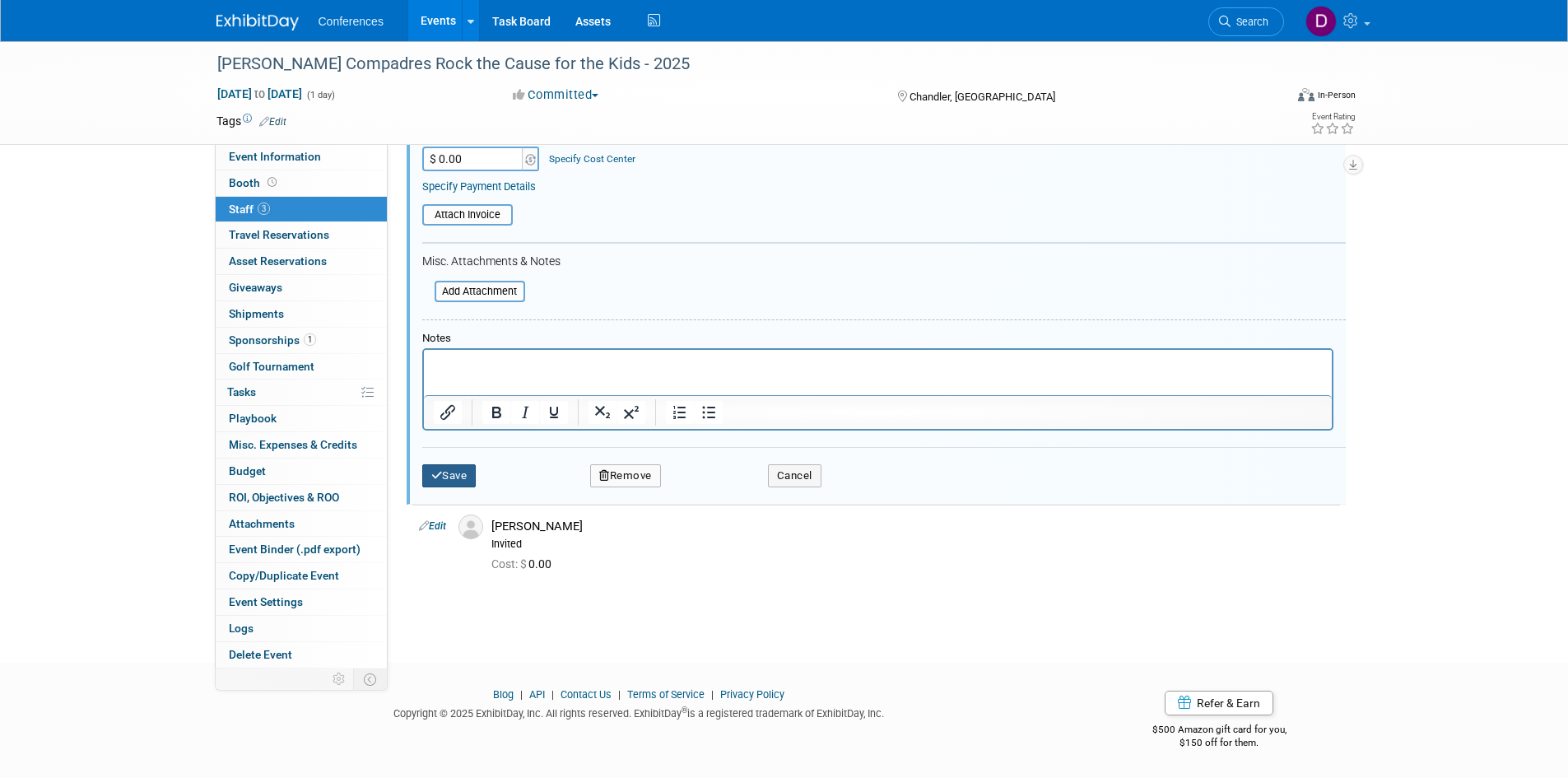
click at [462, 471] on button "Save" at bounding box center [449, 475] width 54 height 23
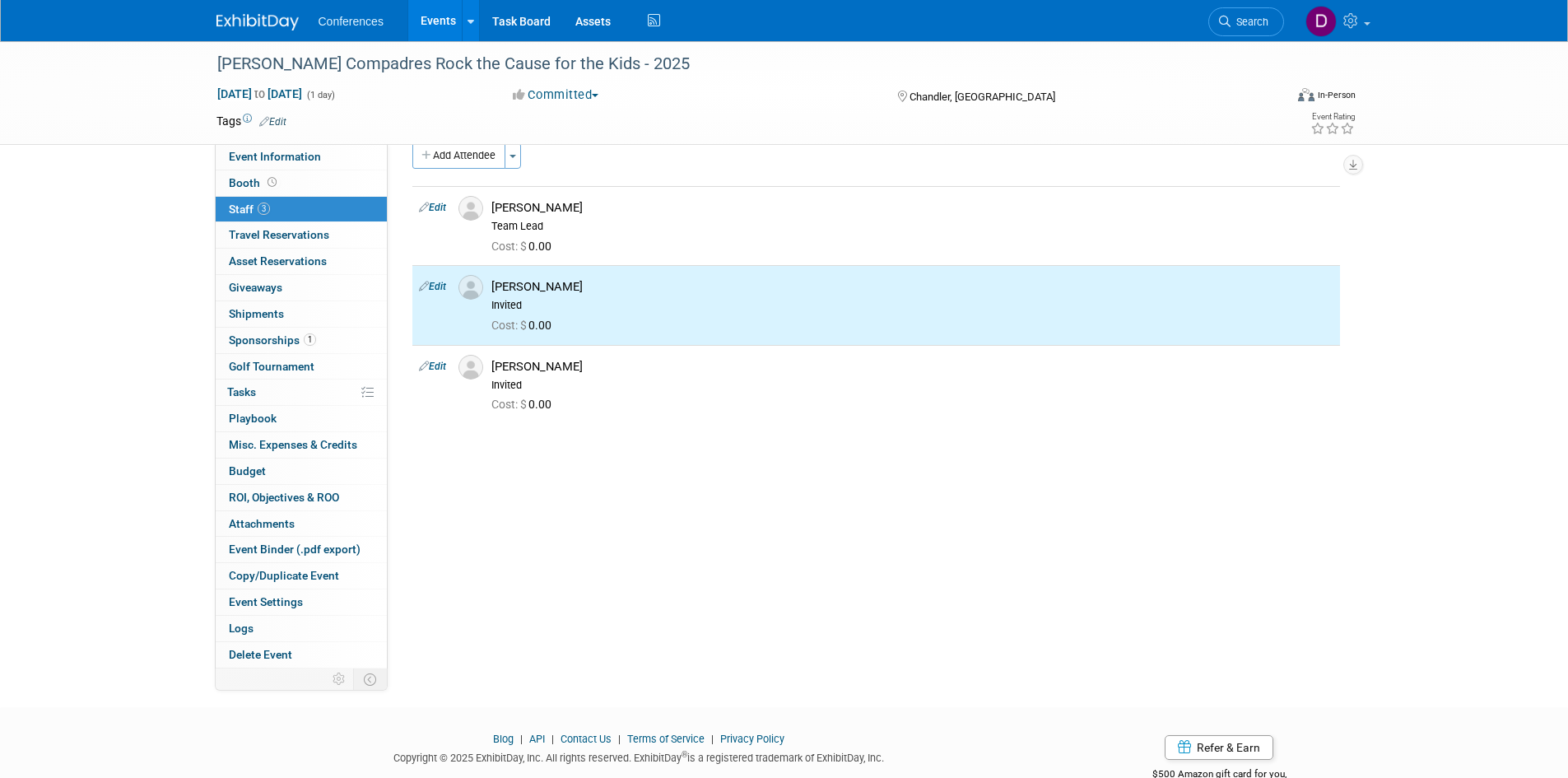
scroll to position [0, 0]
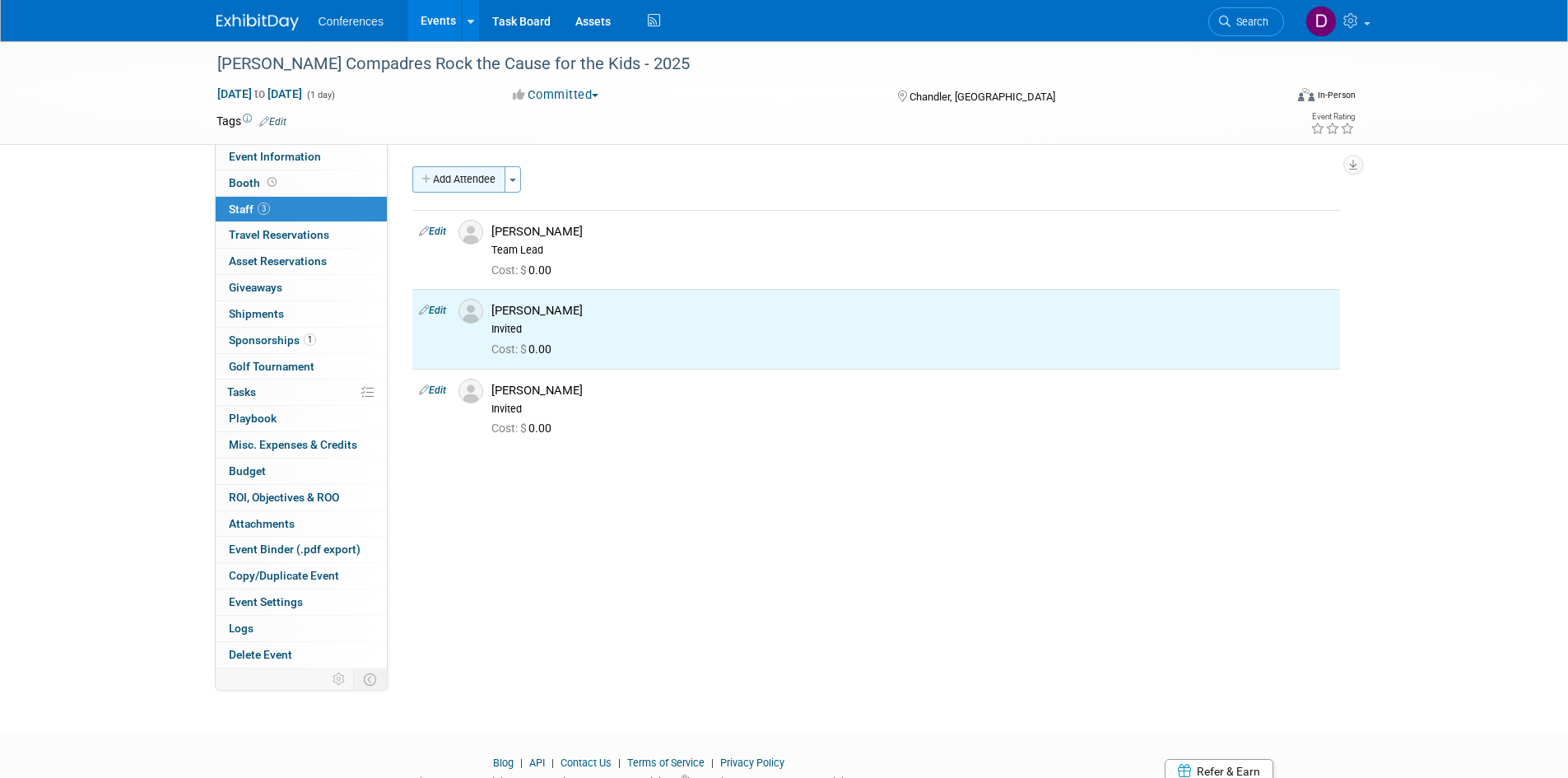
click at [465, 169] on button "Add Attendee" at bounding box center [458, 179] width 93 height 26
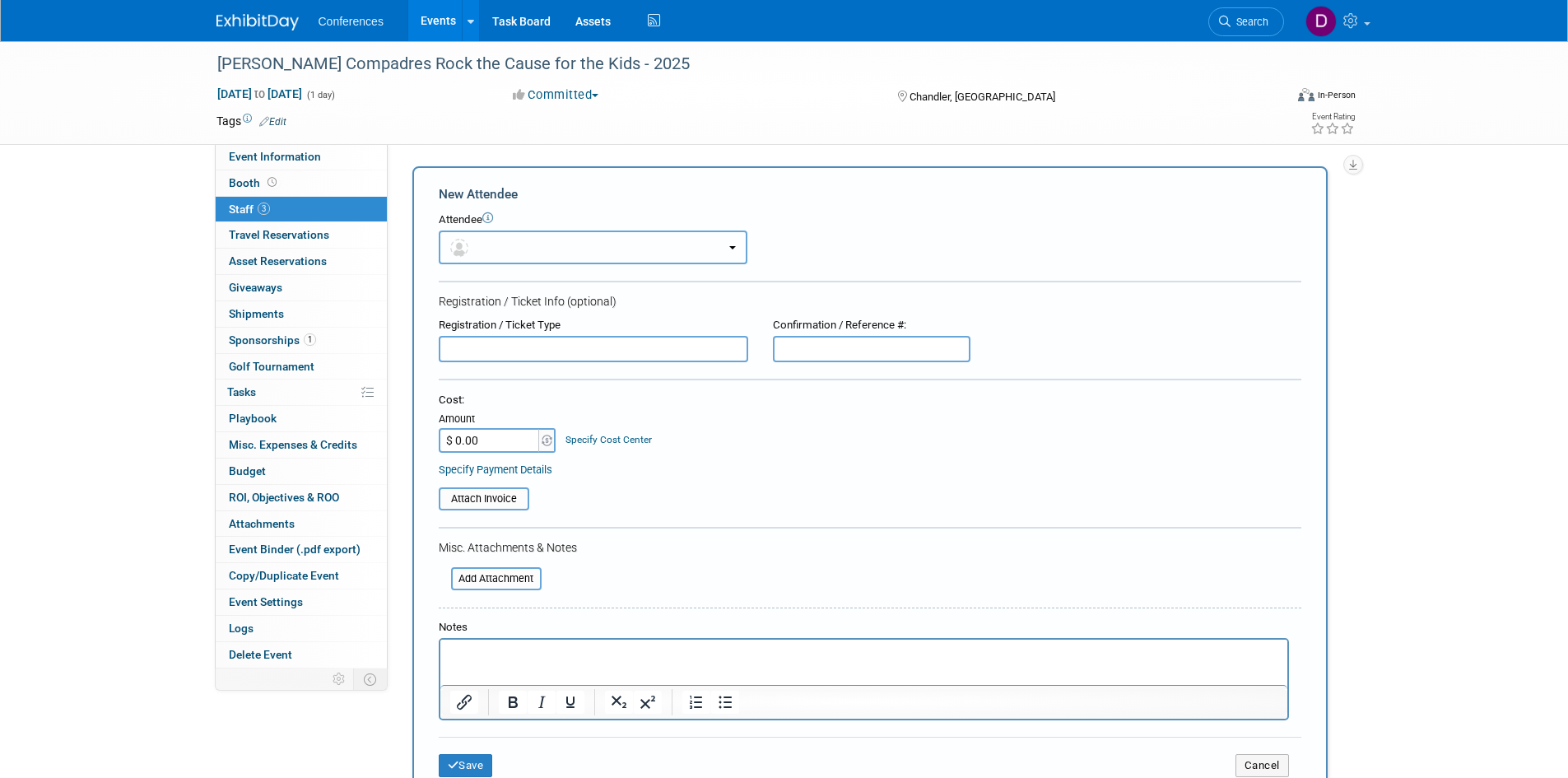
click at [489, 253] on button "button" at bounding box center [592, 247] width 308 height 33
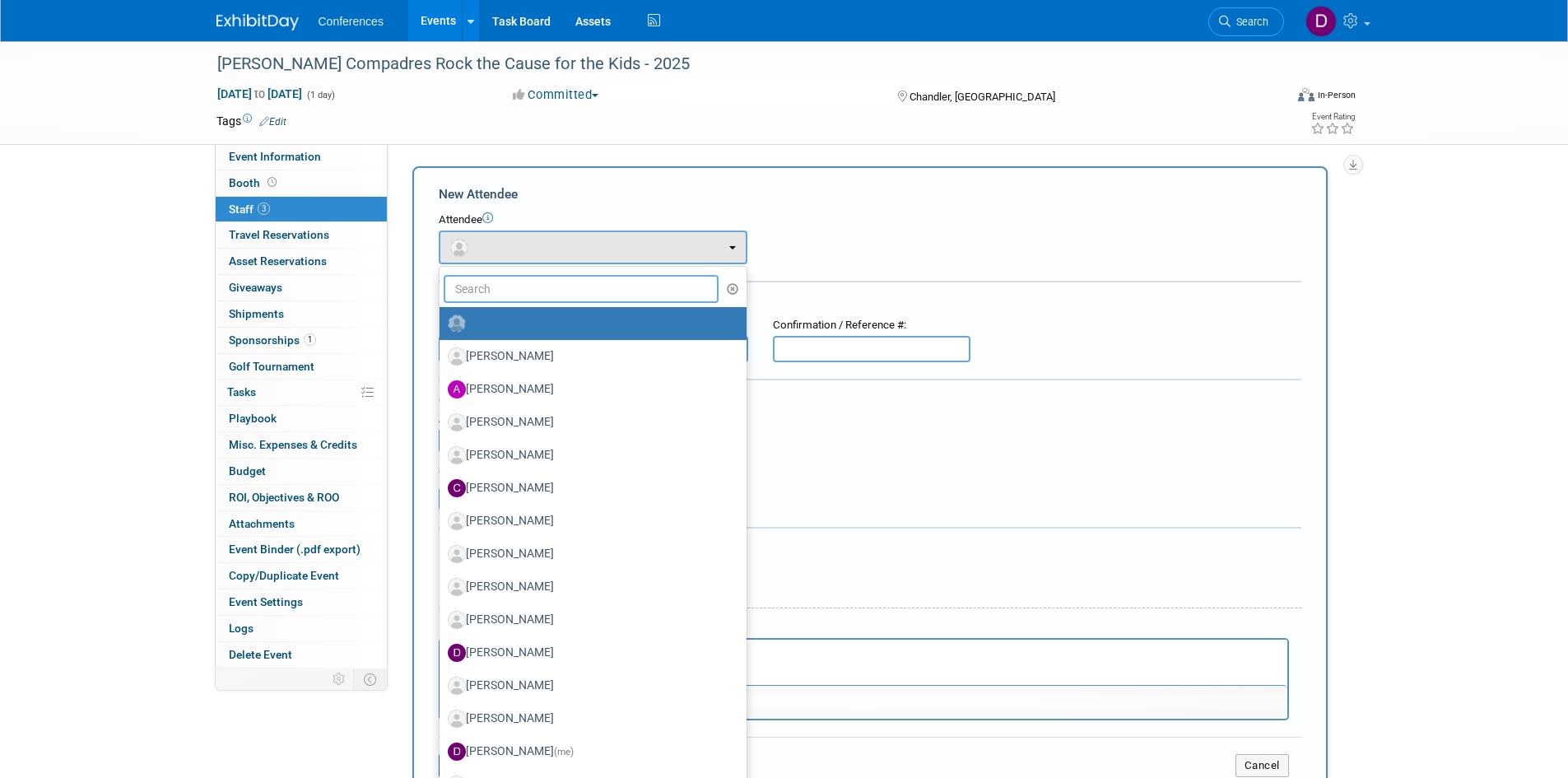
click at [493, 287] on input "text" at bounding box center [581, 288] width 276 height 28
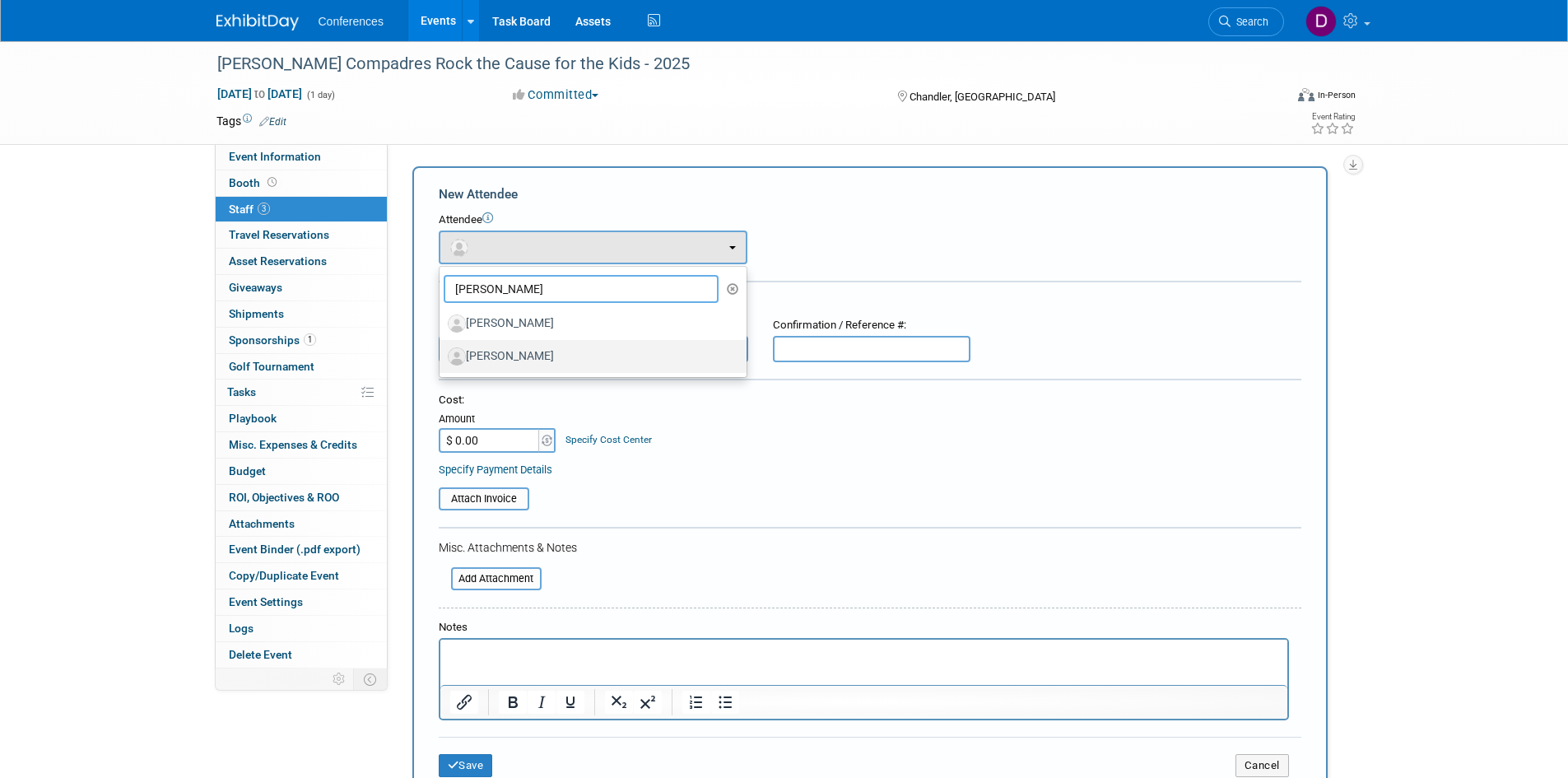
type input "mike"
click at [512, 351] on label "Mike Gilbert" at bounding box center [588, 356] width 282 height 26
click at [442, 351] on input "Mike Gilbert" at bounding box center [437, 354] width 11 height 11
select select "6ebf7f93-b9c8-4481-b574-51bedc4087bc"
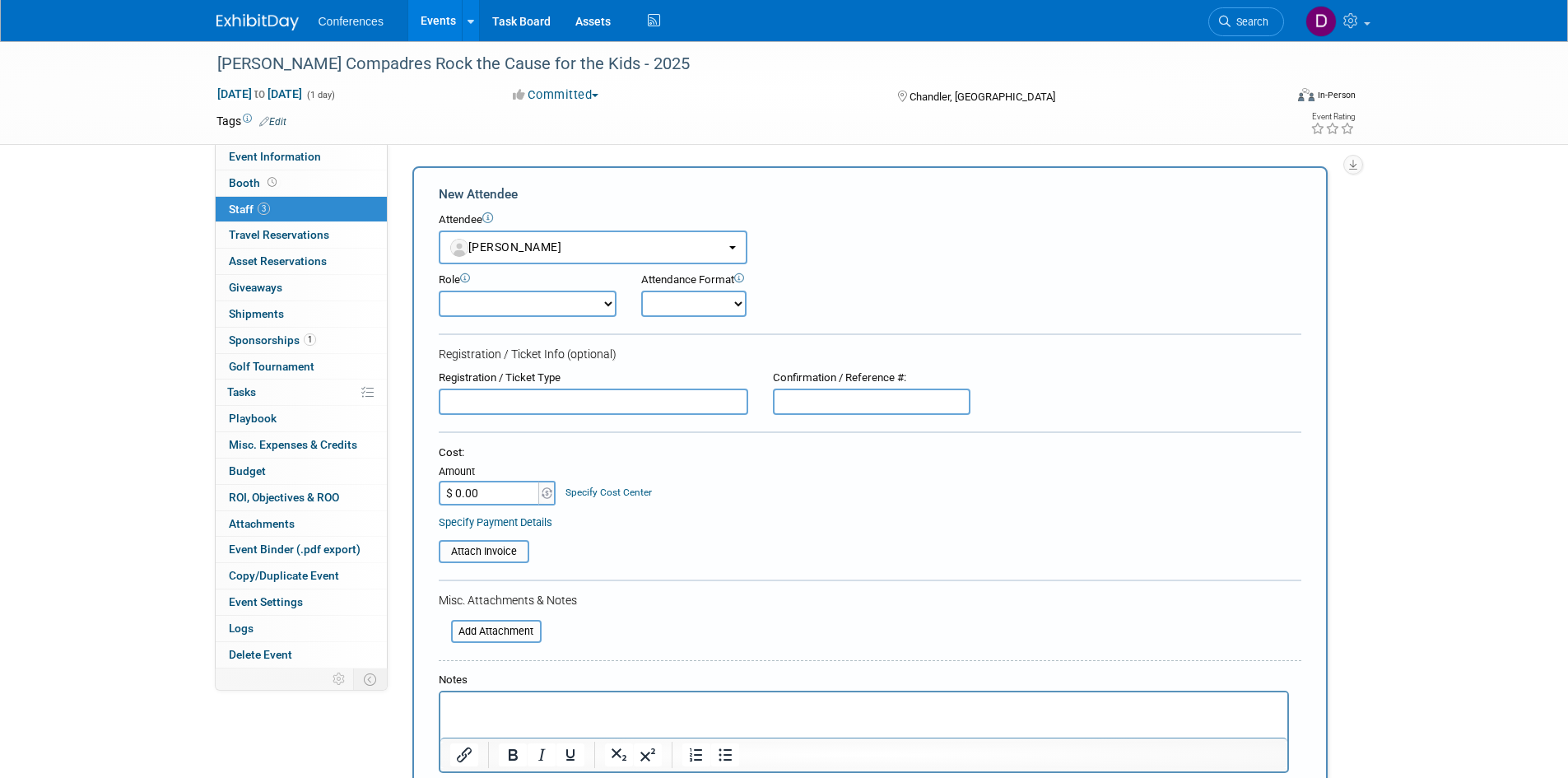
click at [504, 308] on select "Attending Booth Exhibitor Demonstrator Host Invited Planner Presenter" at bounding box center [527, 303] width 178 height 26
select select "200"
click at [438, 290] on select "Attending Booth Exhibitor Demonstrator Host Invited Planner Presenter" at bounding box center [527, 303] width 178 height 26
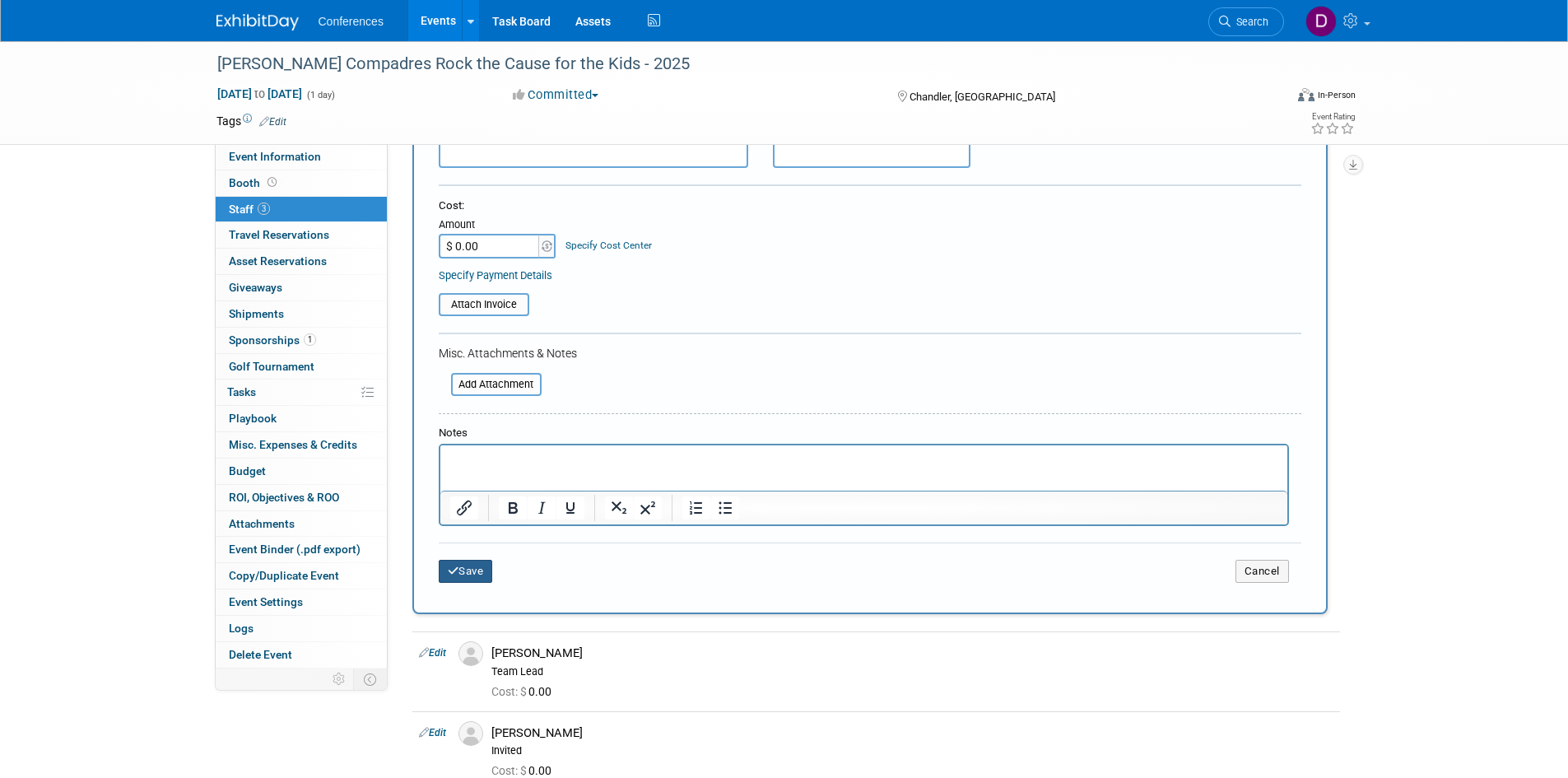
click at [479, 572] on button "Save" at bounding box center [465, 570] width 54 height 23
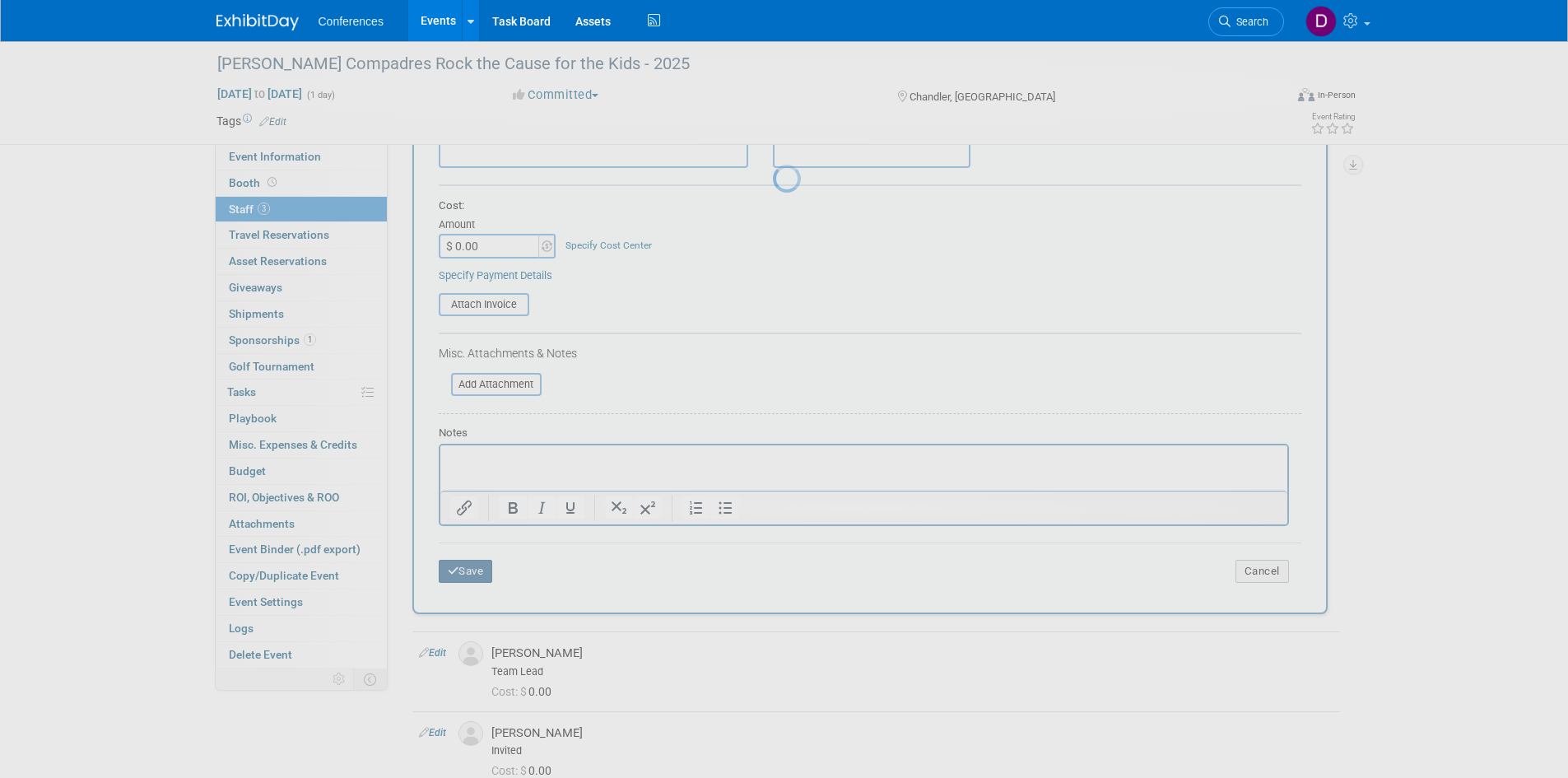
scroll to position [69, 0]
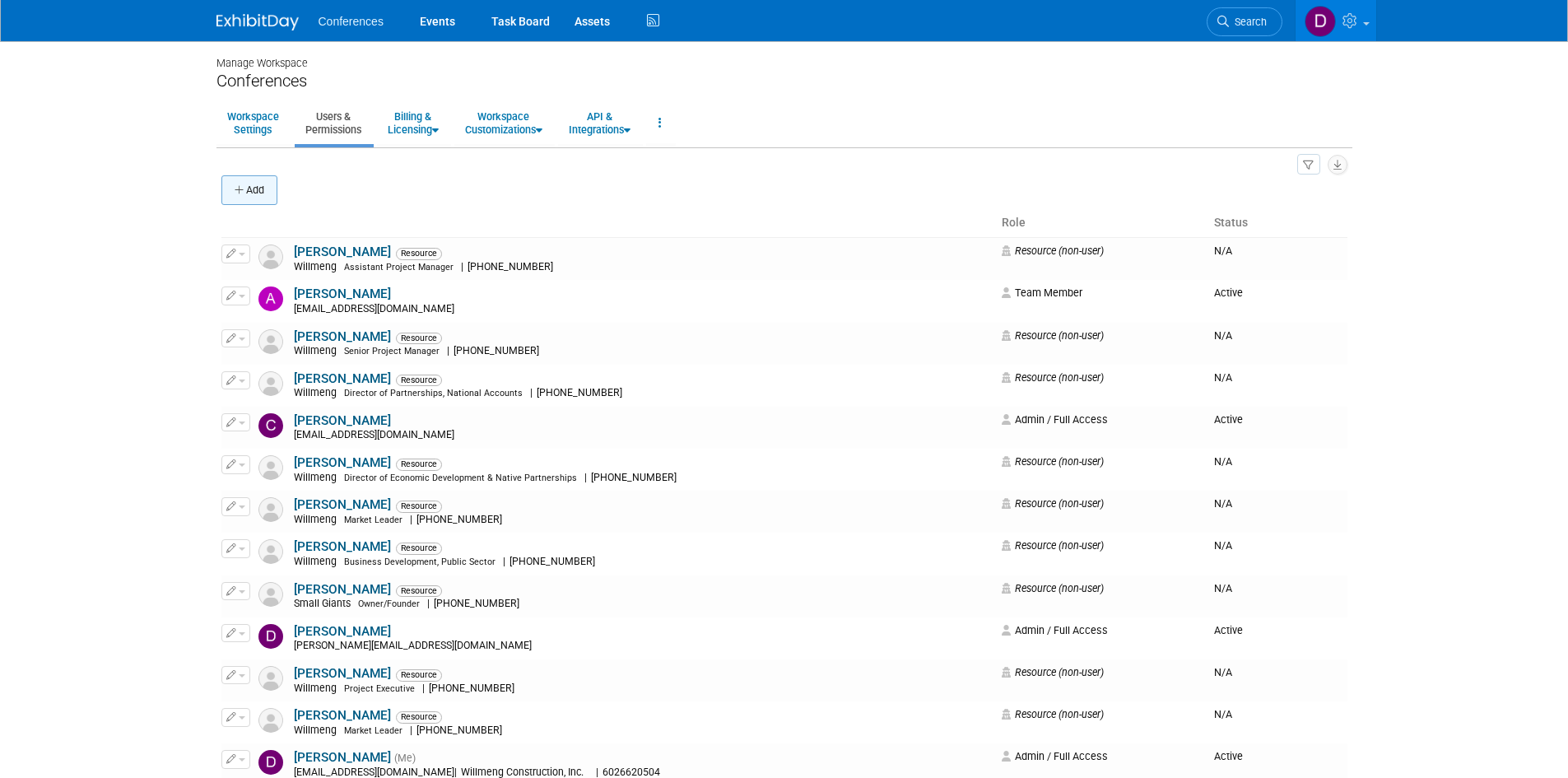
click at [242, 205] on button "Add" at bounding box center [249, 190] width 56 height 30
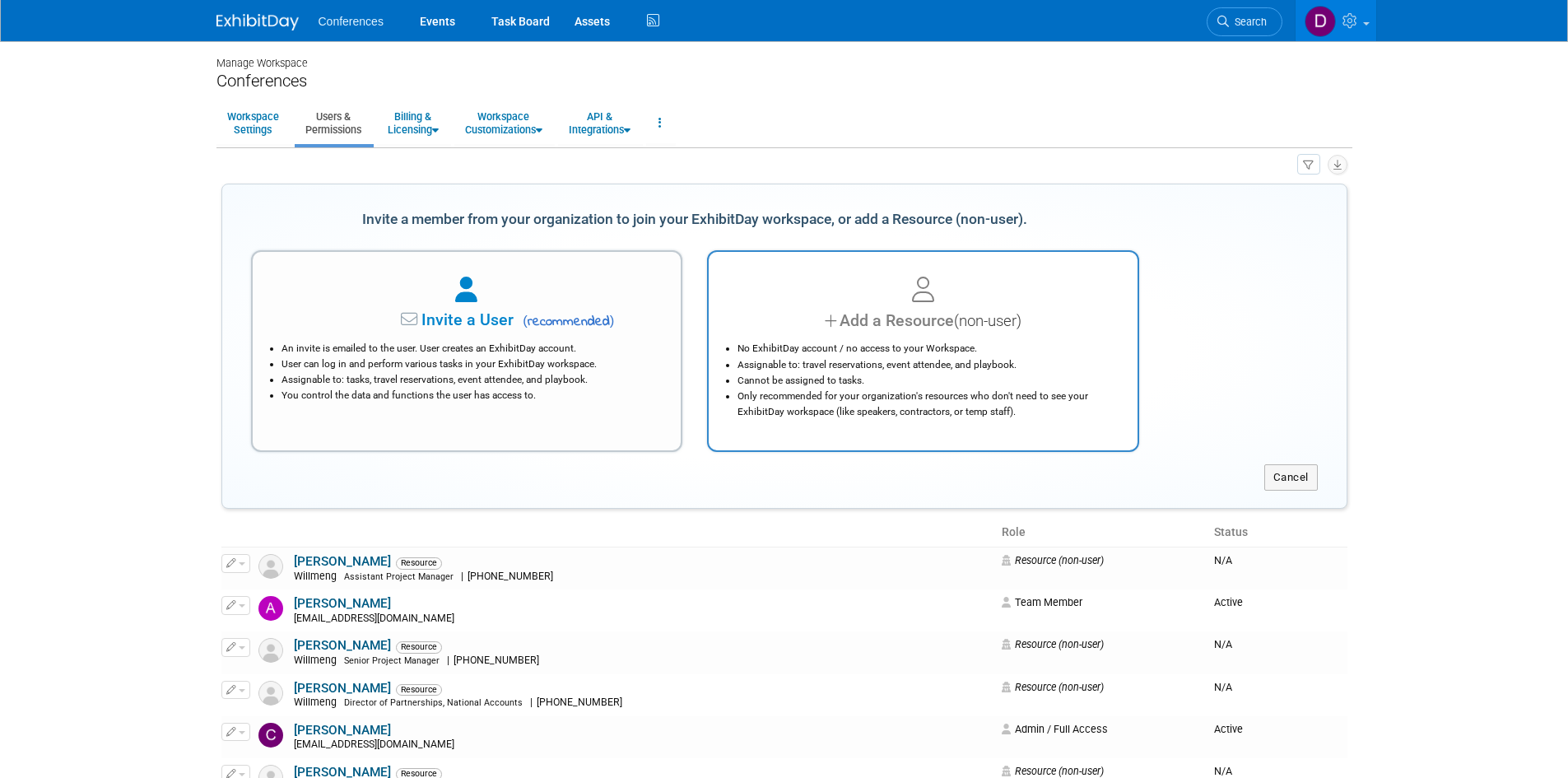
click at [928, 305] on div at bounding box center [923, 290] width 388 height 36
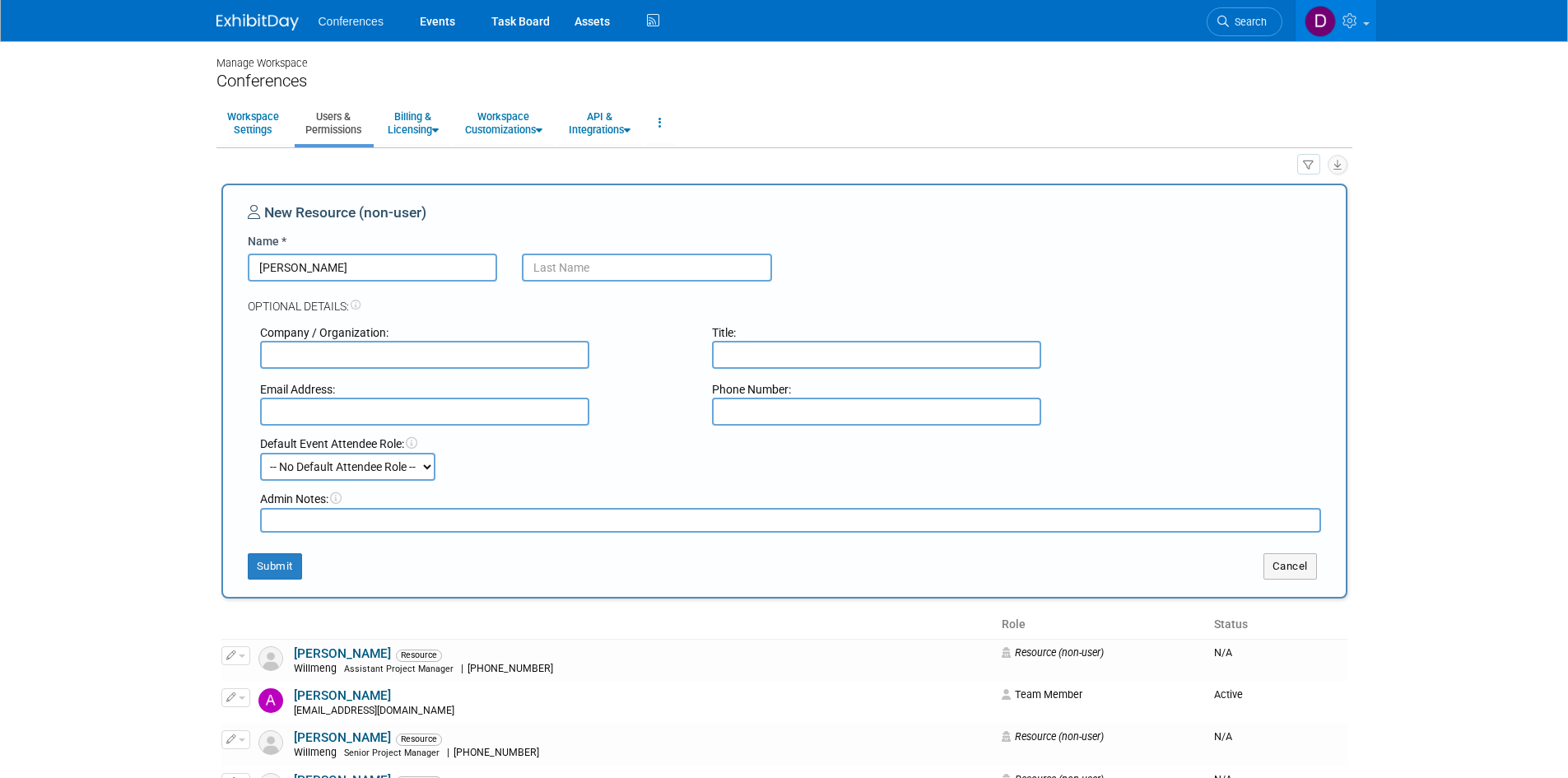
type input "Alex"
click at [650, 258] on input "text" at bounding box center [646, 267] width 250 height 28
paste input "Anstey"
type input "Anstey"
click at [548, 360] on input "text" at bounding box center [425, 354] width 329 height 28
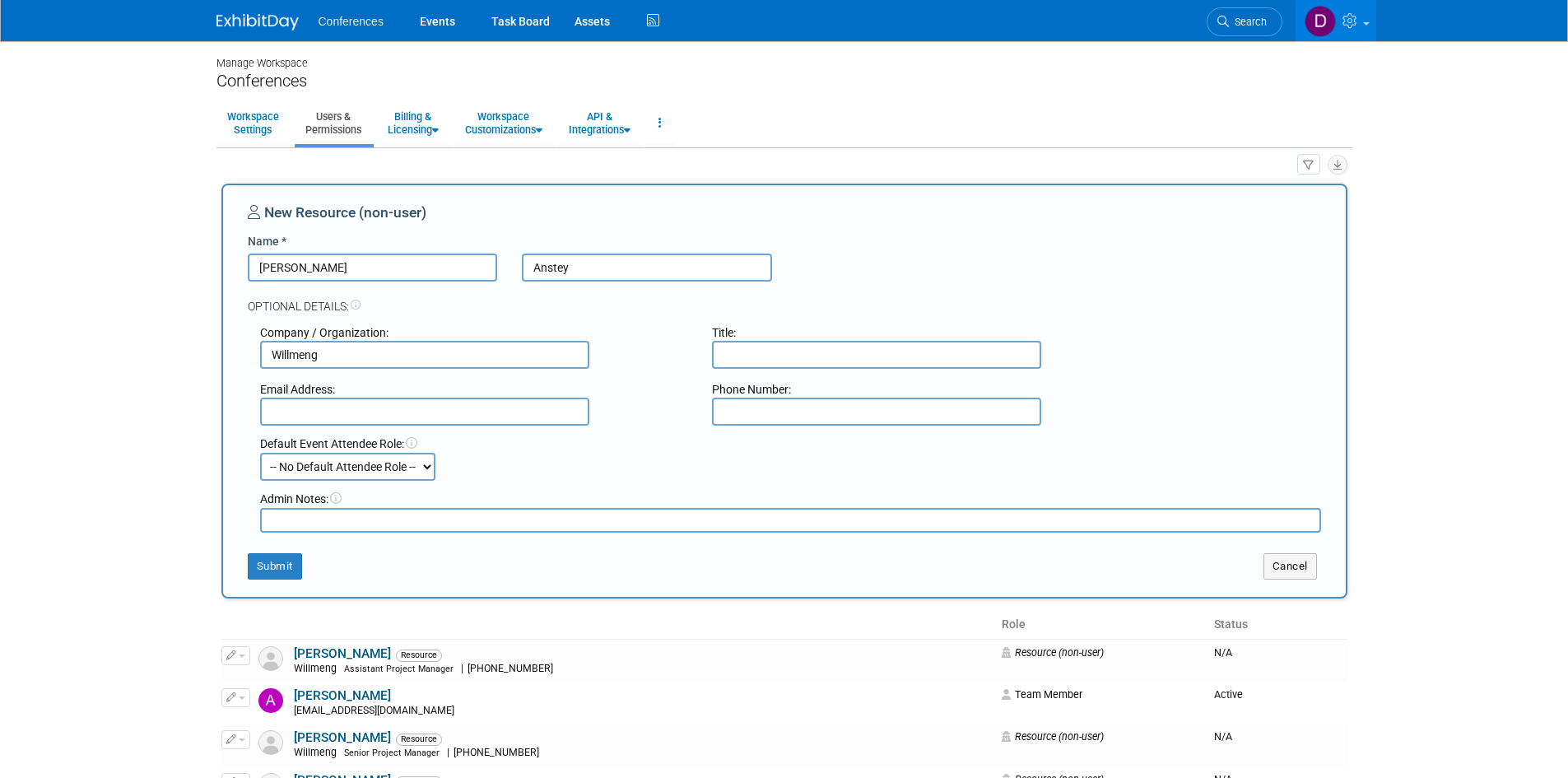
type input "Willmeng"
click at [960, 350] on input "text" at bounding box center [877, 354] width 329 height 28
type input "Operations Manager"
click at [497, 404] on input "text" at bounding box center [425, 411] width 329 height 28
paste input "aanstey@willmeng.com"
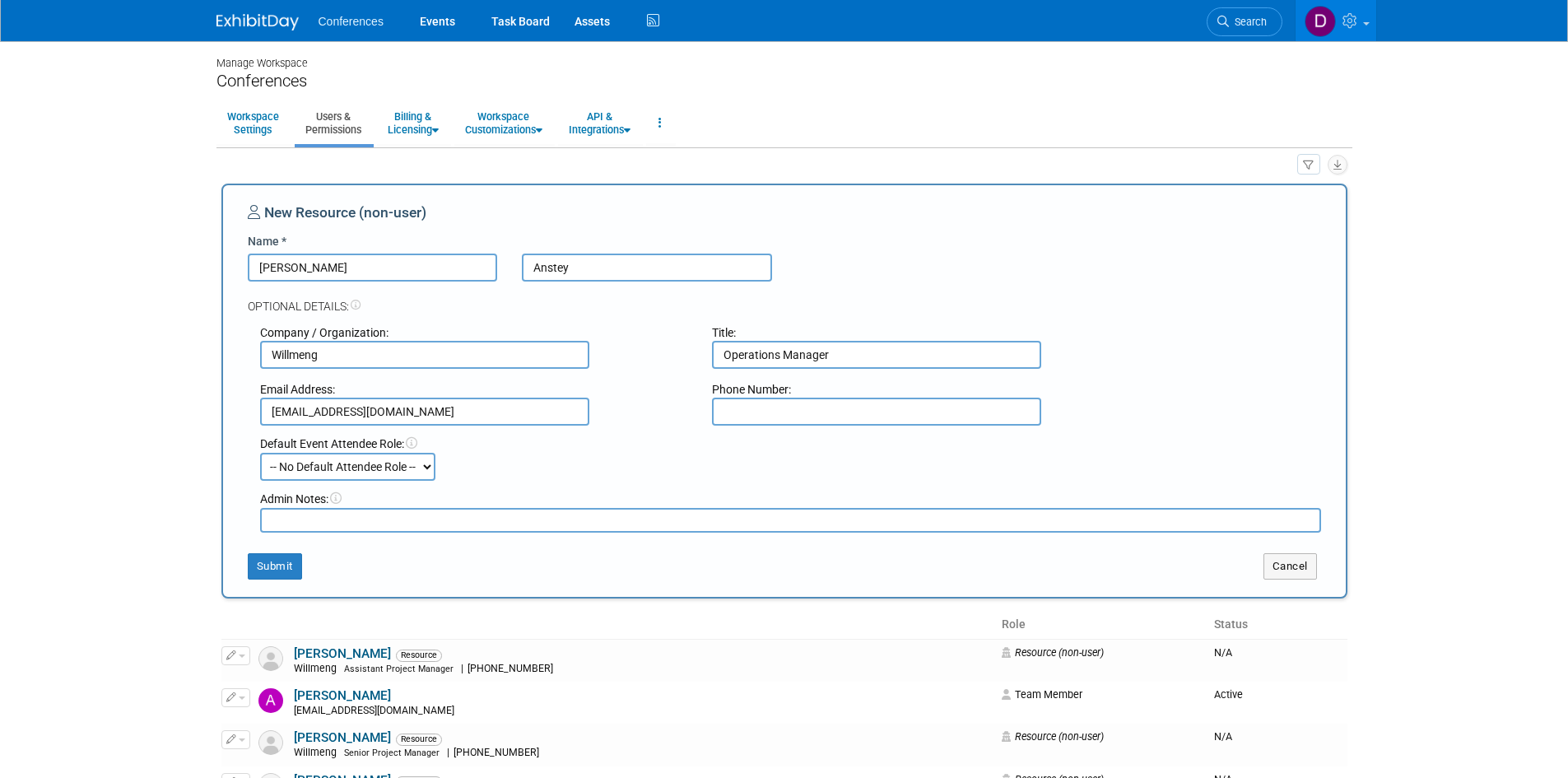
type input "aanstey@willmeng.com"
click at [850, 412] on input "text" at bounding box center [877, 411] width 329 height 28
paste input "480-273-6222"
type input "480-273-6222"
click at [267, 559] on button "Submit" at bounding box center [275, 566] width 54 height 26
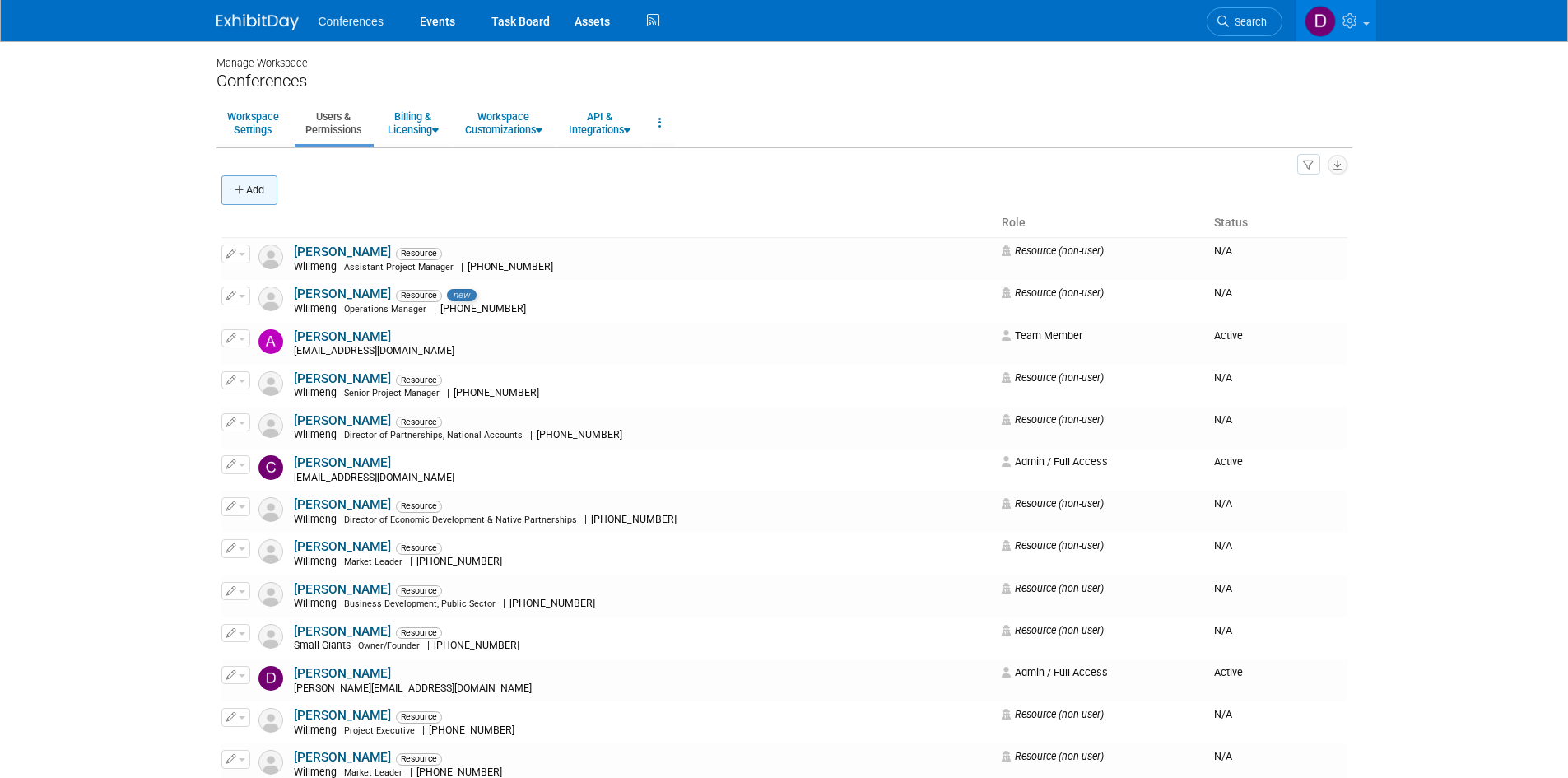
click at [265, 192] on button "Add" at bounding box center [249, 190] width 56 height 30
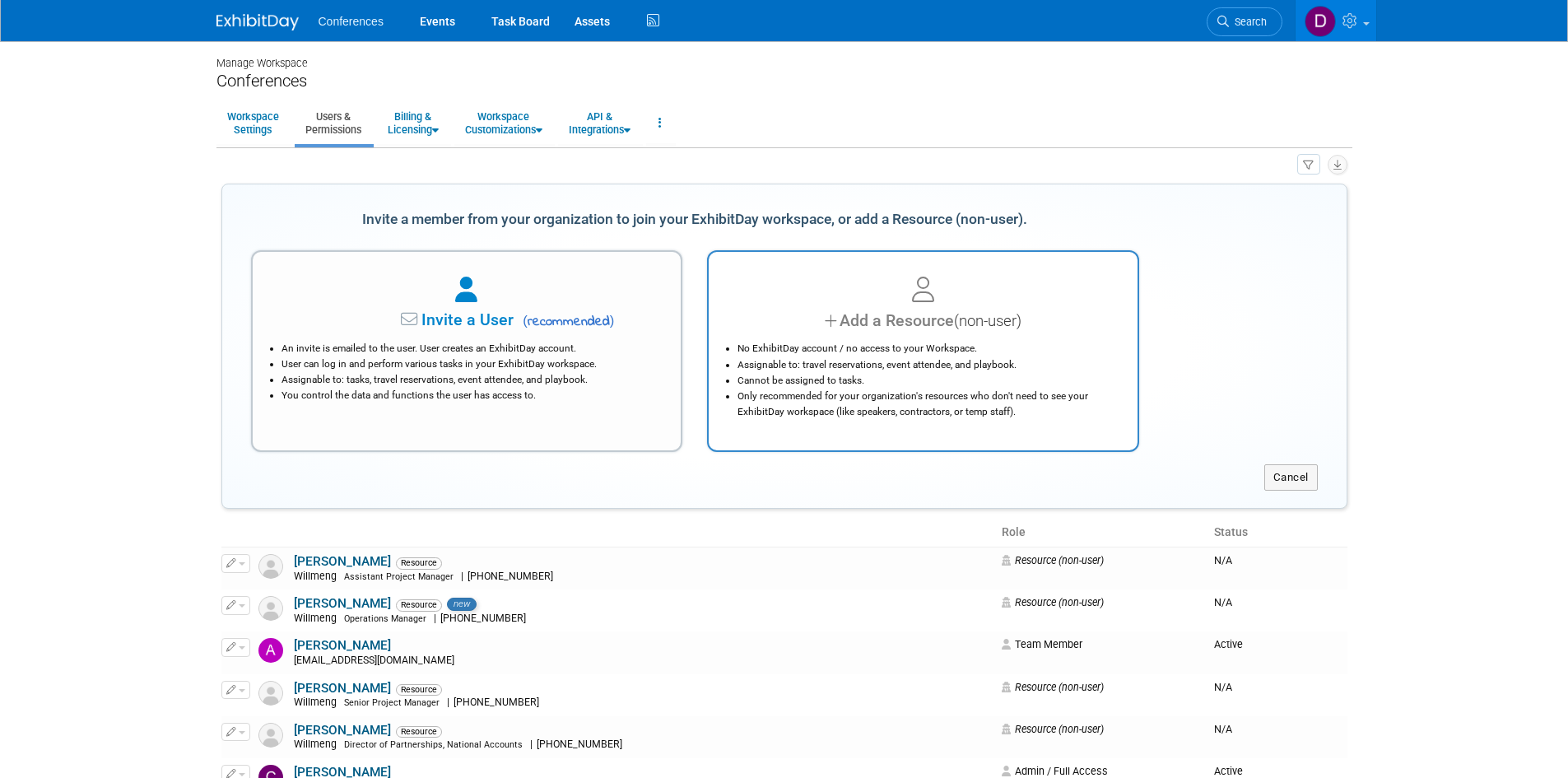
click at [799, 357] on li "Assignable to: travel reservations, event attendee, and playbook." at bounding box center [927, 364] width 380 height 15
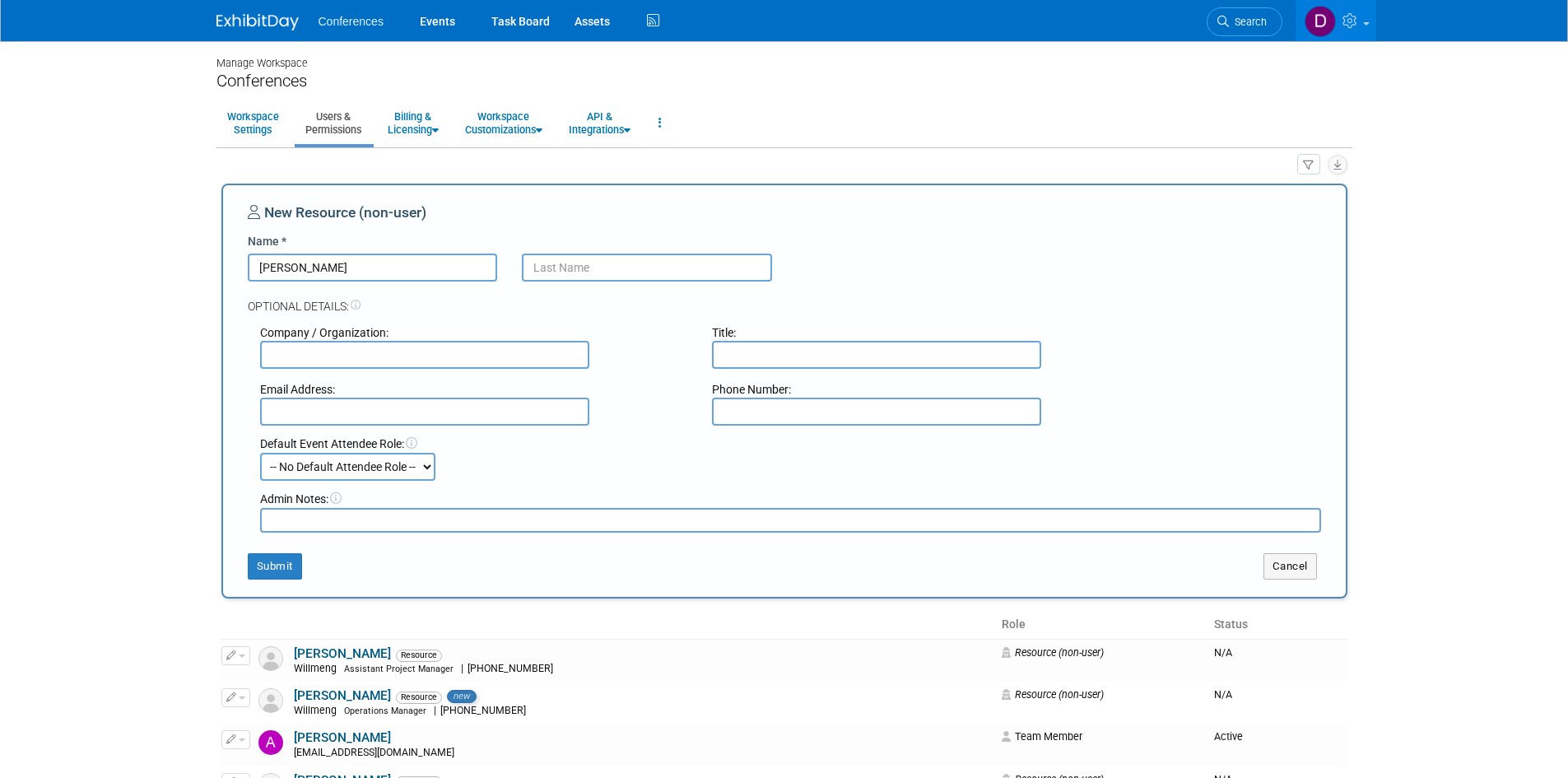
type input "Alex"
type input "Boles"
click at [751, 355] on input "text" at bounding box center [877, 354] width 329 height 28
paste input "Sr Vice President, Investment and Development"
click at [732, 355] on input "Sr Vice President, Investment and Development" at bounding box center [877, 354] width 329 height 28
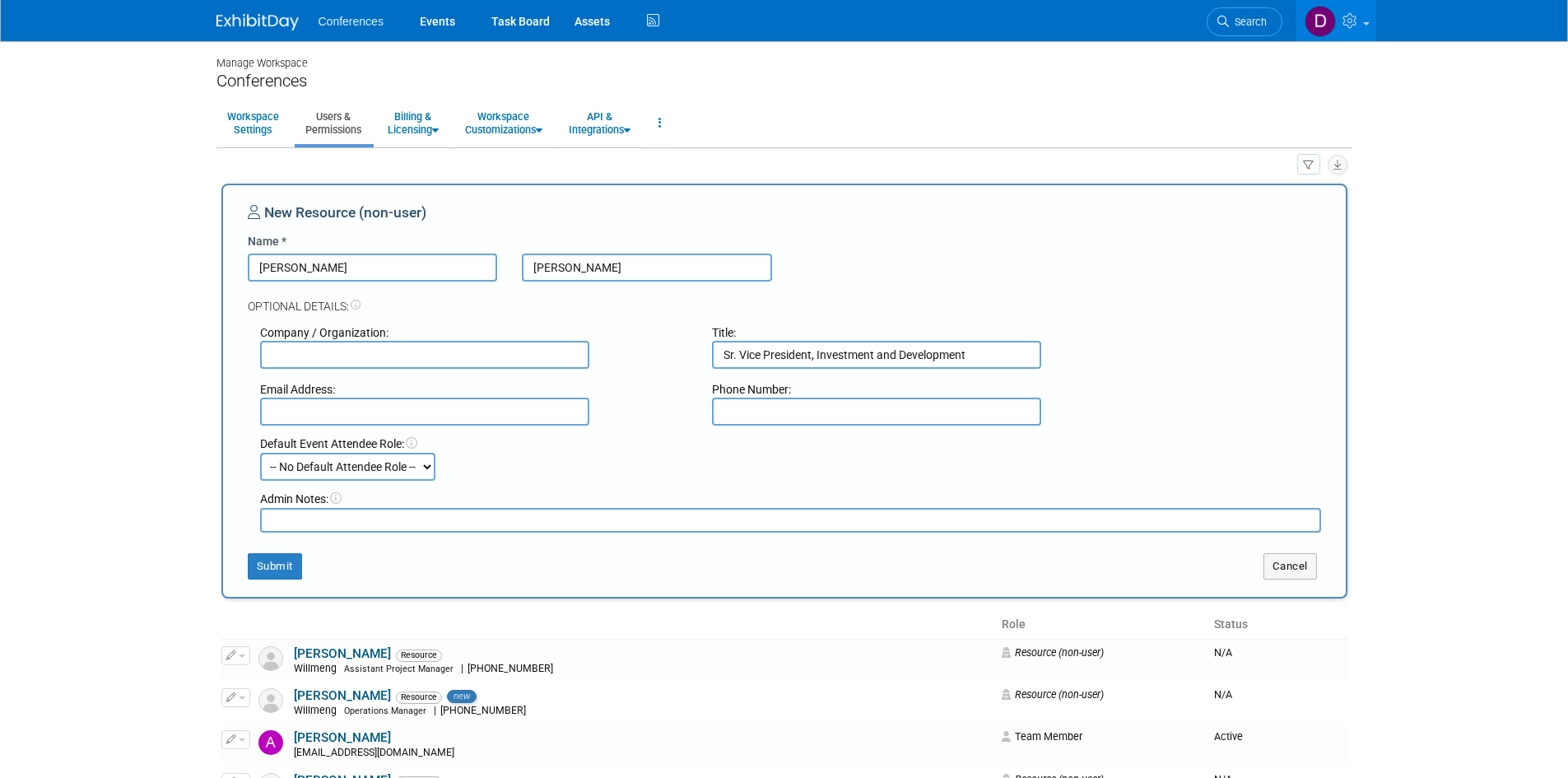
type input "Sr. Vice President, Investment and Development"
click at [438, 359] on input "text" at bounding box center [425, 354] width 329 height 28
paste input "ViaWest Group"
click at [272, 352] on input "ViaWest Group" at bounding box center [425, 354] width 329 height 28
type input "ViaWest Group"
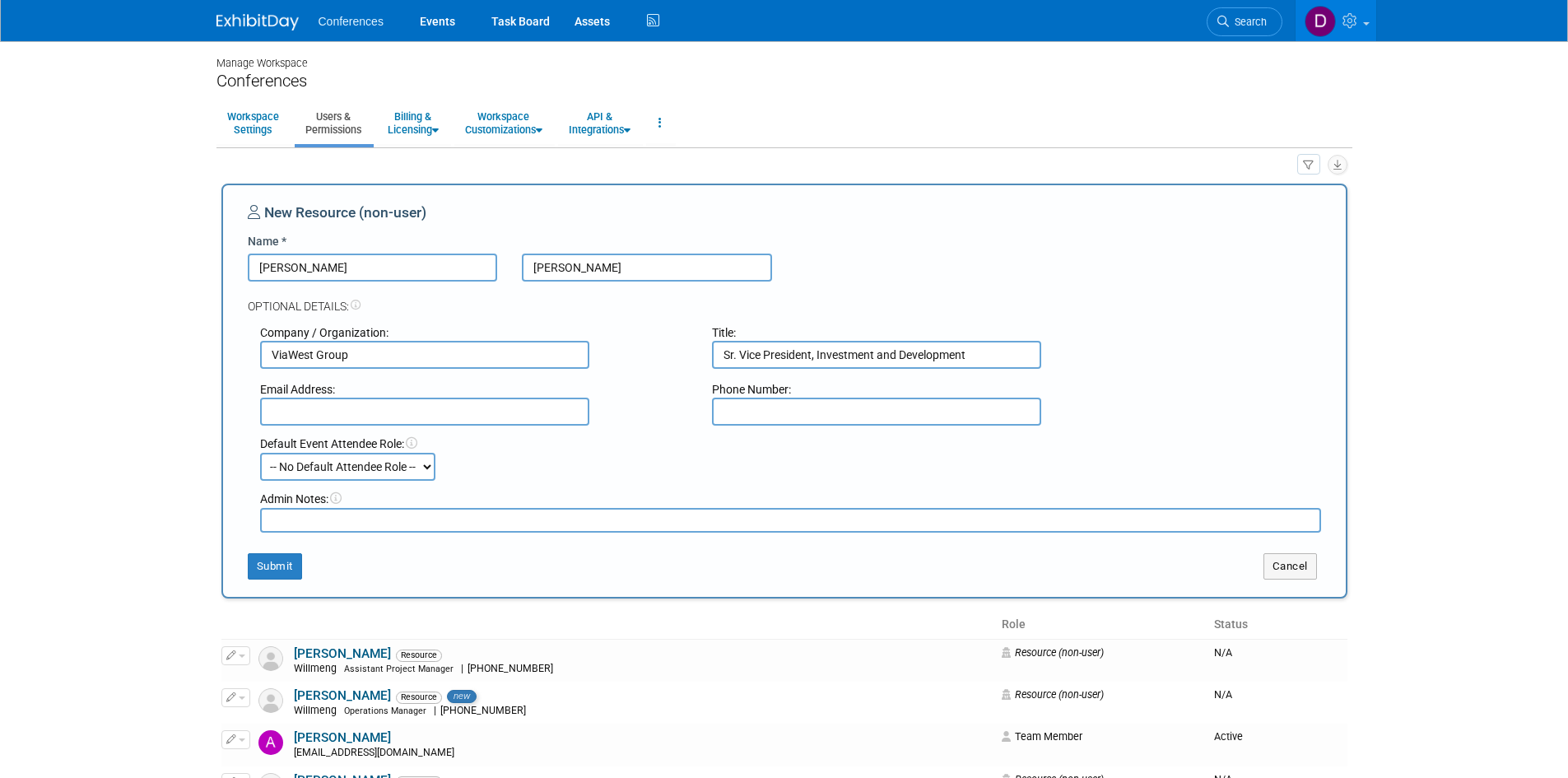
click at [486, 403] on input "text" at bounding box center [425, 411] width 329 height 28
paste input "aboles@viawestgroup.com"
type input "aboles@viawestgroup.com"
click at [816, 410] on input "text" at bounding box center [877, 411] width 329 height 28
paste input "(615) 439-5564"
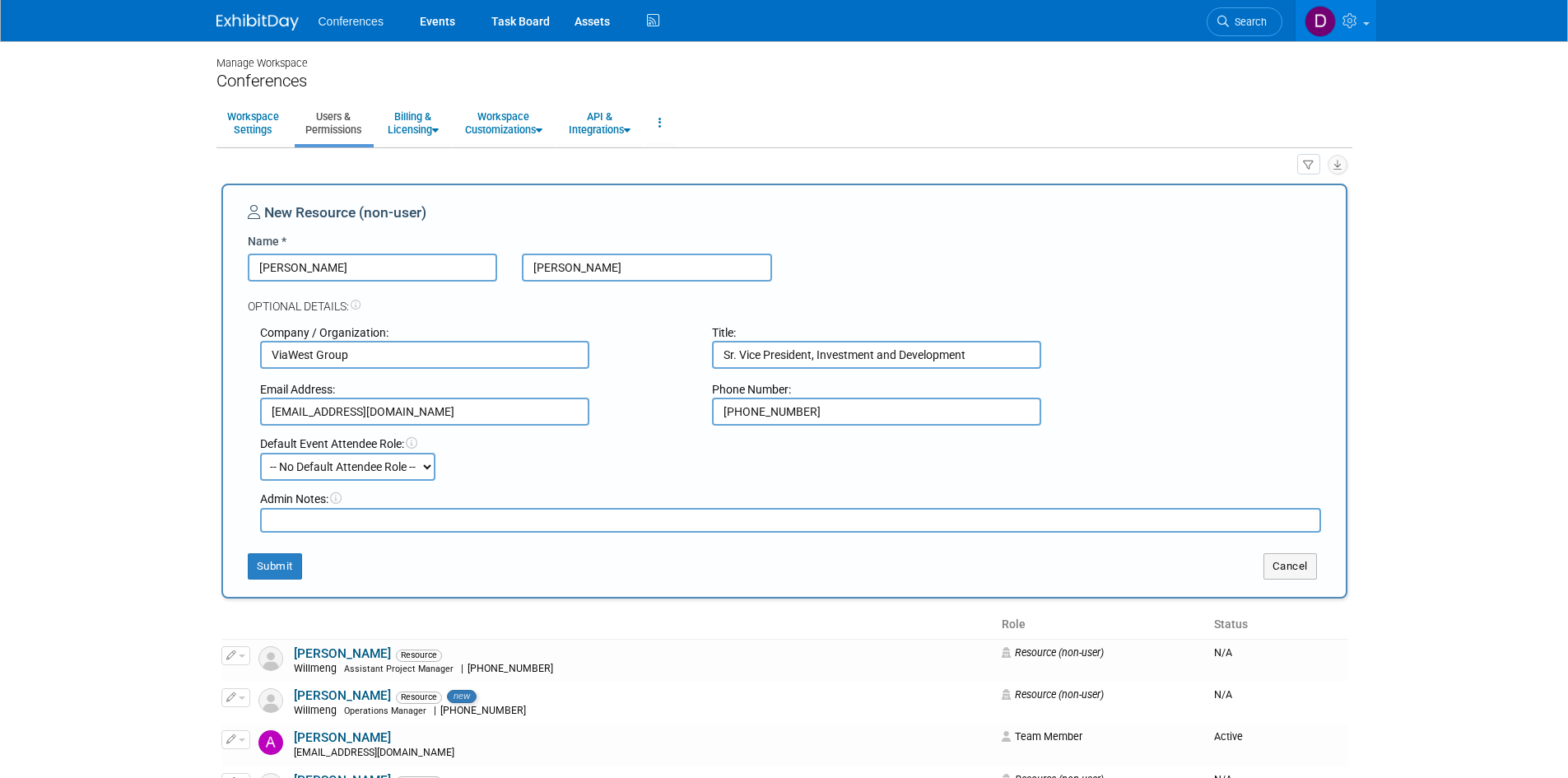
type input "(615) 439-5564"
click at [777, 474] on div "Default Event Attendee Role: -- No Default Attendee Role -- Attending Booth Exh…" at bounding box center [790, 458] width 1085 height 45
click at [288, 567] on button "Submit" at bounding box center [275, 566] width 54 height 26
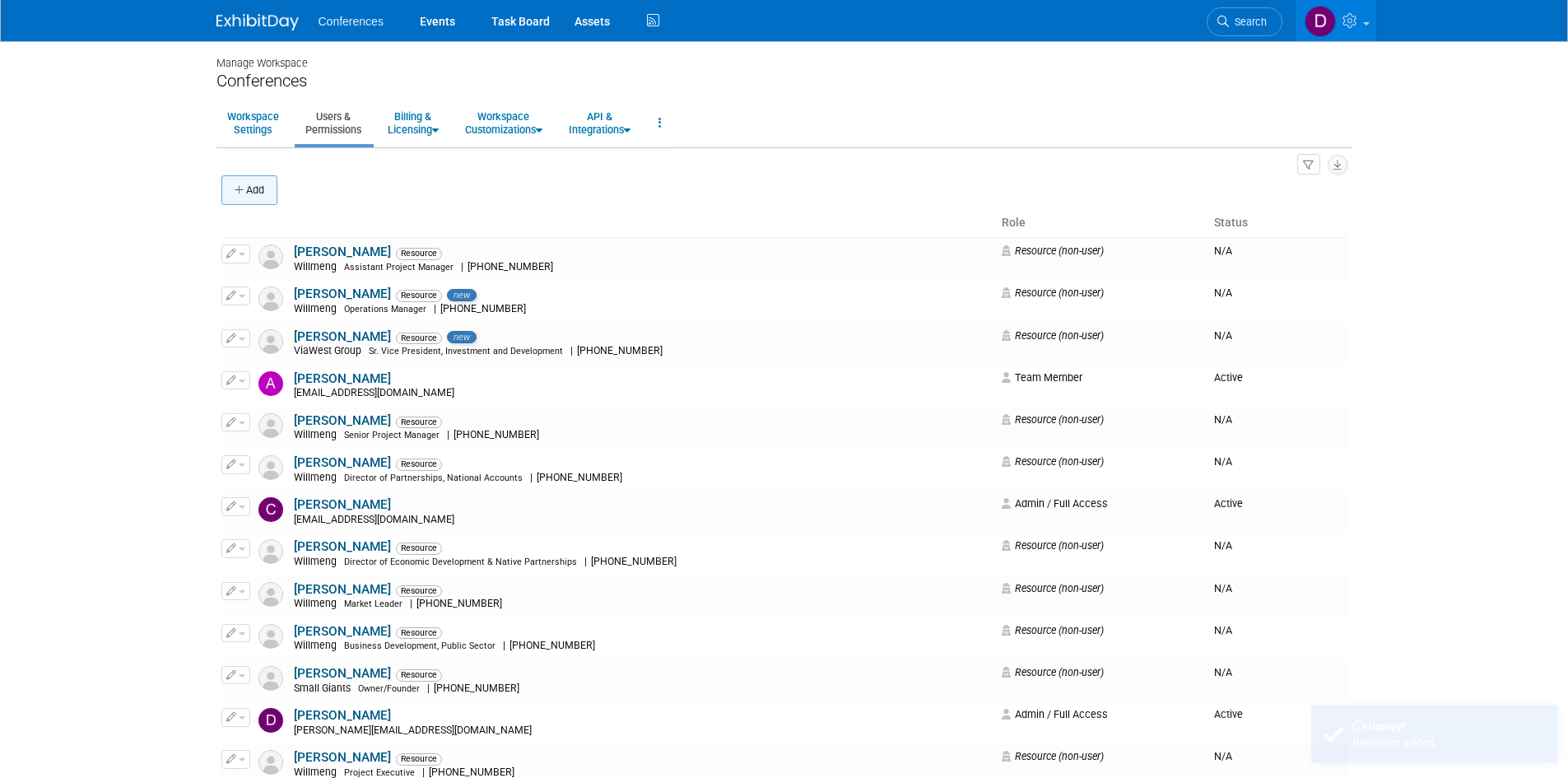
click at [249, 192] on button "Add" at bounding box center [249, 190] width 56 height 30
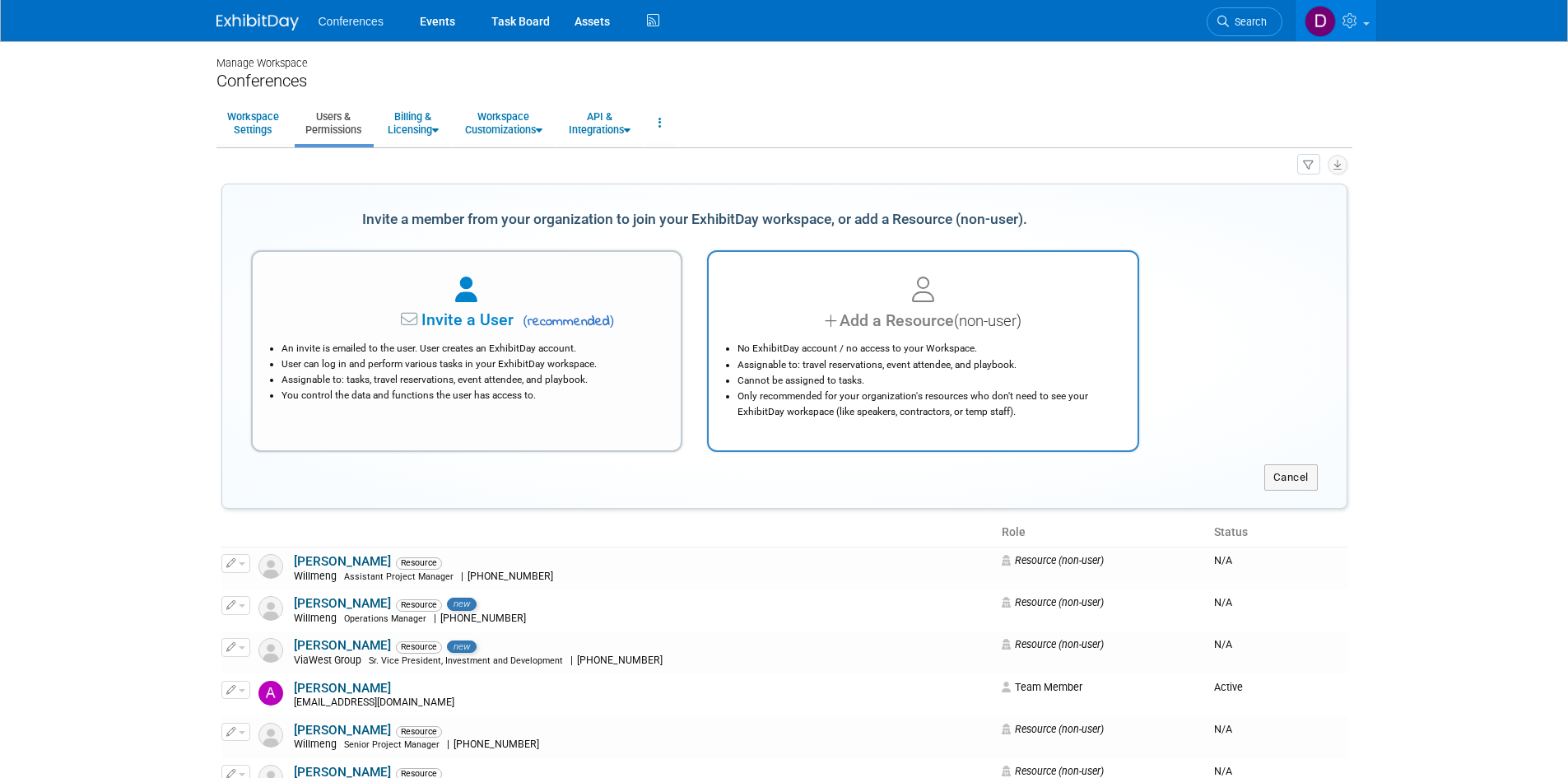
click at [824, 302] on div at bounding box center [923, 290] width 388 height 36
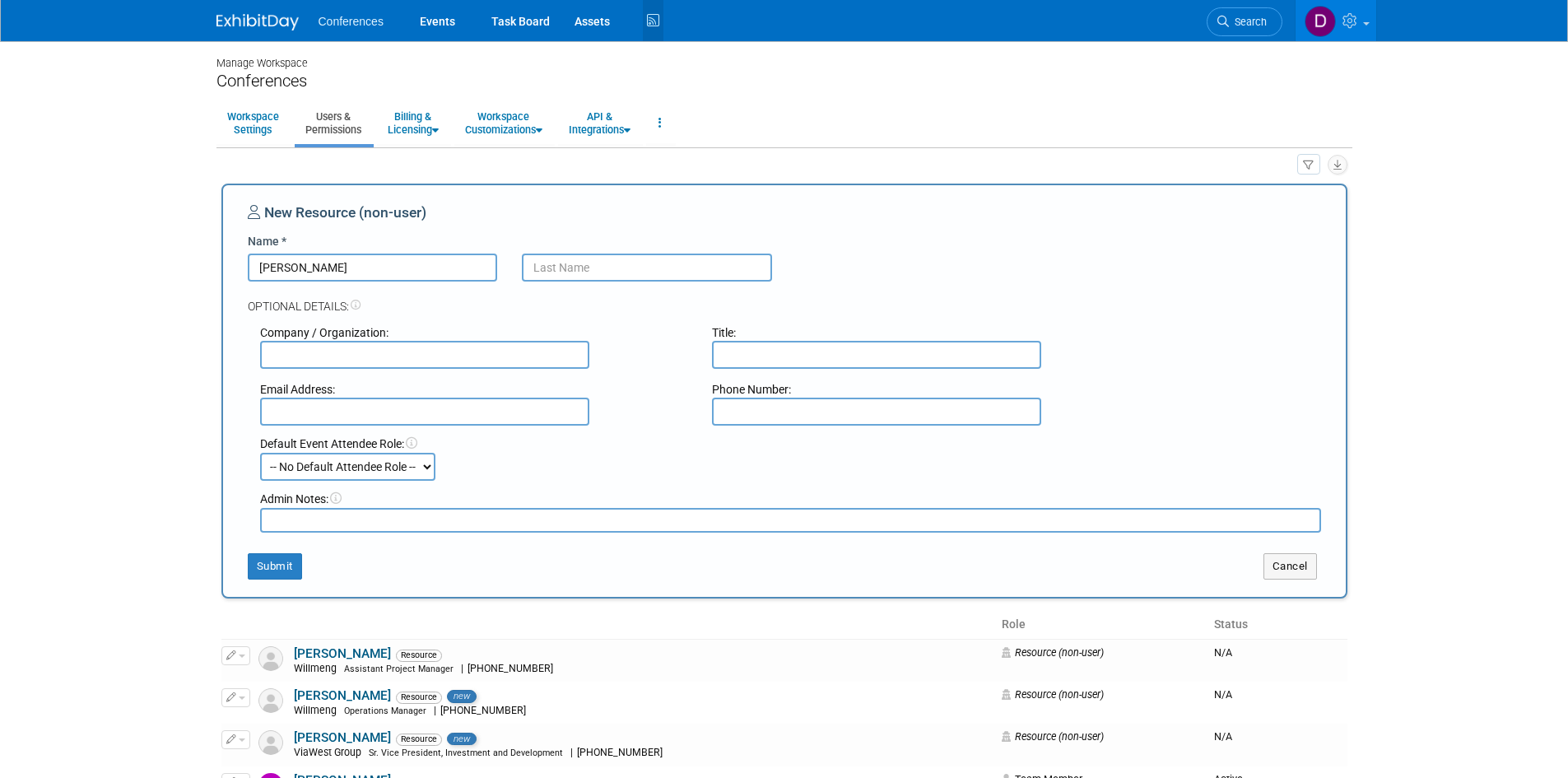
type input "Brad"
type input "Libey"
click at [766, 350] on input "text" at bounding box center [877, 354] width 329 height 28
paste input "Senior Construction Manager"
type input "Senior Construction Manager"
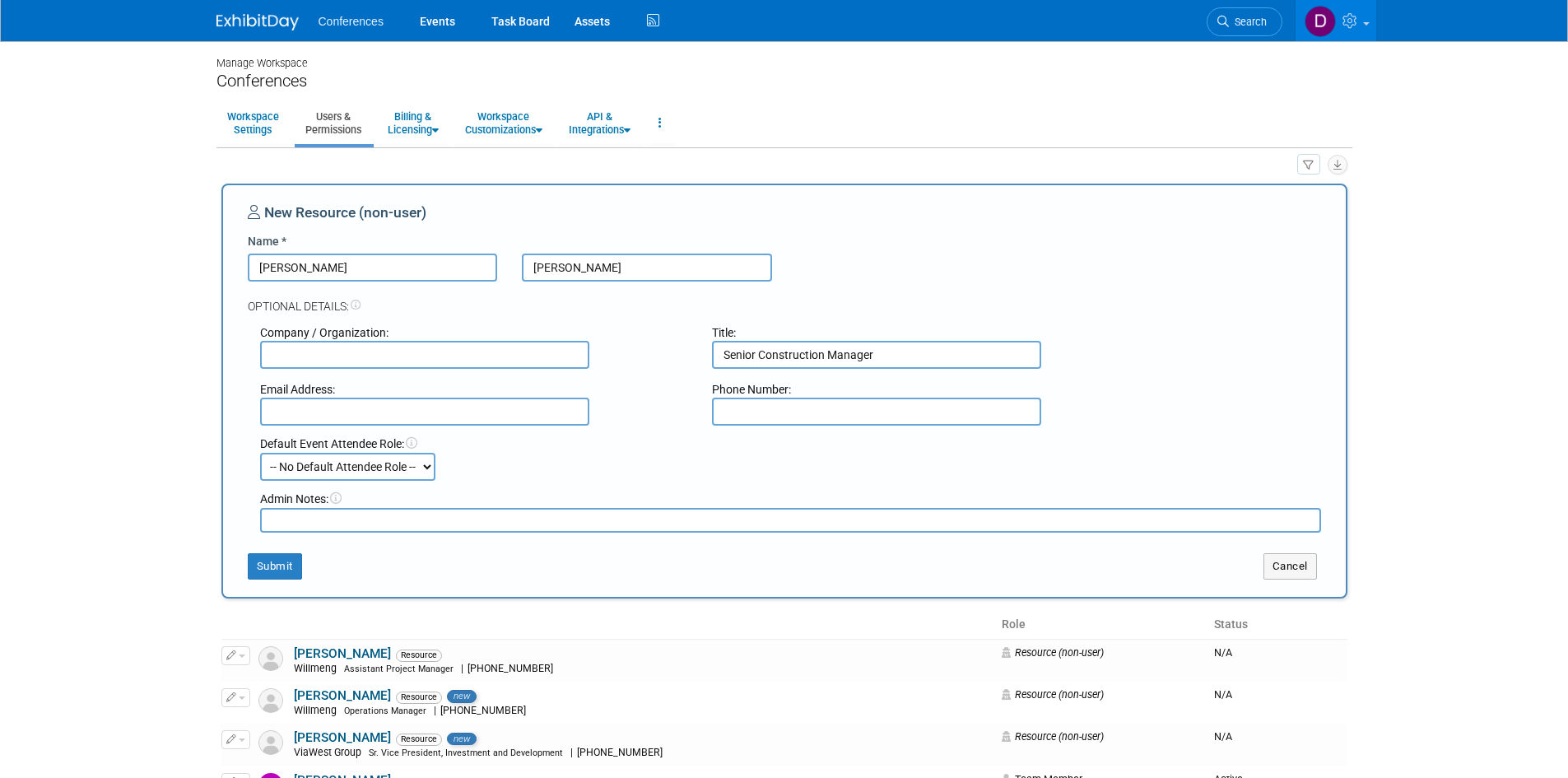
click at [455, 356] on input "text" at bounding box center [425, 354] width 329 height 28
paste input "Evergreen Real Estate Development"
type input "Evergreen Real Estate Development"
click at [460, 410] on input "text" at bounding box center [425, 411] width 329 height 28
paste input "blibey@evgre.com"
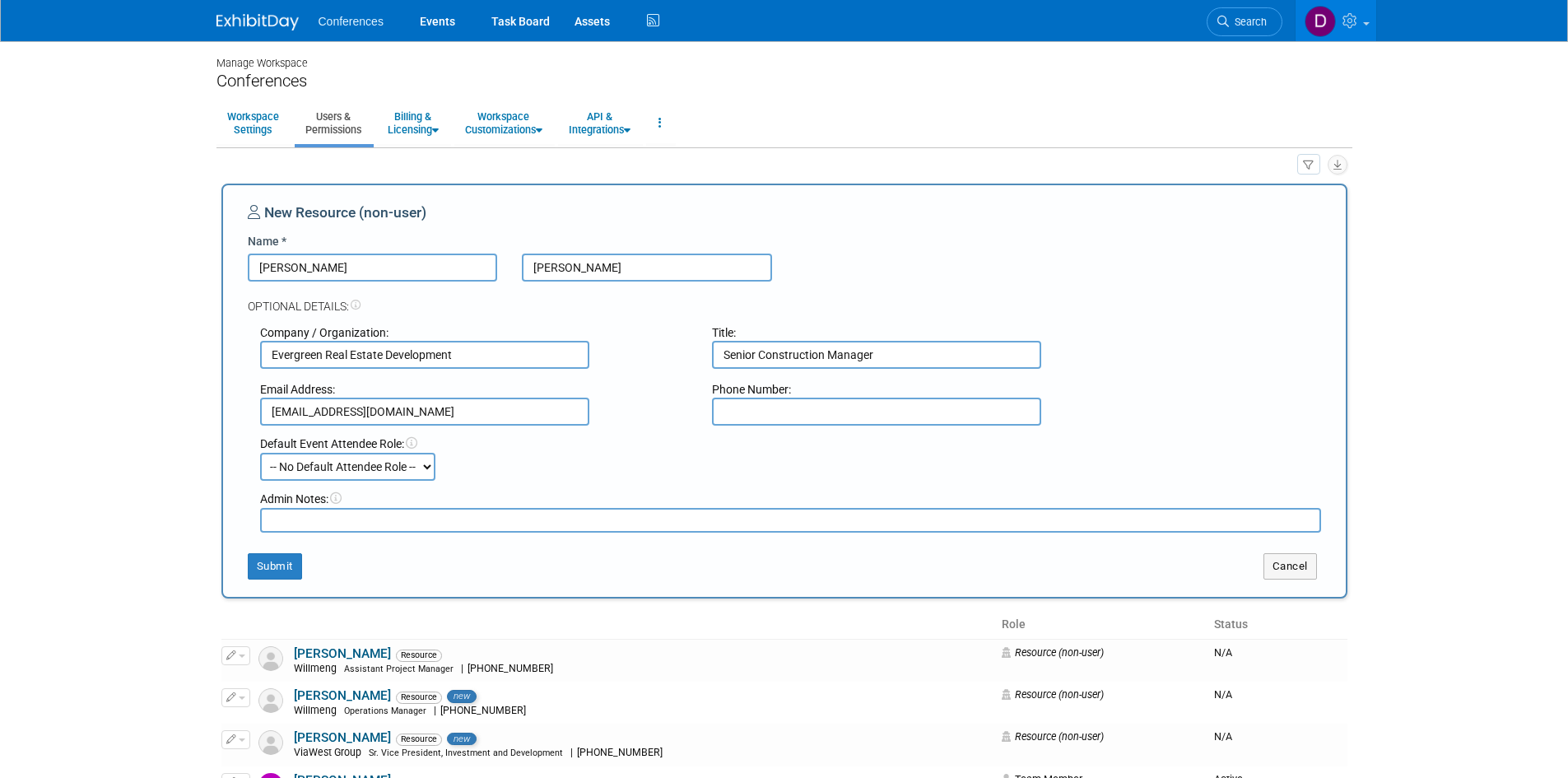
type input "blibey@evgre.com"
click at [778, 417] on input "text" at bounding box center [877, 411] width 329 height 28
paste input "(602) 615-5841"
type input "(602) 615-5841"
click at [713, 473] on div "Default Event Attendee Role: -- No Default Attendee Role -- Attending Booth Exh…" at bounding box center [790, 458] width 1085 height 45
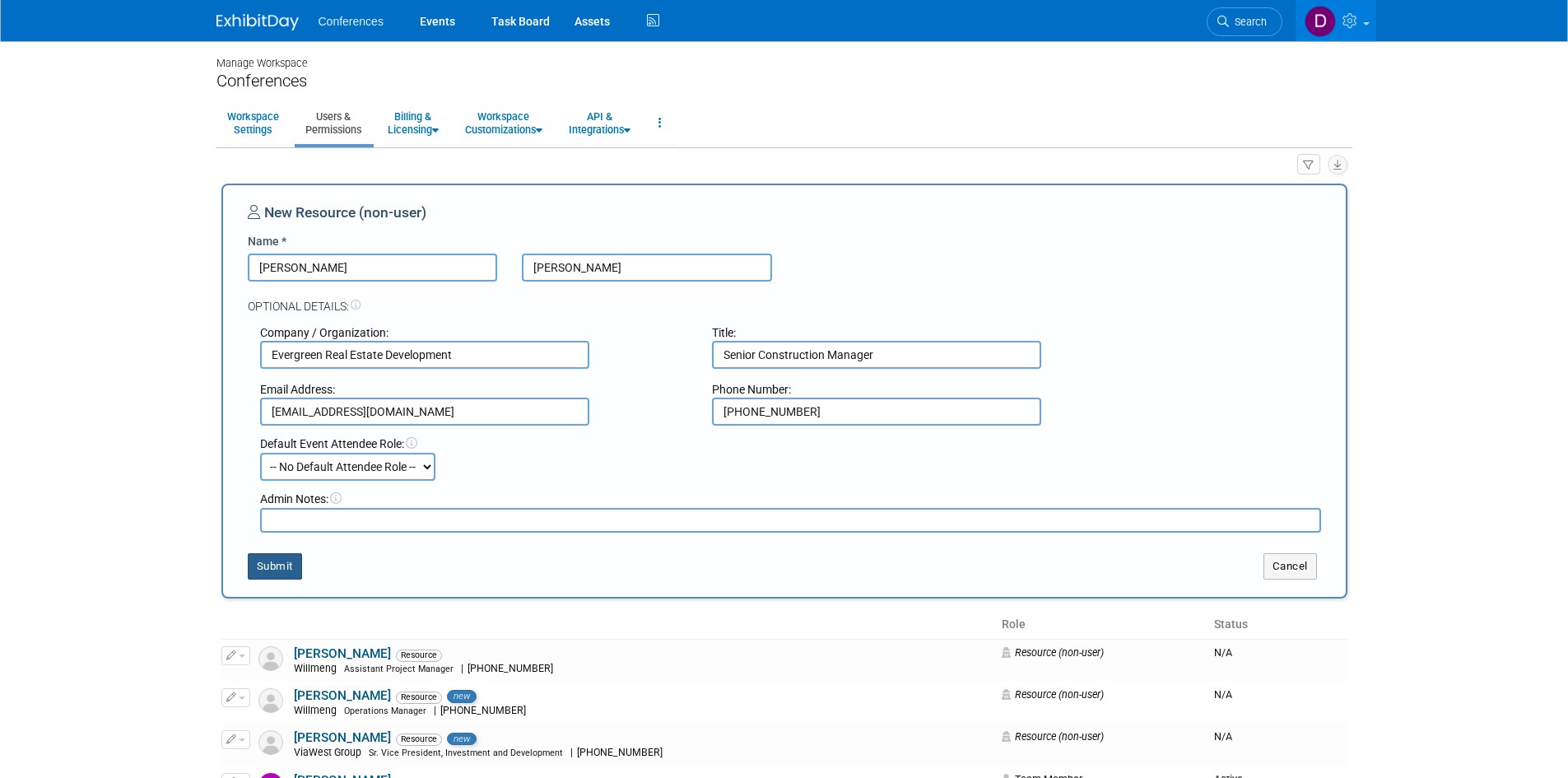
click at [263, 575] on button "Submit" at bounding box center [275, 566] width 54 height 26
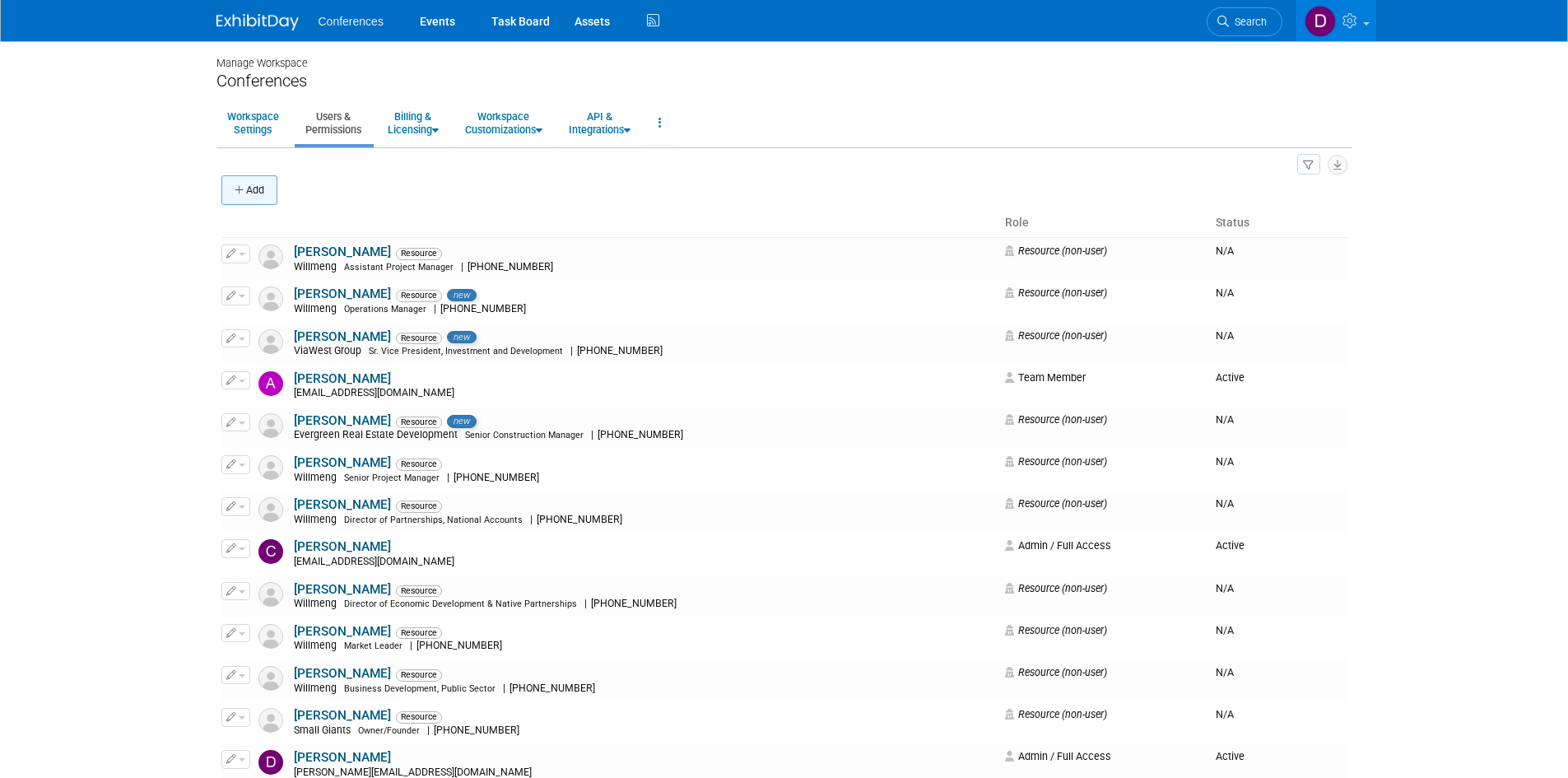
click at [241, 192] on icon "button" at bounding box center [240, 191] width 12 height 11
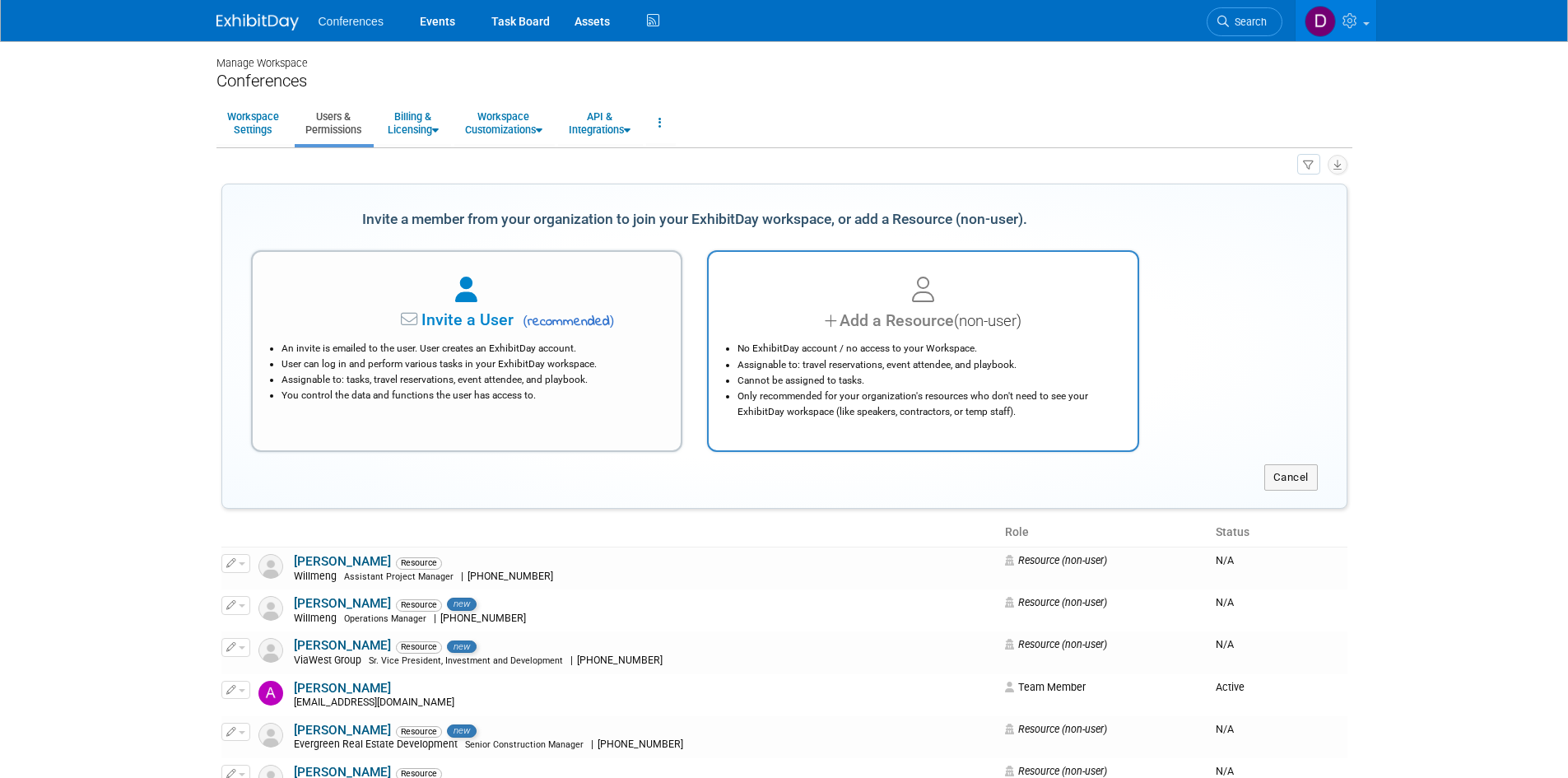
click at [880, 352] on li "No ExhibitDay account / no access to your Workspace." at bounding box center [927, 348] width 380 height 15
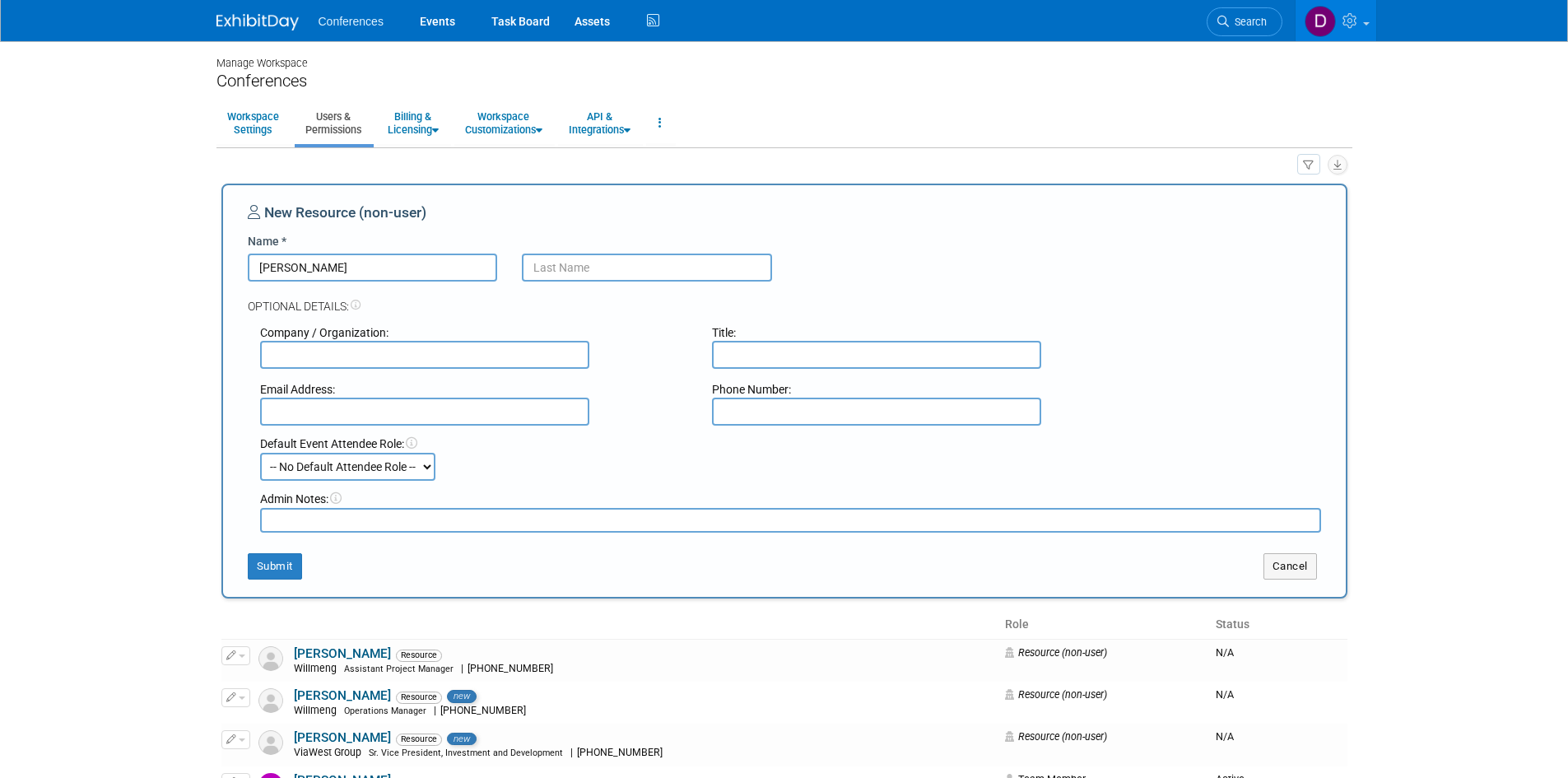
type input "Mike"
type input "Gilbert"
click at [428, 358] on input "text" at bounding box center [425, 354] width 329 height 28
type input "Formation"
paste input "Director - Southwest Division"
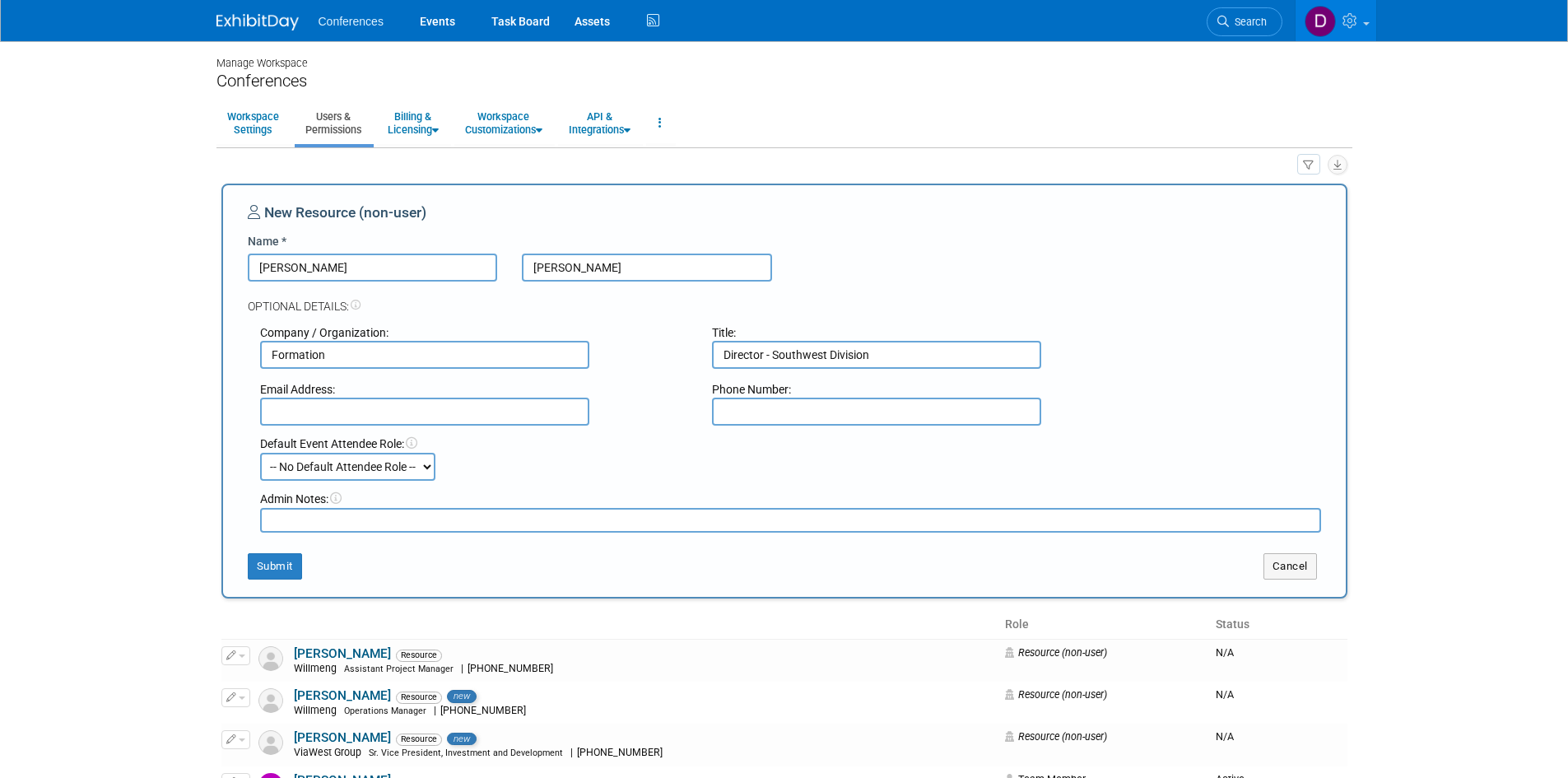
type input "Director - Southwest Division"
click at [409, 408] on input "text" at bounding box center [425, 411] width 329 height 28
paste input "mgilbert@ulrllc.com"
type input "mgilbert@ulrllc.com"
click at [760, 411] on input "text" at bounding box center [877, 411] width 329 height 28
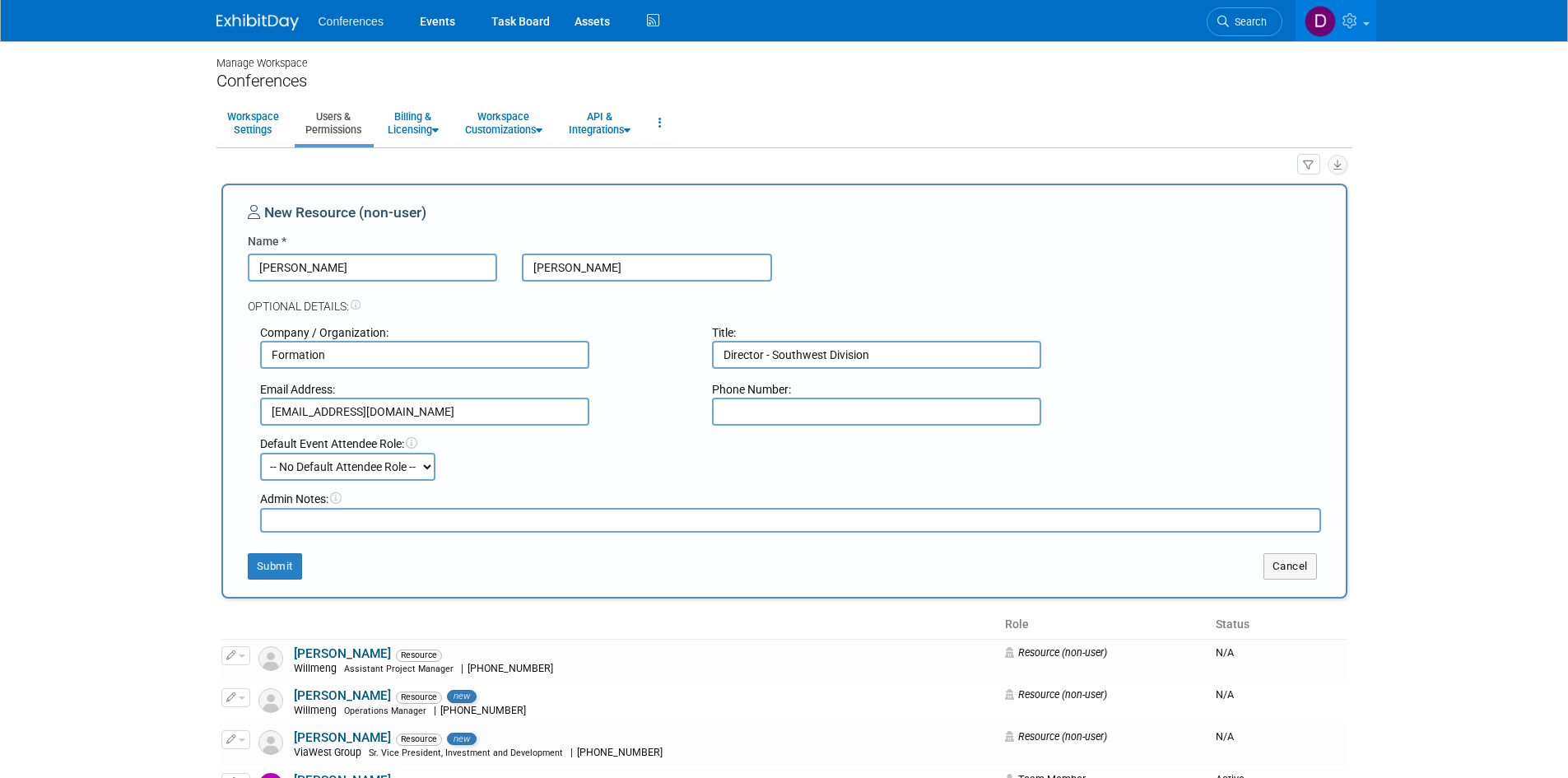
paste input "(602) 538-3707"
type input "(602) 538-3707"
click at [265, 566] on button "Submit" at bounding box center [275, 566] width 54 height 26
